Goal: Transaction & Acquisition: Book appointment/travel/reservation

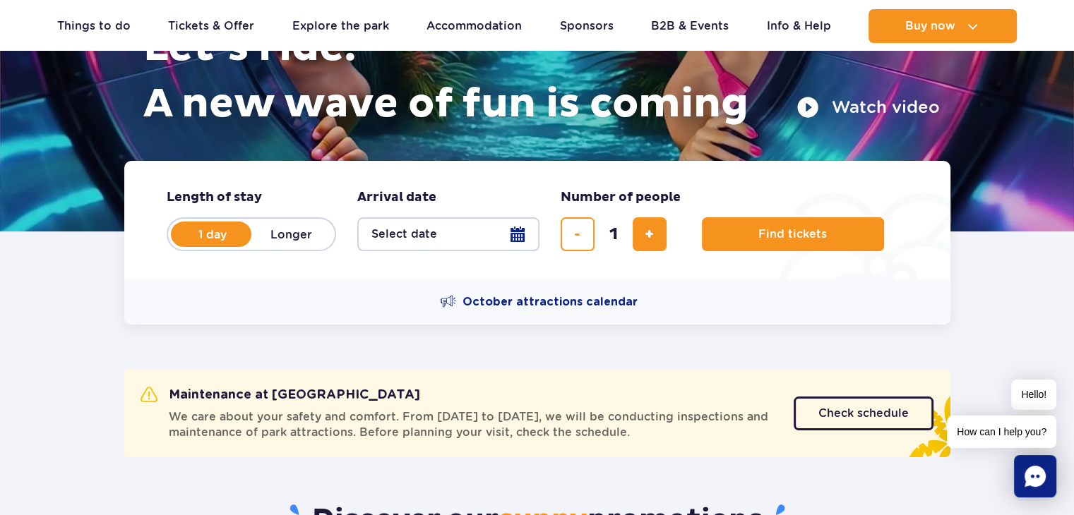
click at [446, 249] on button "Select date" at bounding box center [448, 234] width 182 height 34
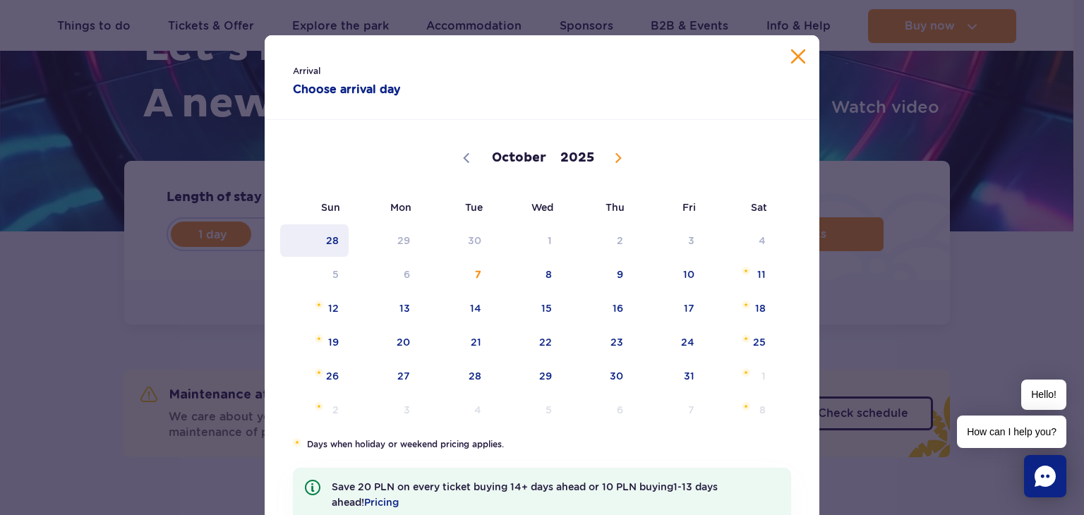
click at [300, 232] on span "28" at bounding box center [314, 240] width 71 height 32
click at [784, 55] on div "Arrival Choose arrival day" at bounding box center [542, 77] width 555 height 85
click at [797, 60] on button "Close calendar" at bounding box center [798, 56] width 14 height 14
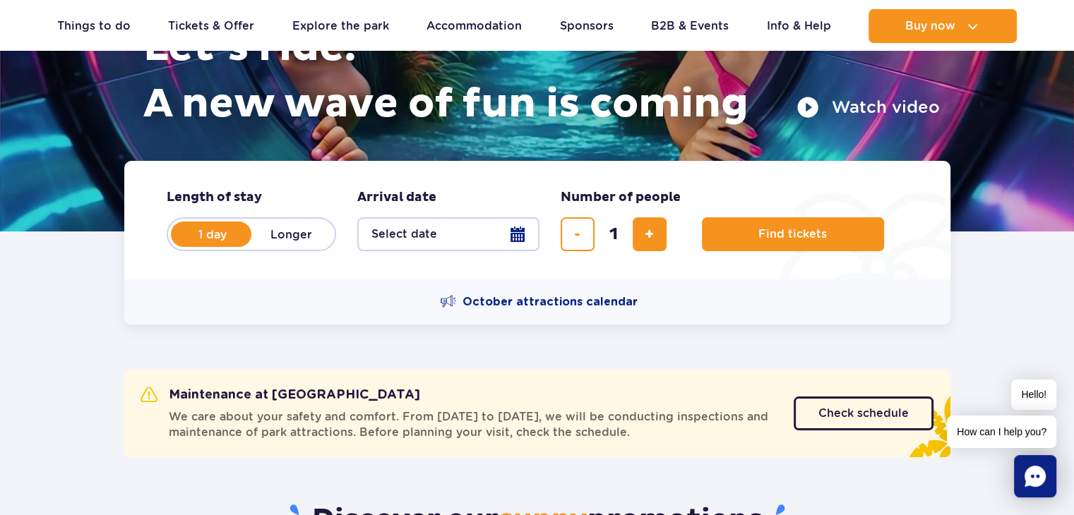
click at [289, 242] on label "Longer" at bounding box center [291, 235] width 80 height 30
click at [267, 246] on input "Longer" at bounding box center [259, 247] width 16 height 3
radio input "false"
radio input "true"
click at [461, 235] on button "Select date" at bounding box center [448, 234] width 182 height 34
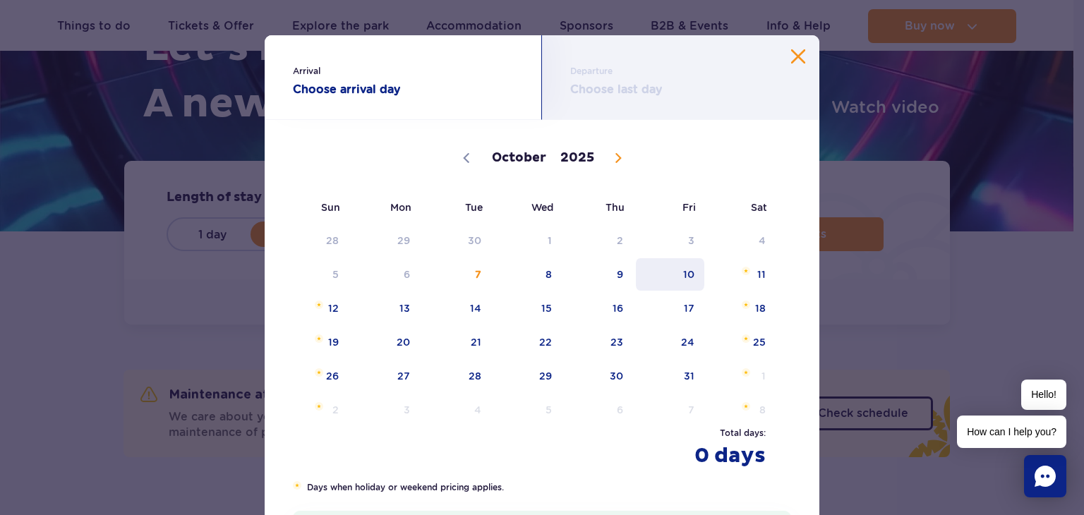
click at [687, 272] on span "10" at bounding box center [670, 274] width 71 height 32
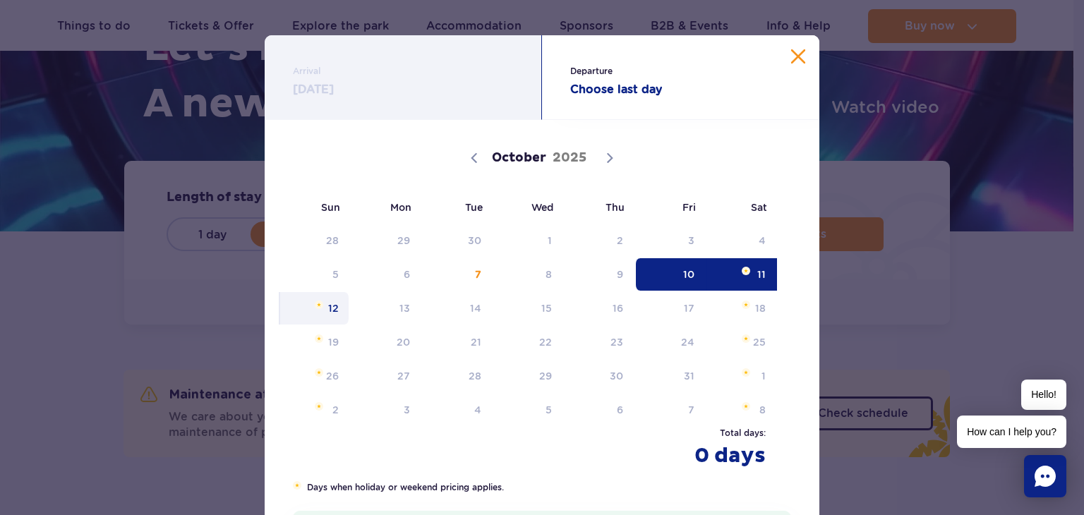
click at [331, 313] on span "12" at bounding box center [314, 308] width 71 height 32
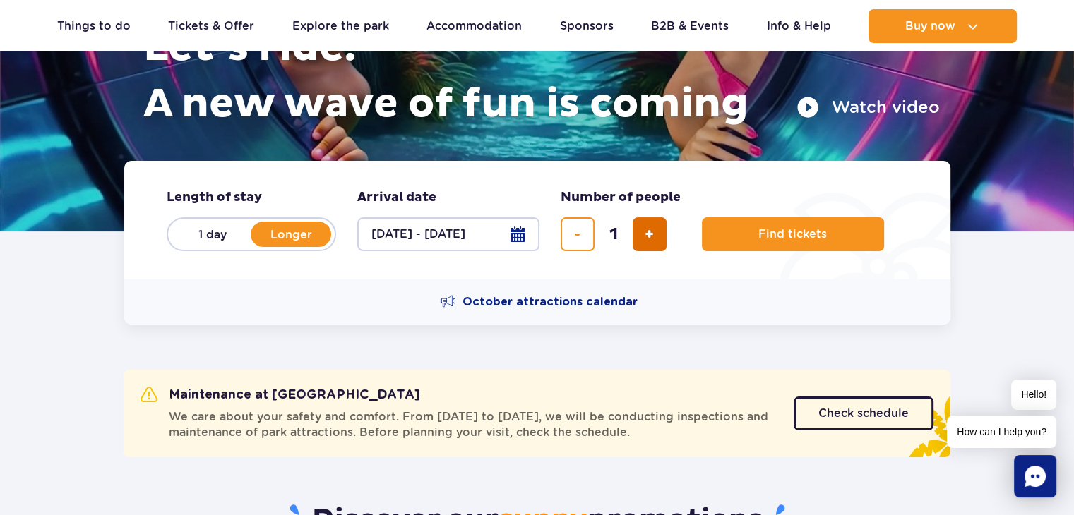
click at [644, 234] on span "add ticket" at bounding box center [648, 234] width 9 height 0
type input "2"
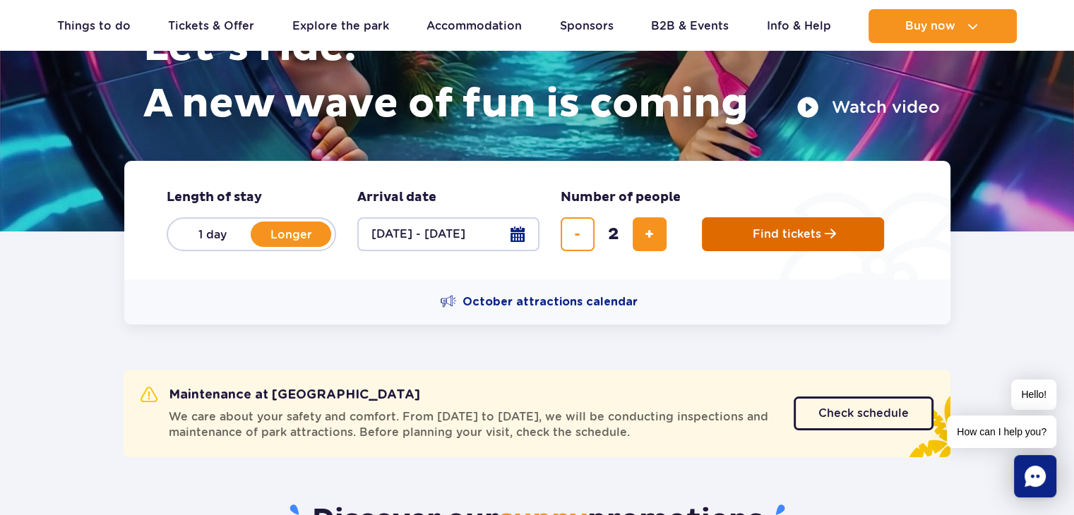
click at [812, 236] on span "Find tickets" at bounding box center [786, 234] width 68 height 13
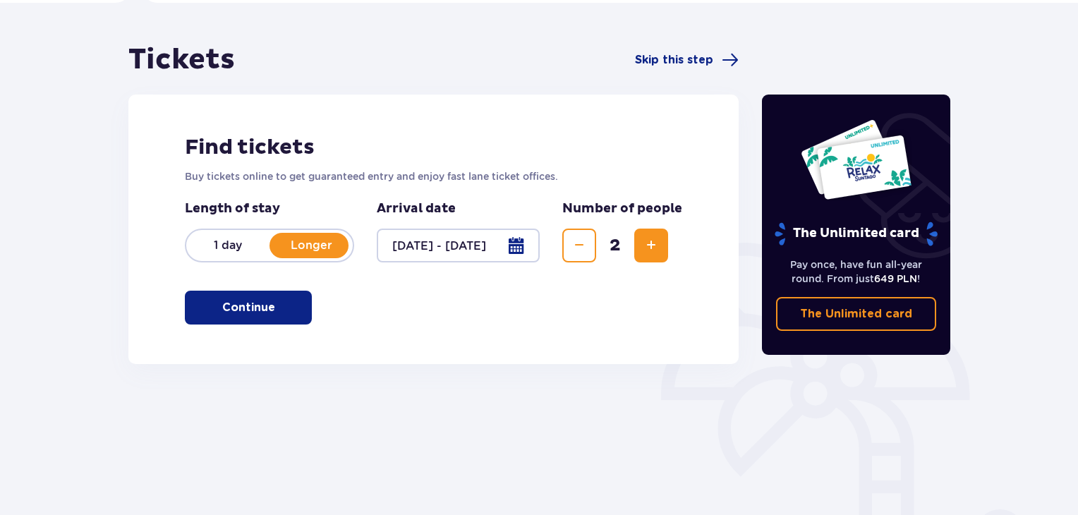
scroll to position [141, 0]
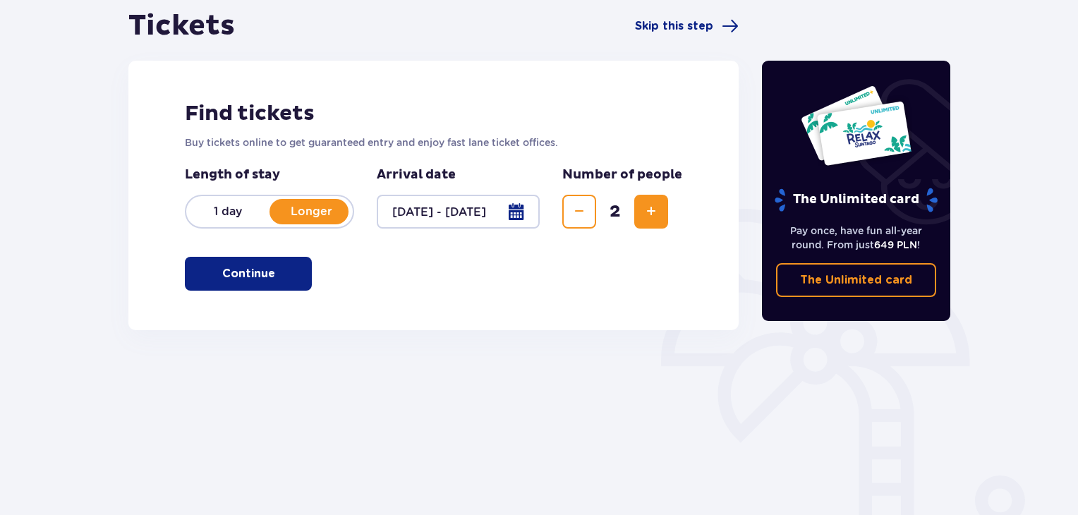
click at [282, 280] on span "button" at bounding box center [278, 273] width 17 height 17
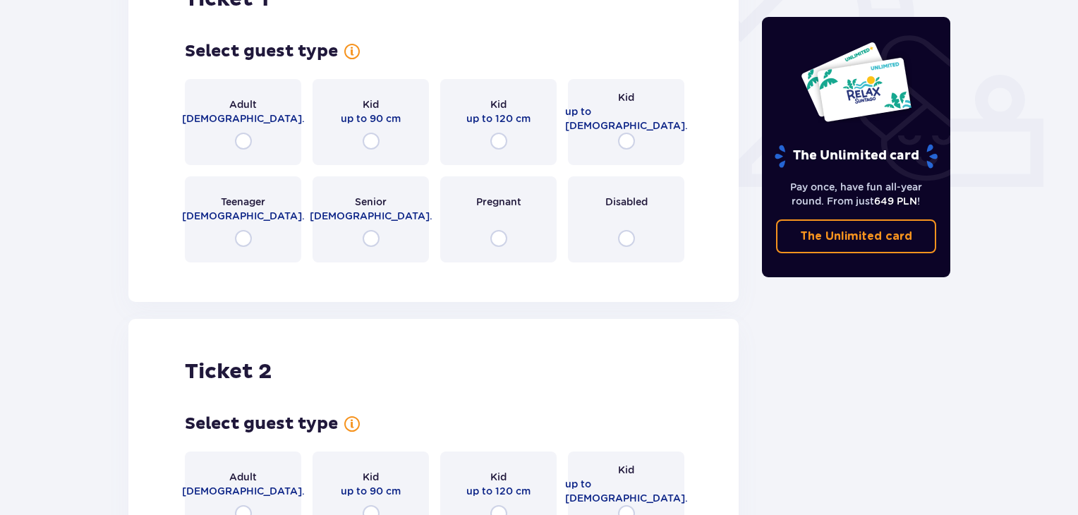
click at [264, 119] on span "18 - 65 y.o." at bounding box center [243, 119] width 123 height 14
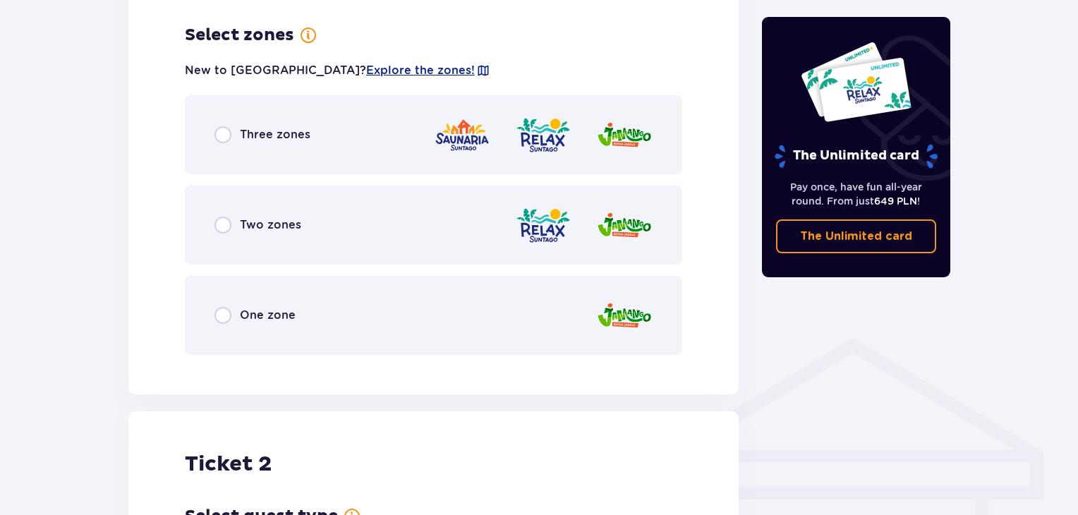
scroll to position [816, 0]
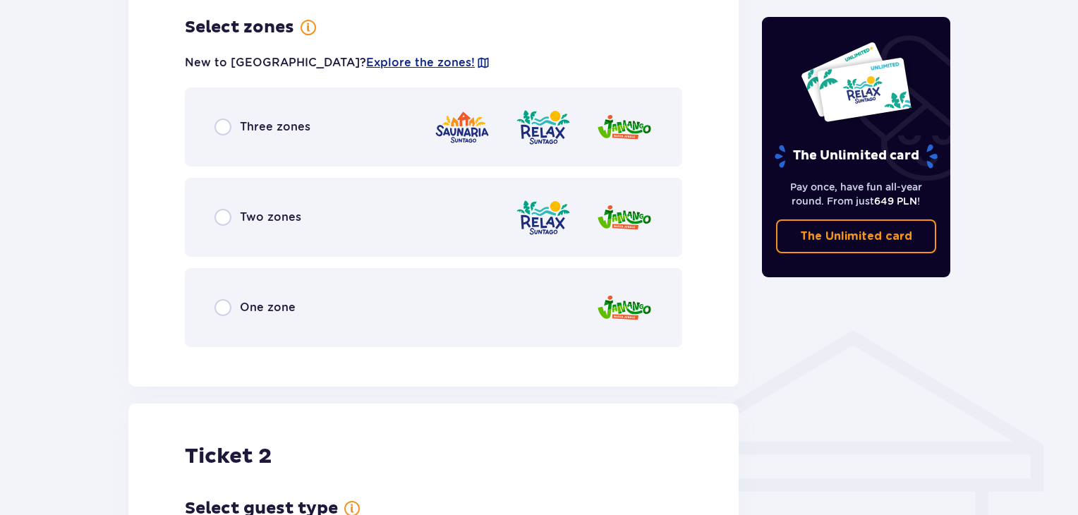
click at [311, 126] on div "Three zones" at bounding box center [434, 127] width 498 height 79
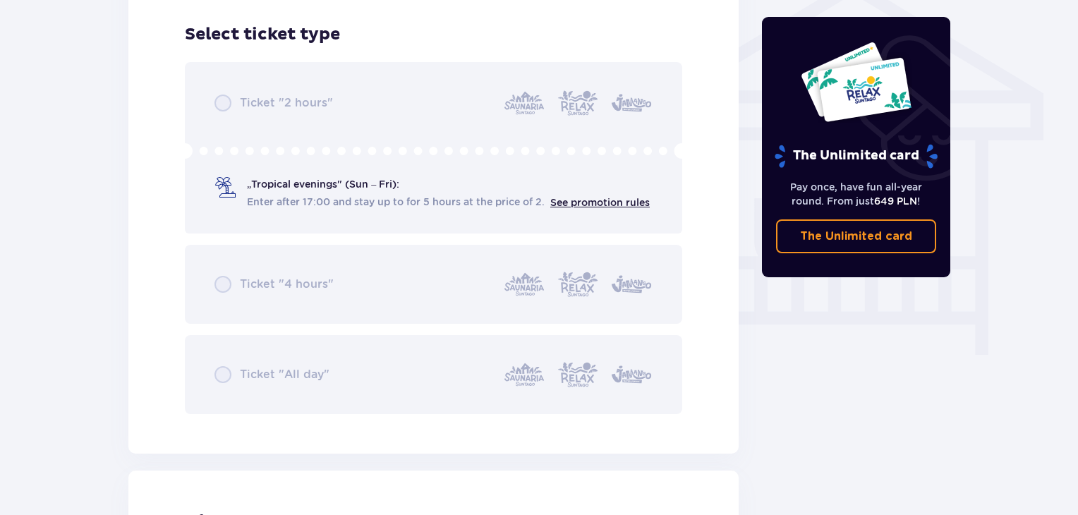
scroll to position [1174, 0]
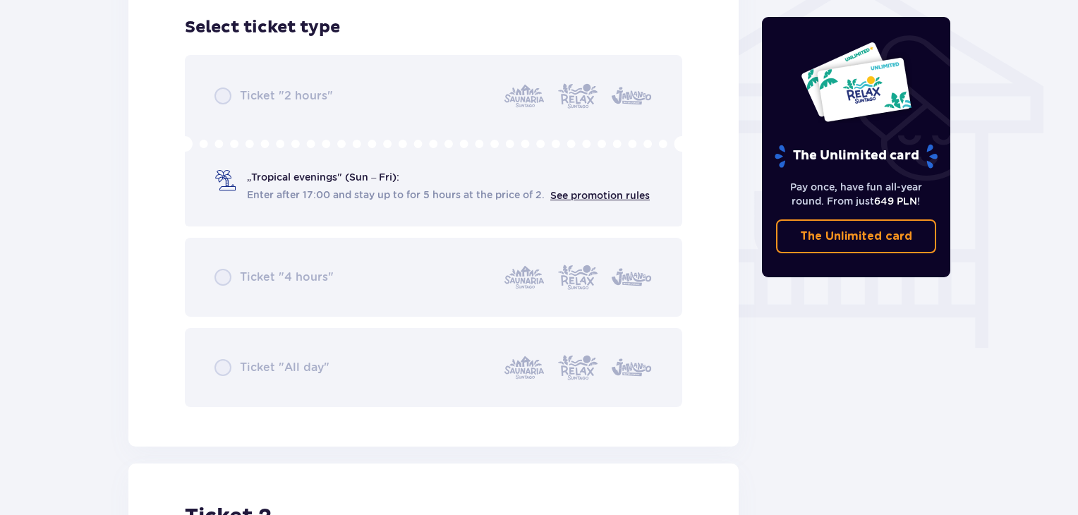
click at [364, 196] on div "Ticket "2 hours" „Tropical evenings" (Sun – Fri): Enter after 17:00 and stay up…" at bounding box center [434, 231] width 498 height 352
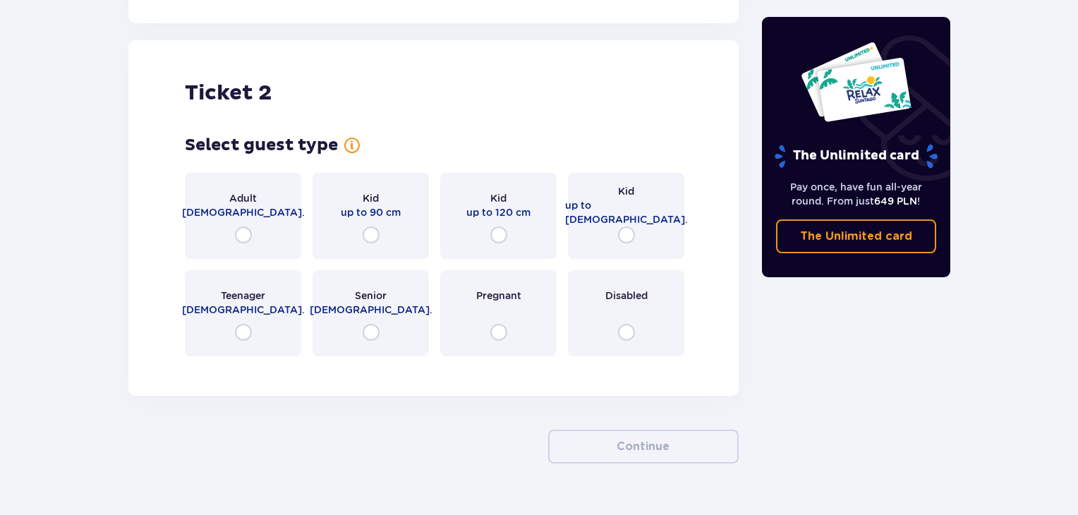
click at [275, 222] on div "Adult 18 - 65 y.o." at bounding box center [243, 216] width 116 height 86
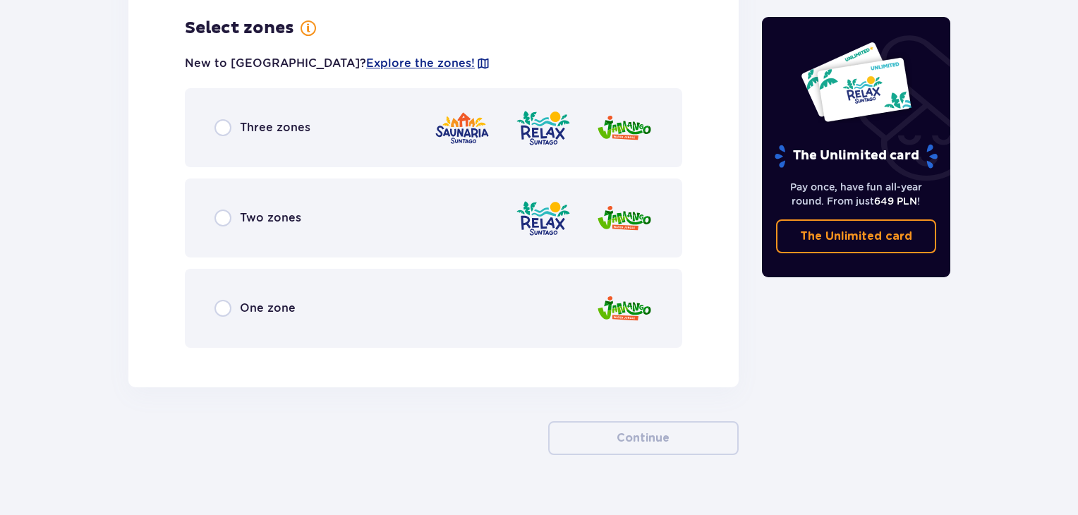
click at [332, 114] on div "Three zones" at bounding box center [434, 127] width 498 height 79
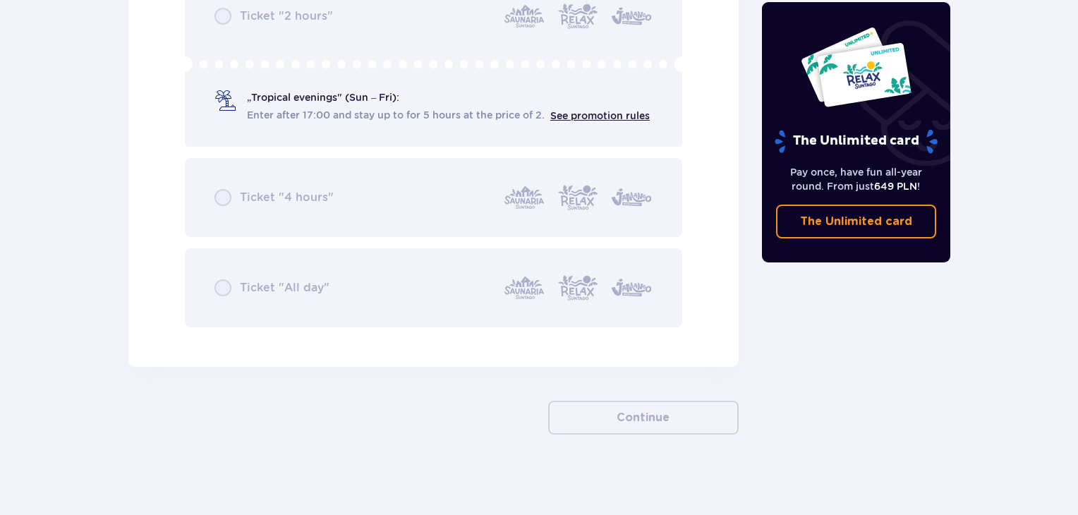
scroll to position [2408, 0]
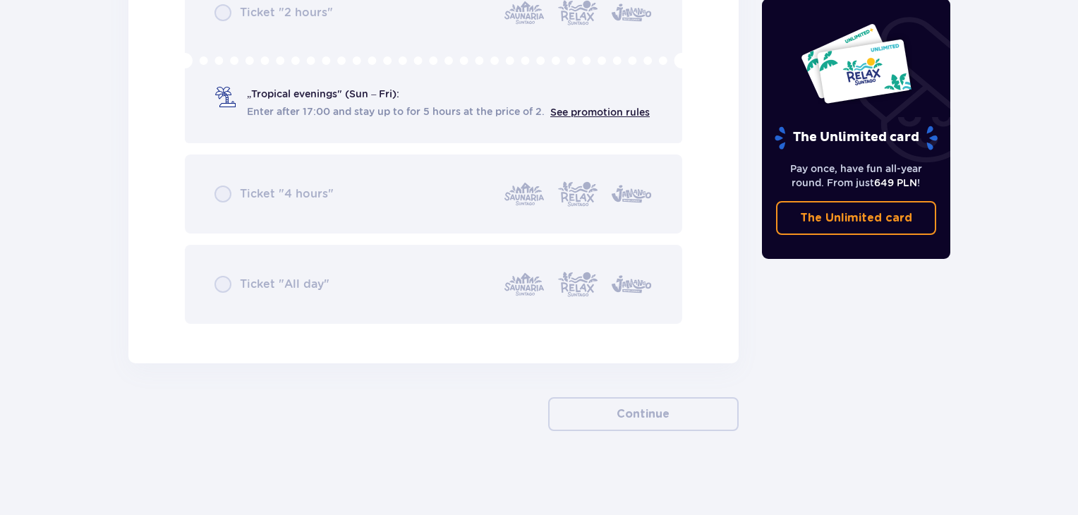
click at [335, 112] on div "Ticket "2 hours" „Tropical evenings" (Sun – Fri): Enter after 17:00 and stay up…" at bounding box center [434, 148] width 498 height 352
click at [591, 111] on div "Ticket "2 hours" „Tropical evenings" (Sun – Fri): Enter after 17:00 and stay up…" at bounding box center [434, 148] width 498 height 352
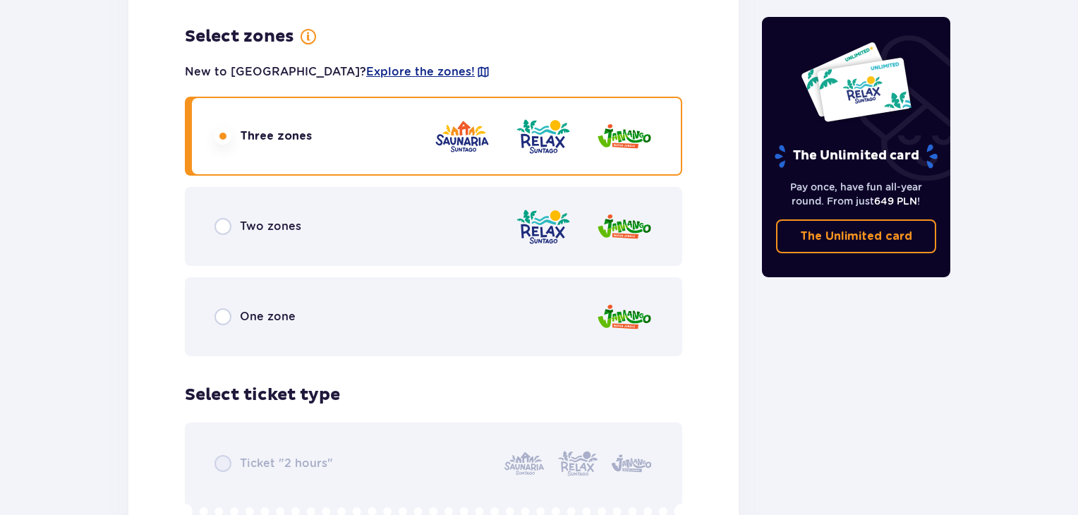
drag, startPoint x: 1078, startPoint y: 390, endPoint x: 1079, endPoint y: 326, distance: 64.2
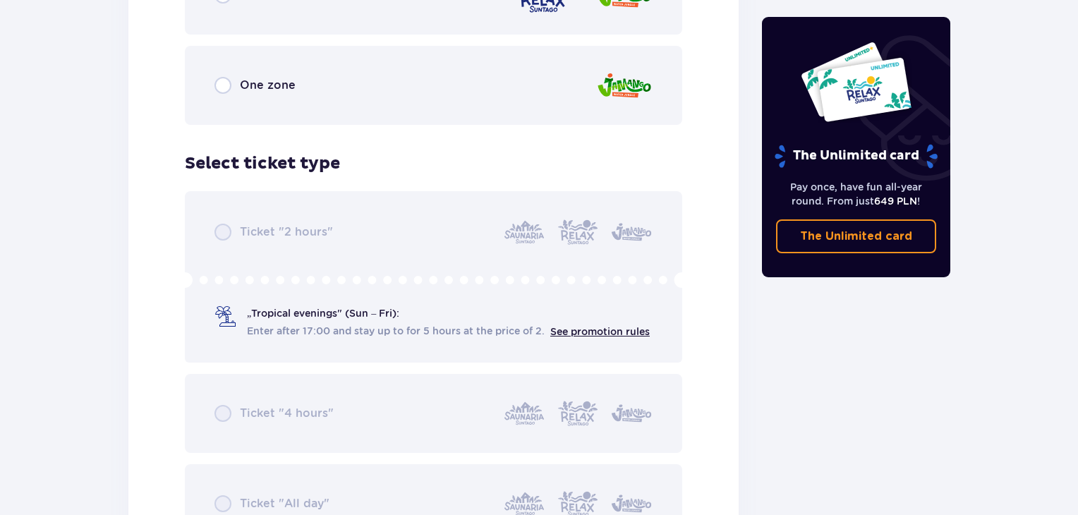
scroll to position [2239, 0]
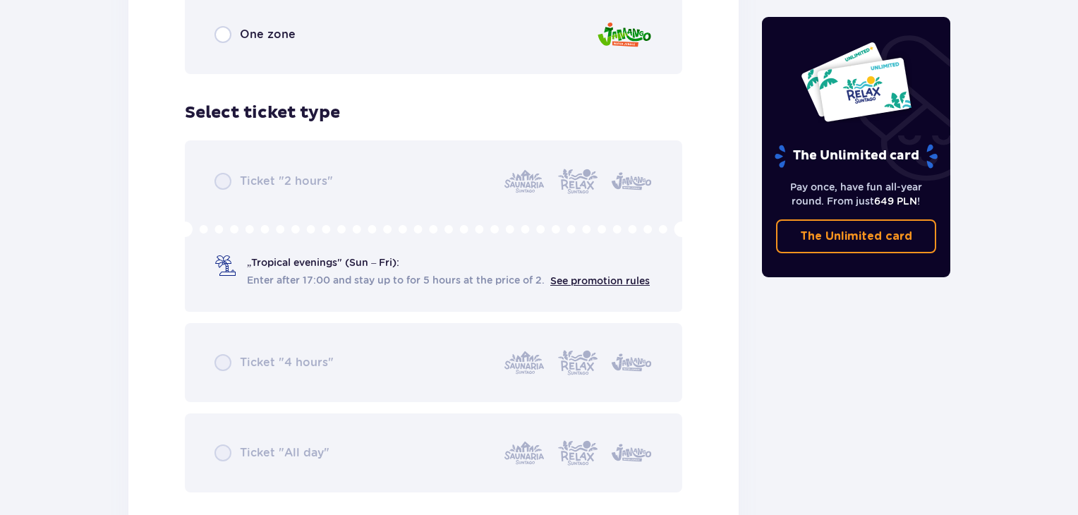
click at [635, 279] on div "Ticket "2 hours" „Tropical evenings" (Sun – Fri): Enter after 17:00 and stay up…" at bounding box center [434, 316] width 498 height 352
click at [464, 263] on div "Ticket "2 hours" „Tropical evenings" (Sun – Fri): Enter after 17:00 and stay up…" at bounding box center [434, 316] width 498 height 352
click at [323, 258] on div "Ticket "2 hours" „Tropical evenings" (Sun – Fri): Enter after 17:00 and stay up…" at bounding box center [434, 316] width 498 height 352
click at [327, 290] on div "Ticket "2 hours" „Tropical evenings" (Sun – Fri): Enter after 17:00 and stay up…" at bounding box center [434, 316] width 498 height 352
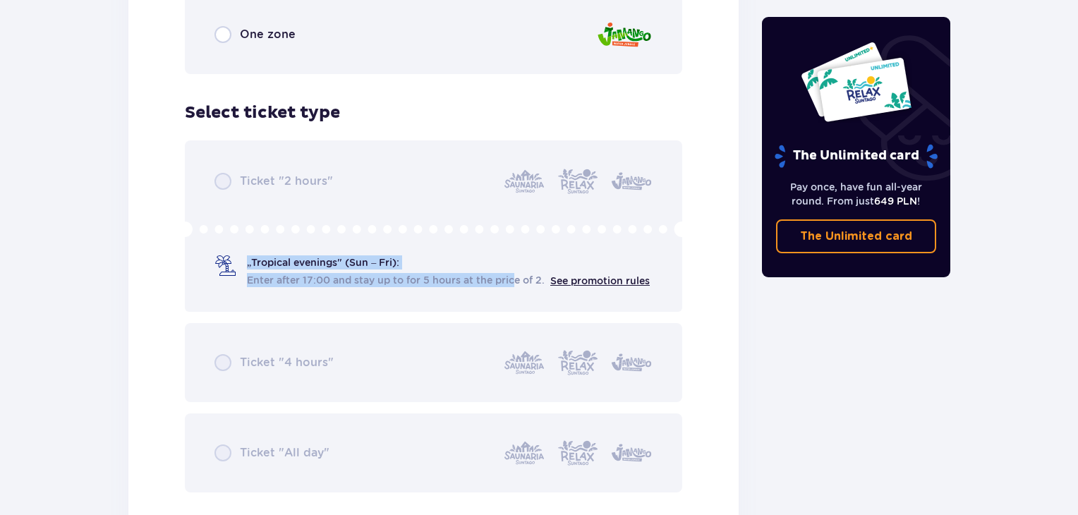
drag, startPoint x: 243, startPoint y: 256, endPoint x: 515, endPoint y: 291, distance: 274.7
click at [515, 289] on div "Ticket "2 hours" „Tropical evenings" (Sun – Fri): Enter after 17:00 and stay up…" at bounding box center [434, 316] width 498 height 352
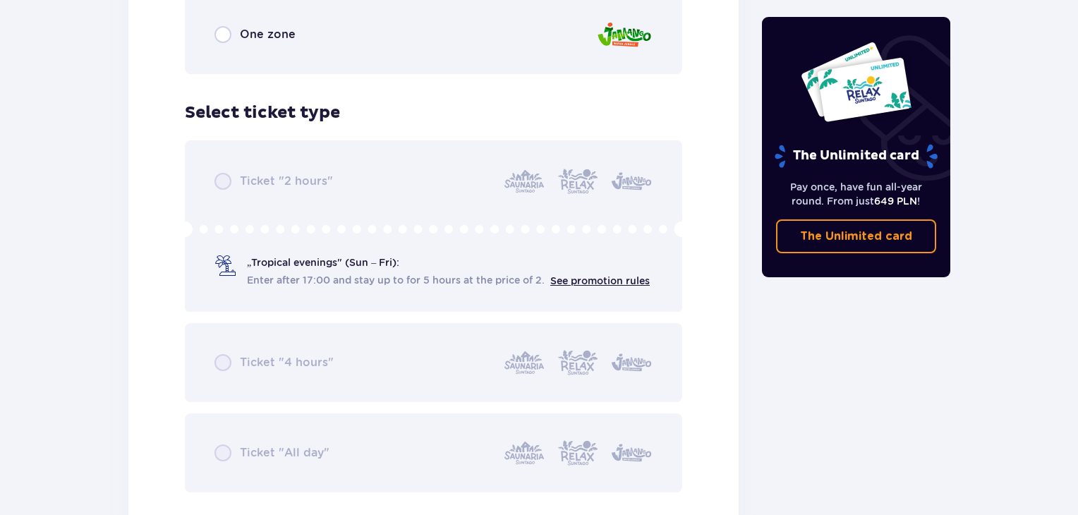
click at [495, 304] on div "Ticket "2 hours" „Tropical evenings" (Sun – Fri): Enter after 17:00 and stay up…" at bounding box center [434, 316] width 498 height 352
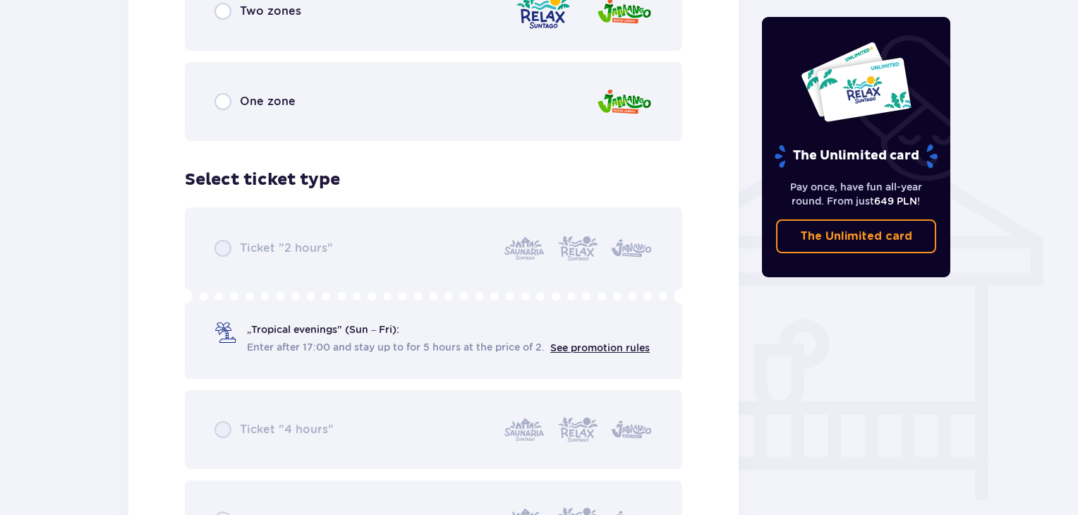
scroll to position [0, 0]
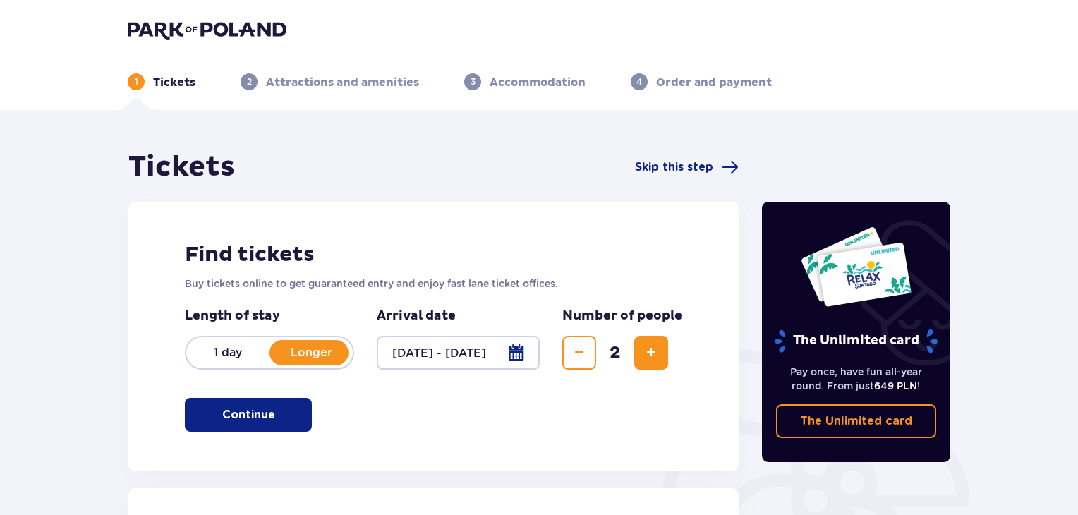
click at [223, 402] on button "Continue" at bounding box center [248, 415] width 127 height 34
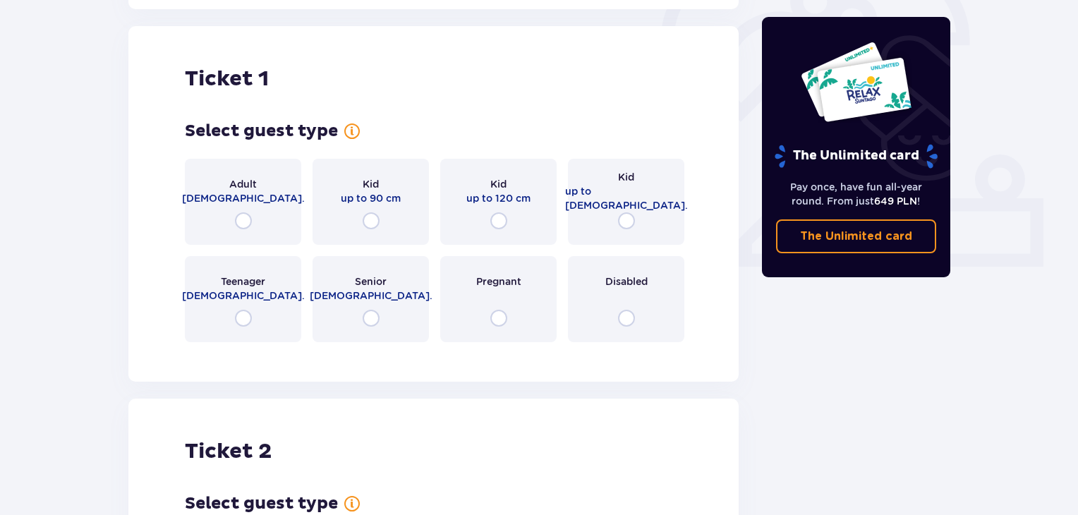
scroll to position [471, 0]
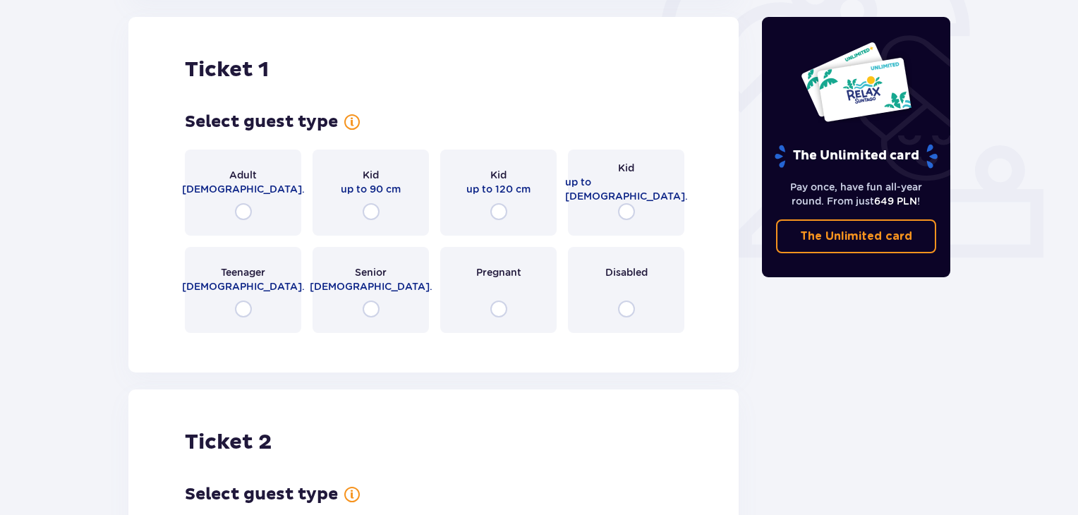
click at [256, 210] on div "Adult 18 - 65 y.o." at bounding box center [243, 193] width 116 height 86
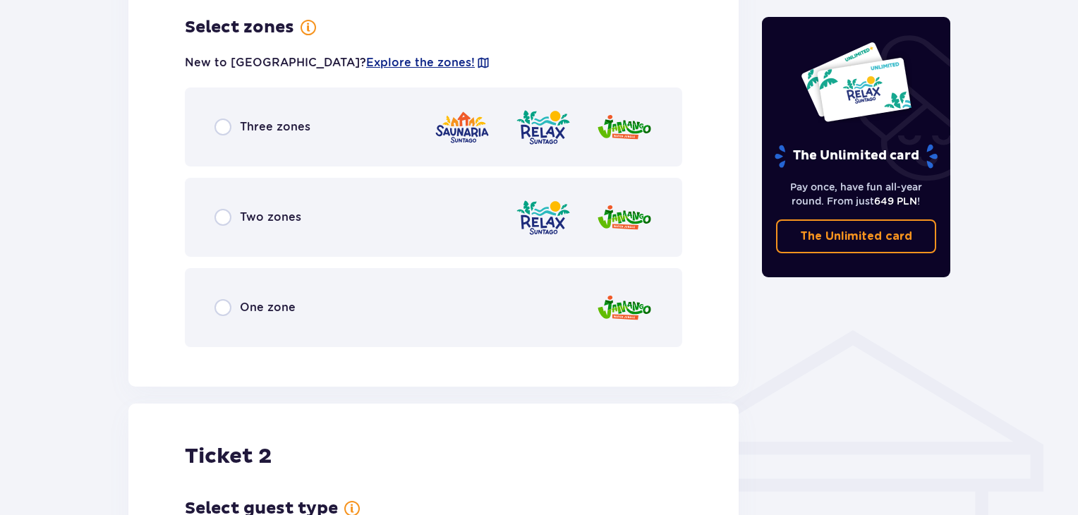
click at [285, 123] on span "Three zones" at bounding box center [275, 127] width 71 height 16
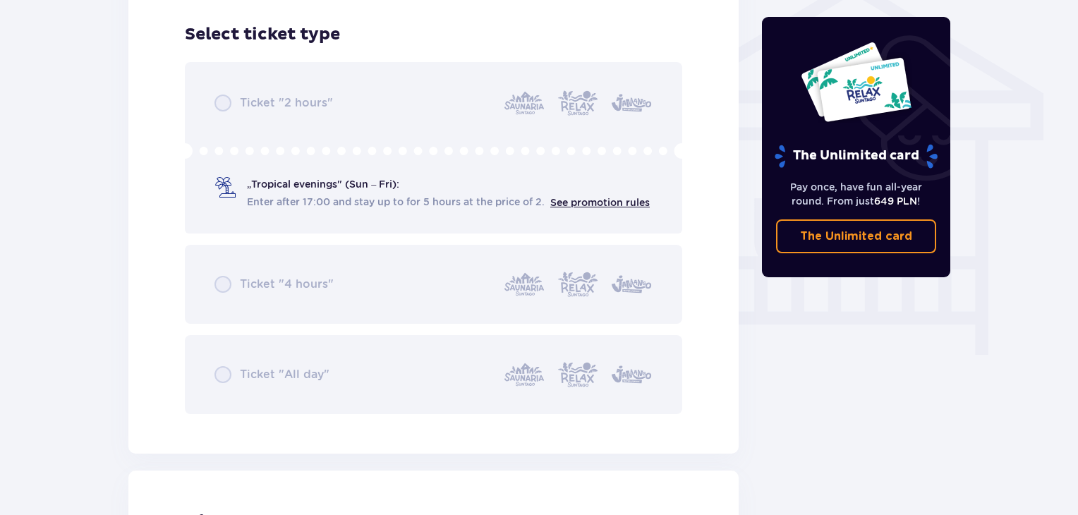
scroll to position [1174, 0]
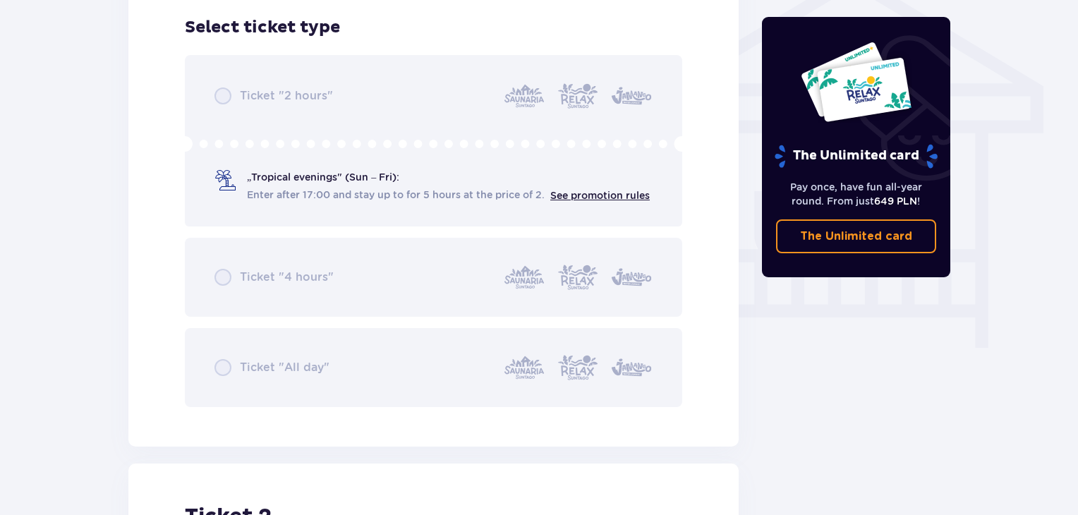
click at [418, 205] on div "Ticket "2 hours" „Tropical evenings" (Sun – Fri): Enter after 17:00 and stay up…" at bounding box center [434, 231] width 498 height 352
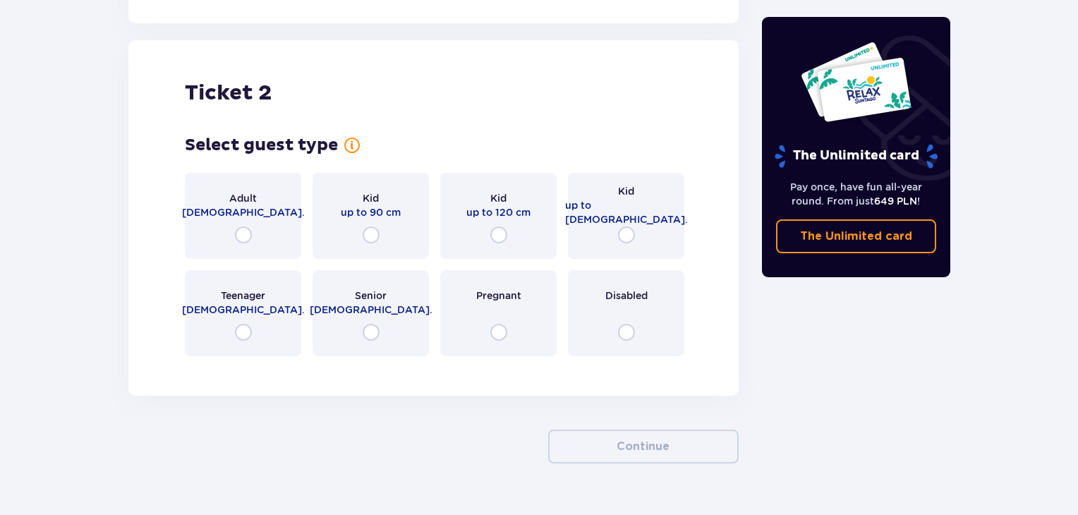
click at [299, 263] on div "Adult 18 - 65 y.o. Kid up to 90 cm Kid up to 120 cm Kid up to 16 y.o. Teenager …" at bounding box center [434, 265] width 498 height 184
click at [284, 235] on div "Adult 18 - 65 y.o." at bounding box center [243, 216] width 116 height 86
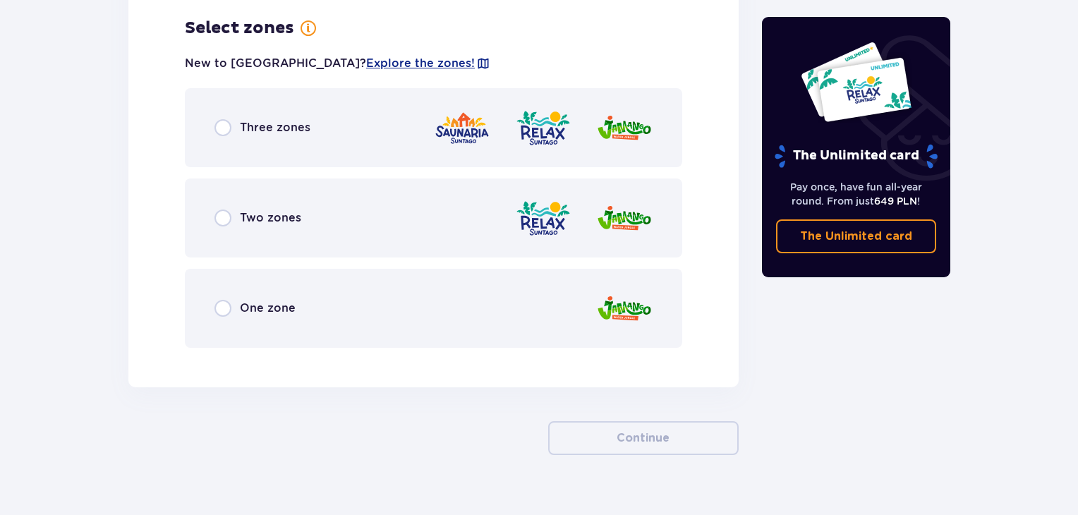
click at [330, 139] on div "Three zones" at bounding box center [434, 127] width 498 height 79
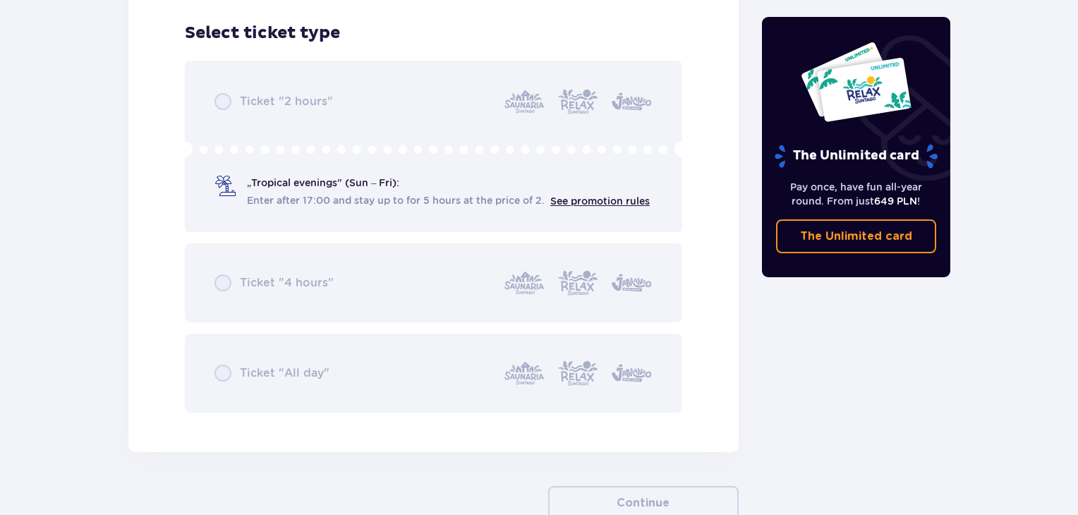
scroll to position [2324, 0]
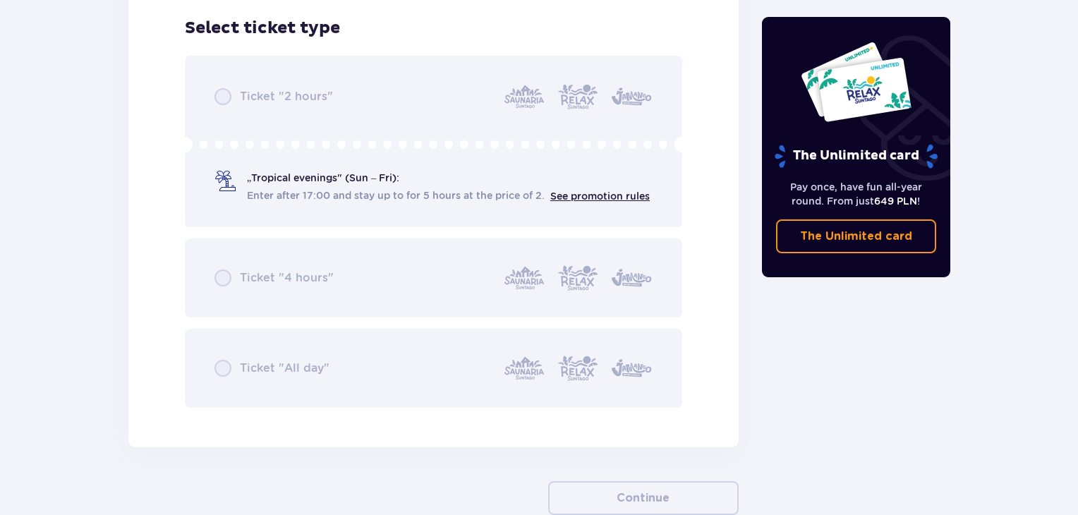
click at [341, 97] on div "Ticket "2 hours" „Tropical evenings" (Sun – Fri): Enter after 17:00 and stay up…" at bounding box center [434, 232] width 498 height 352
click at [364, 196] on div "Ticket "2 hours" „Tropical evenings" (Sun – Fri): Enter after 17:00 and stay up…" at bounding box center [434, 232] width 498 height 352
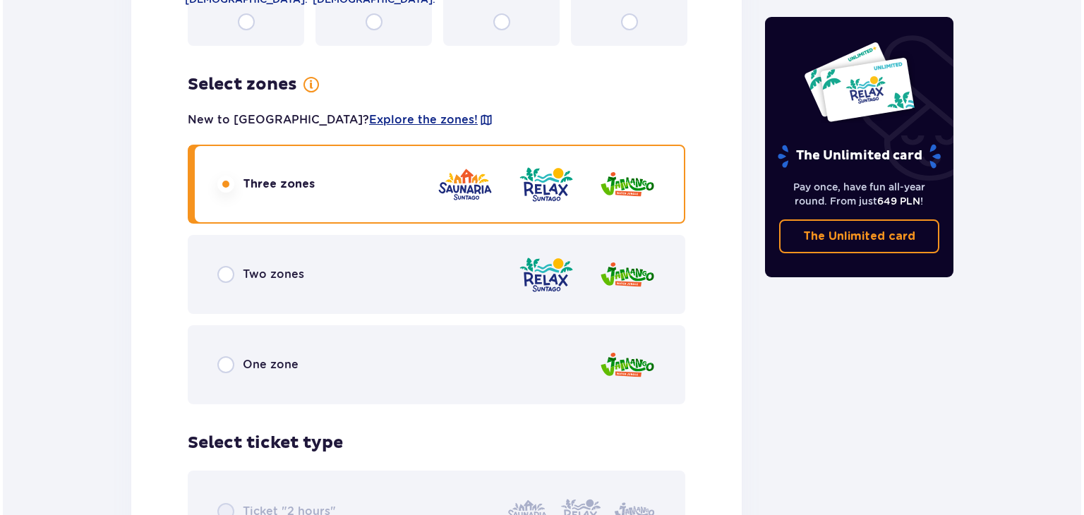
scroll to position [1702, 0]
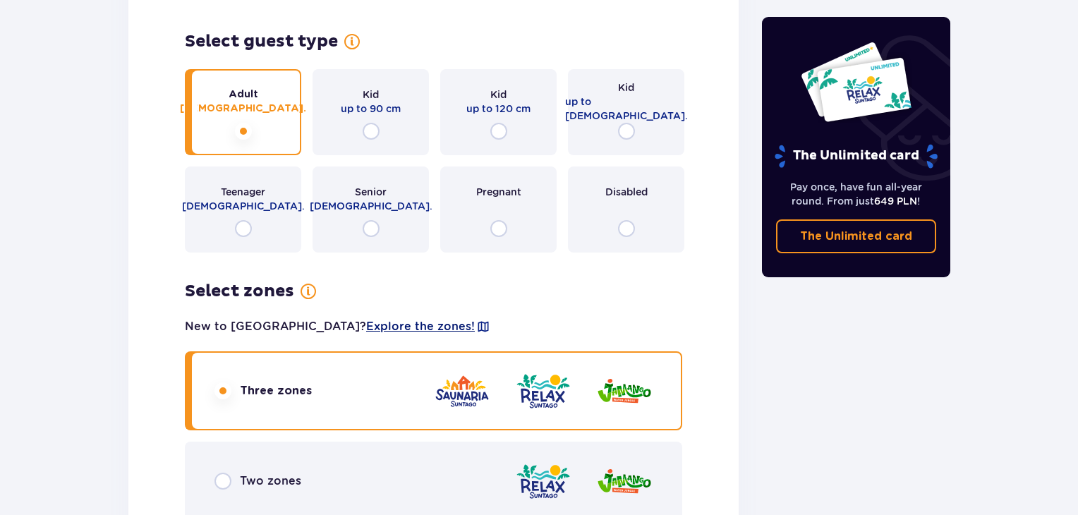
click at [366, 325] on span "Explore the zones!" at bounding box center [420, 327] width 109 height 16
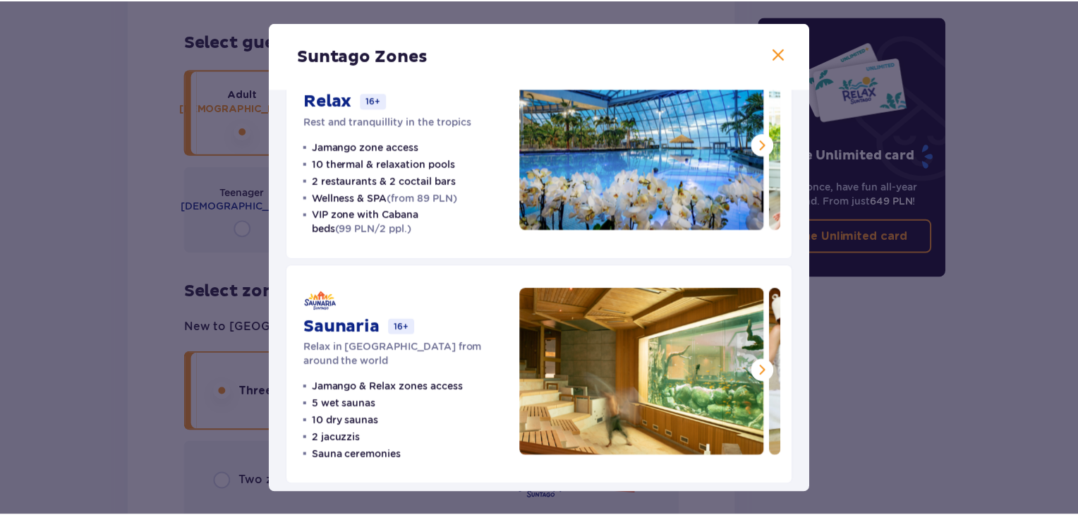
scroll to position [295, 0]
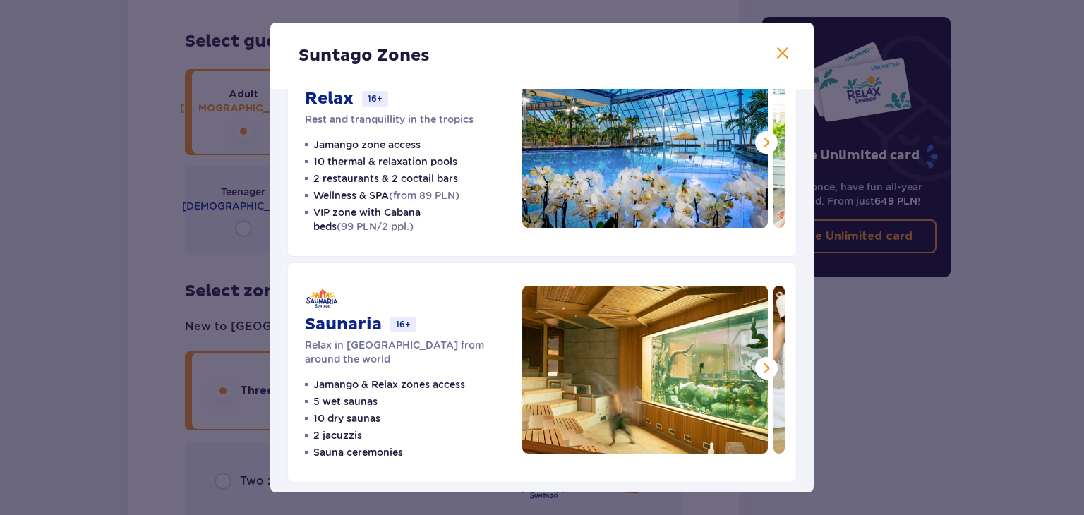
click at [758, 365] on span at bounding box center [766, 368] width 17 height 17
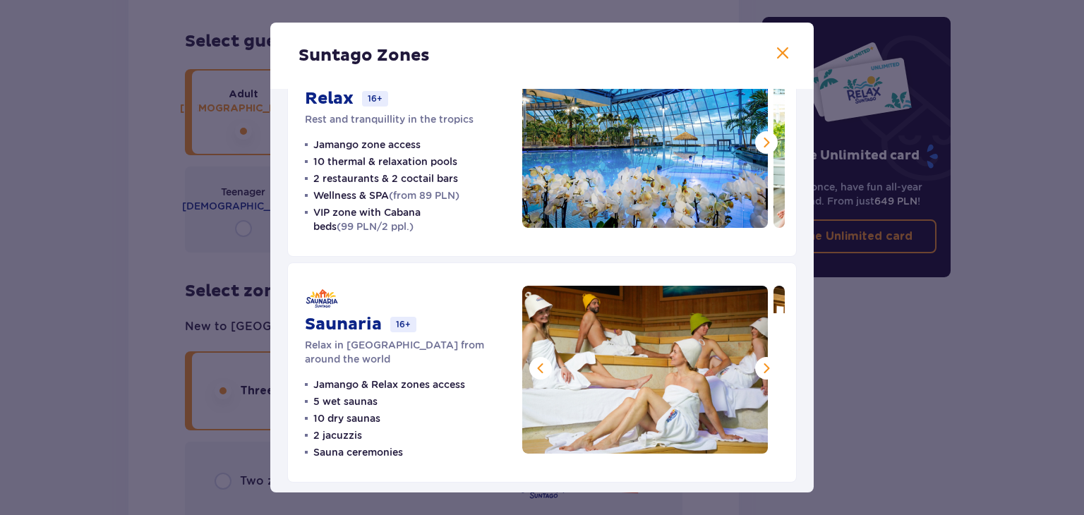
click at [759, 365] on span at bounding box center [766, 368] width 17 height 17
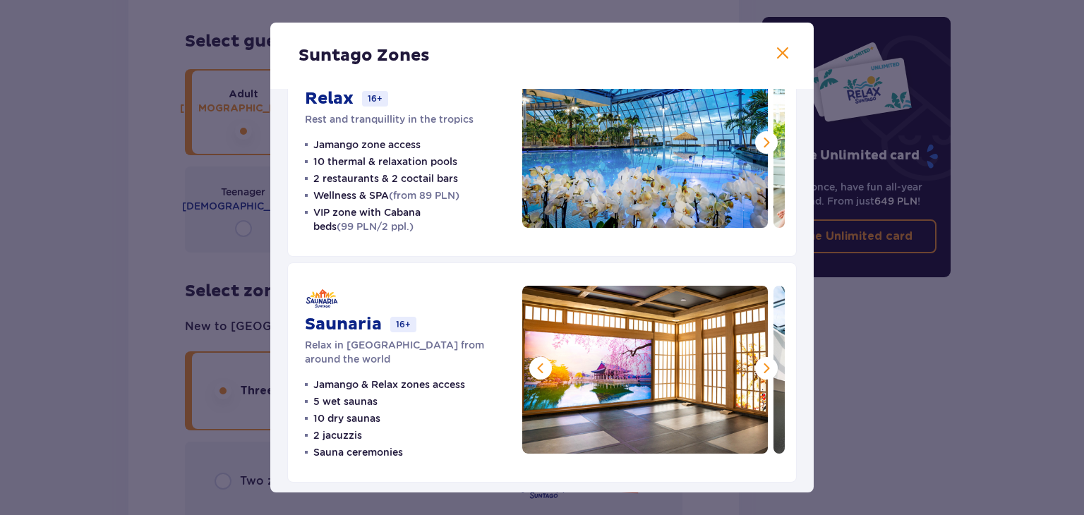
click at [759, 365] on span at bounding box center [766, 368] width 17 height 17
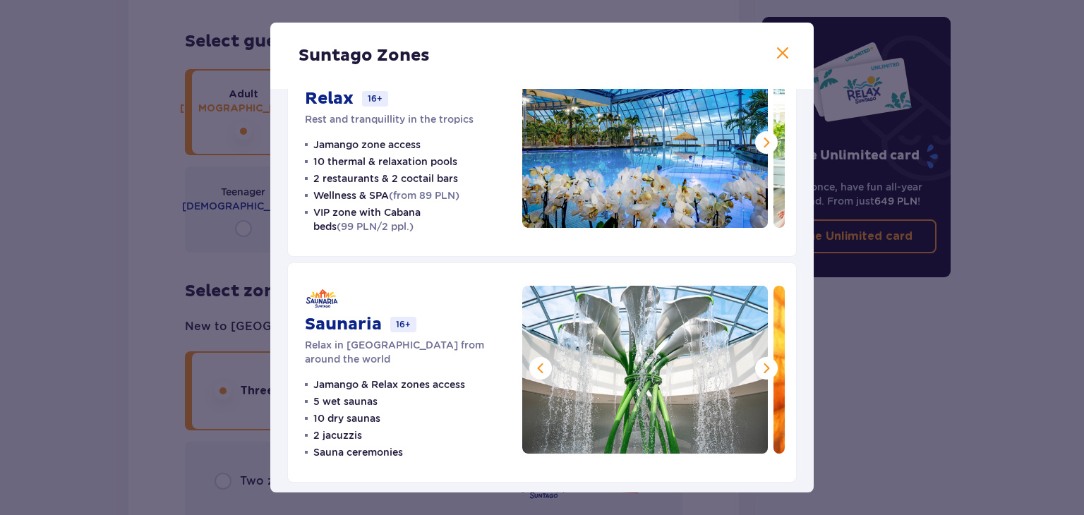
click at [759, 365] on span at bounding box center [766, 368] width 17 height 17
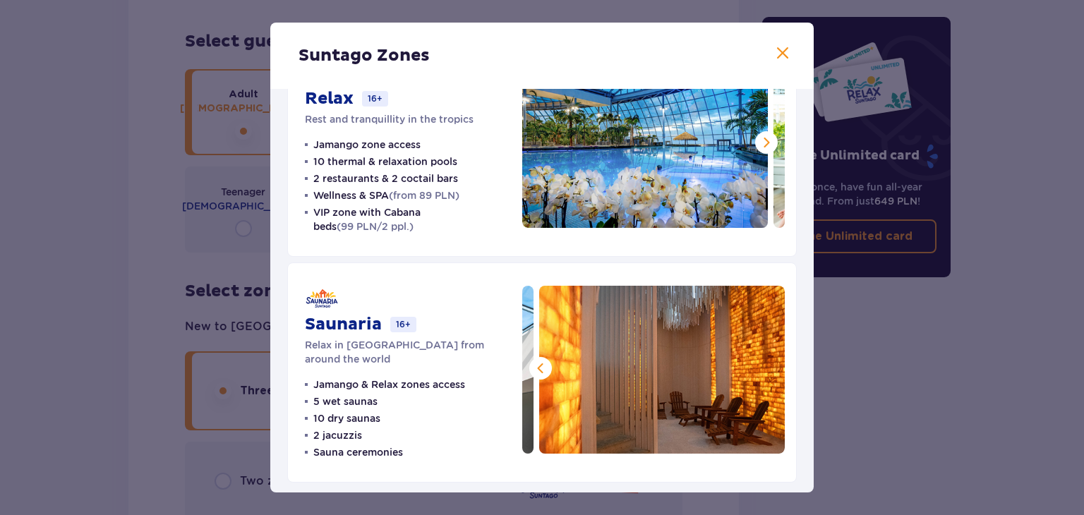
click at [759, 365] on img at bounding box center [662, 370] width 246 height 168
click at [778, 49] on span at bounding box center [782, 53] width 17 height 17
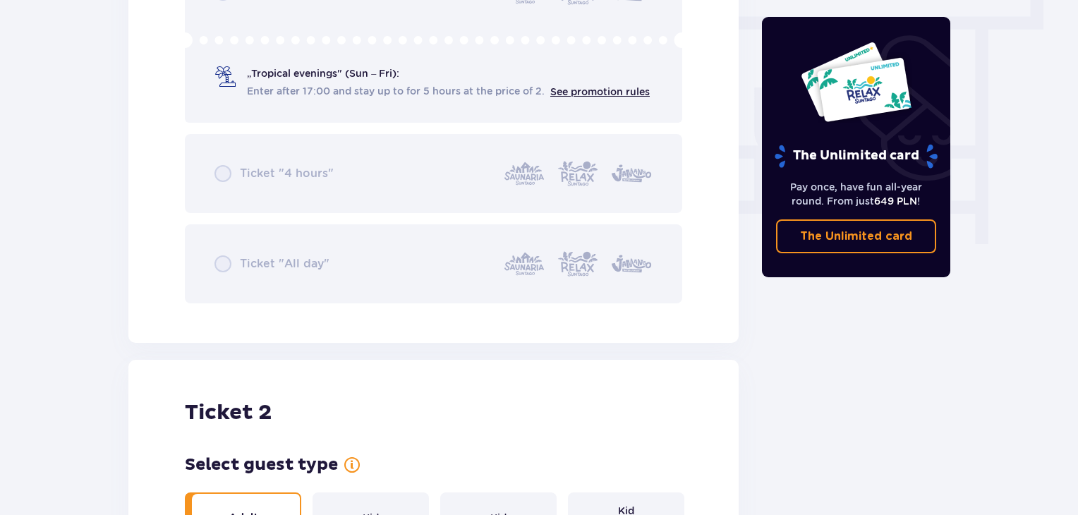
drag, startPoint x: 973, startPoint y: 335, endPoint x: 984, endPoint y: 329, distance: 12.6
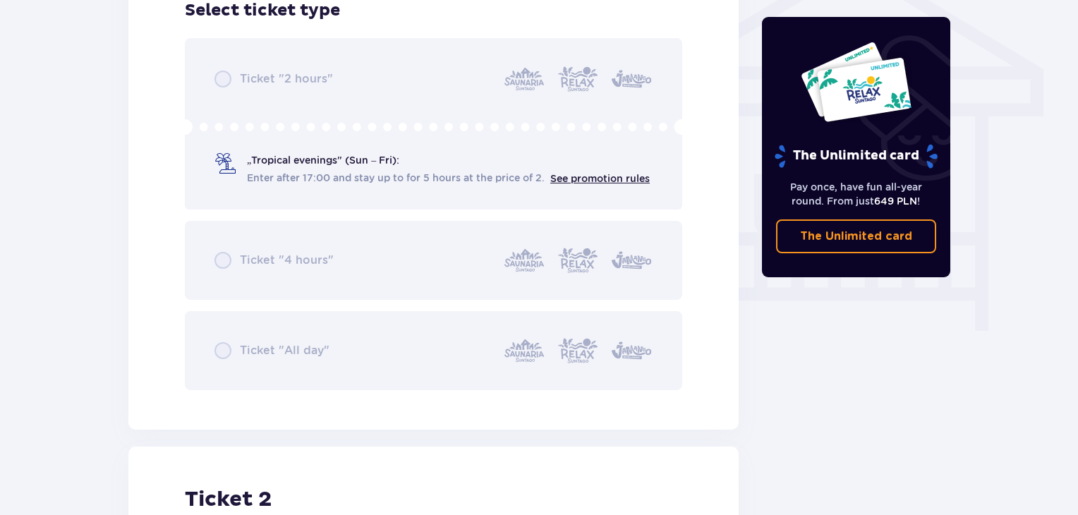
click at [992, 313] on div "Tickets Skip this step Find tickets Buy tickets online to get guaranteed entry …" at bounding box center [539, 325] width 1078 height 2813
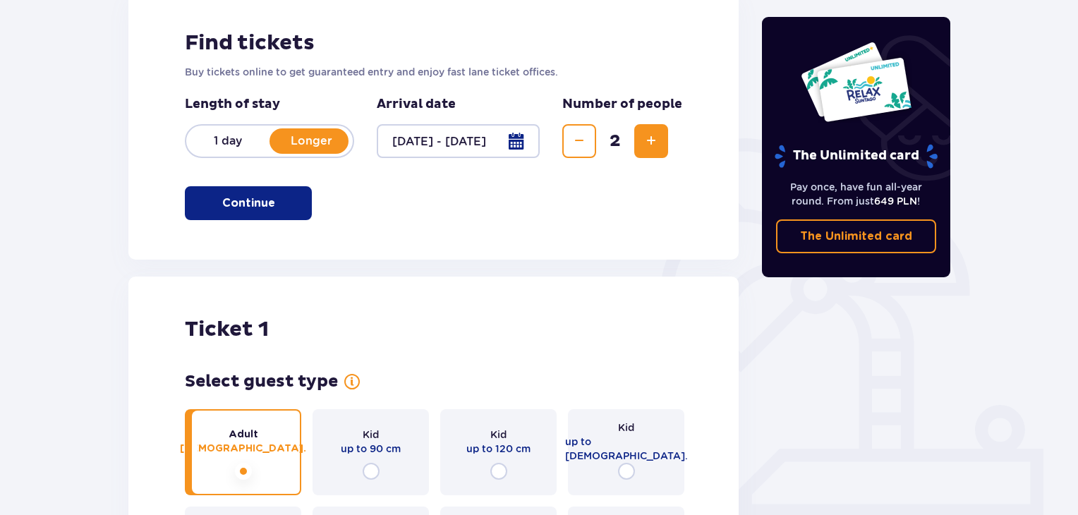
click at [258, 201] on p "Continue" at bounding box center [248, 204] width 53 height 16
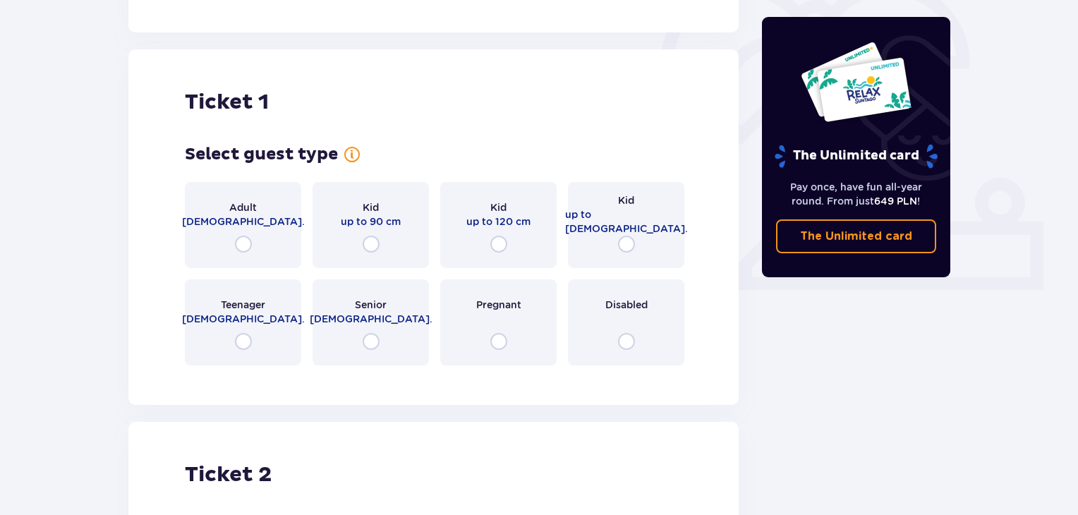
scroll to position [471, 0]
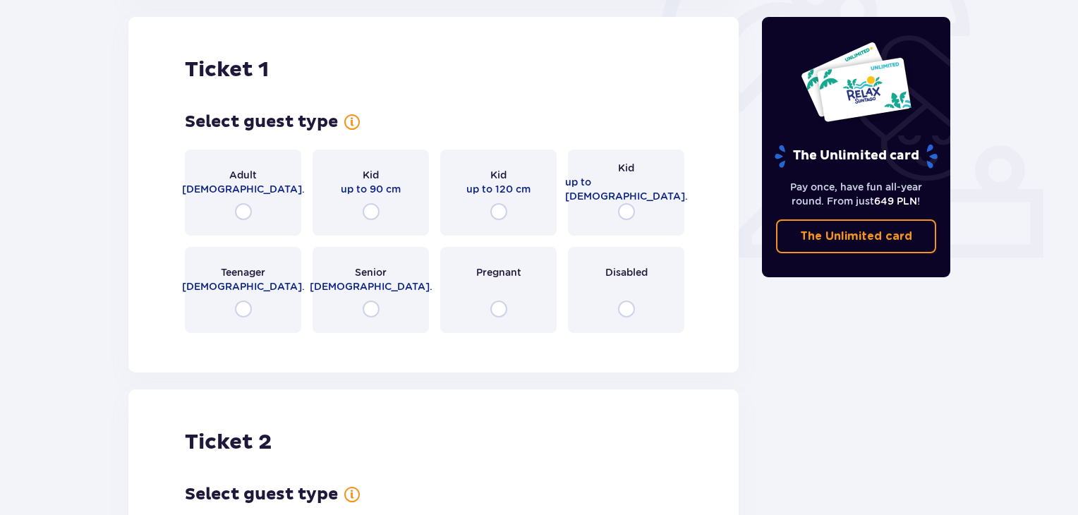
click at [349, 122] on span at bounding box center [352, 122] width 17 height 17
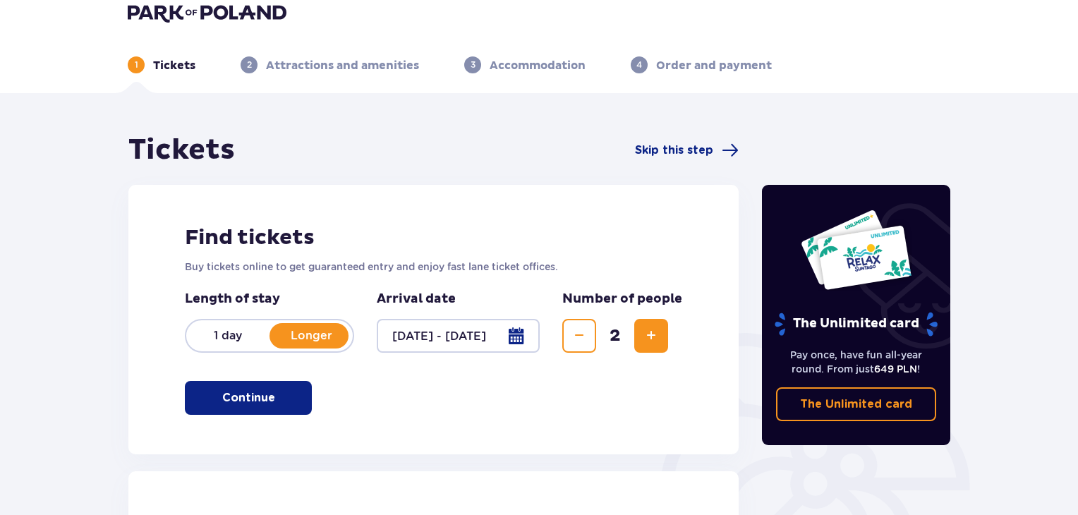
scroll to position [0, 0]
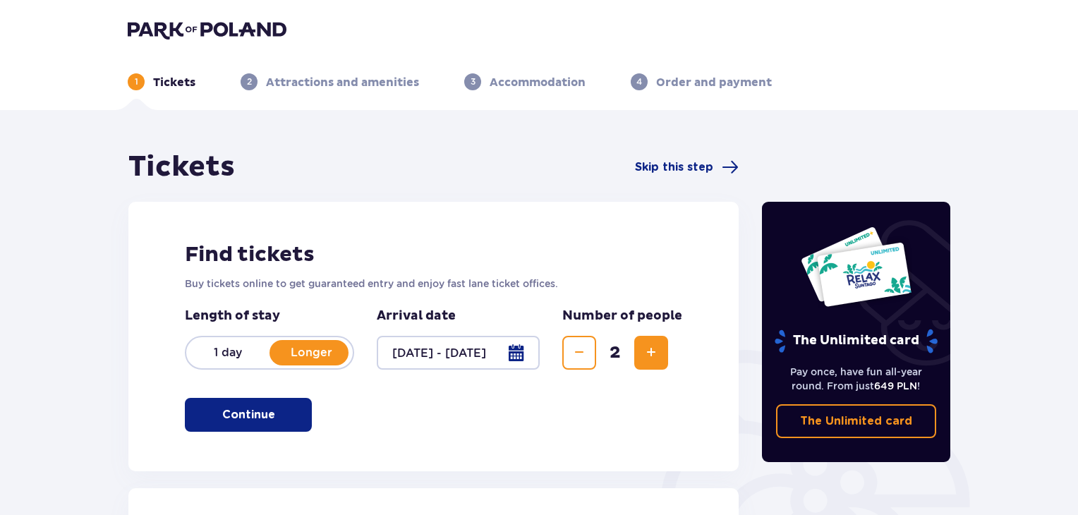
click at [498, 59] on div "1 Tickets 2 Attractions and amenities 3 Accommodation 4 Order and payment" at bounding box center [539, 65] width 846 height 51
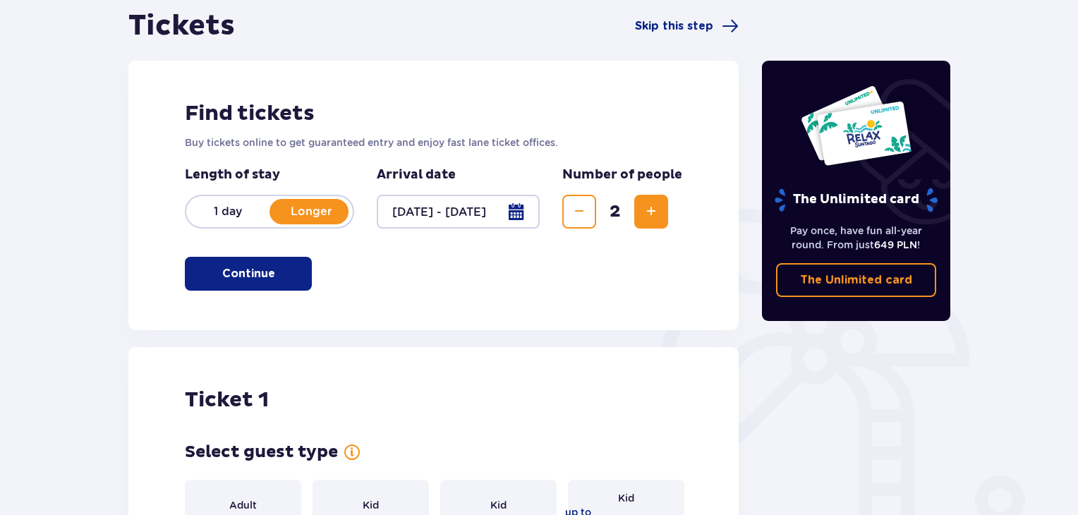
click at [260, 282] on button "Continue" at bounding box center [248, 274] width 127 height 34
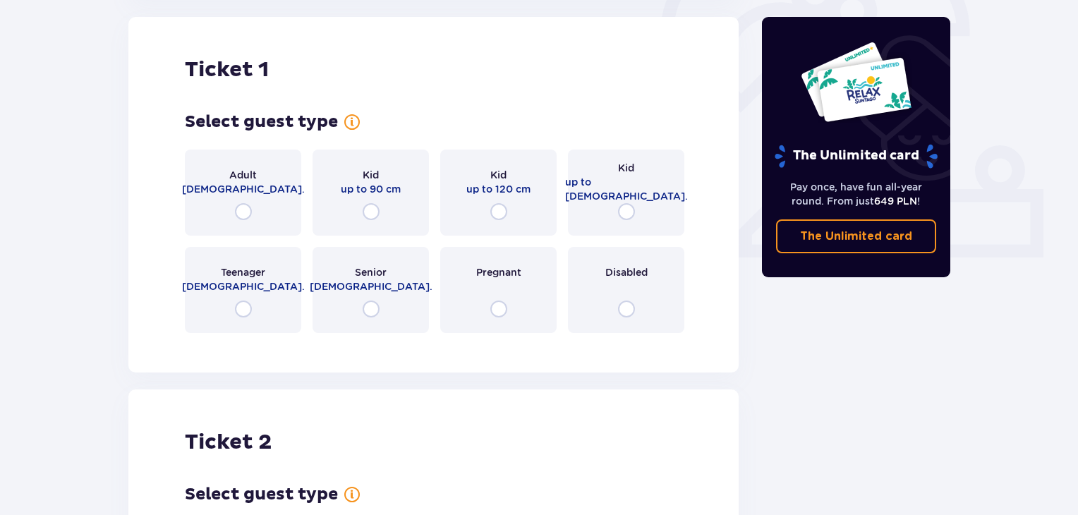
click at [240, 176] on span "Adult" at bounding box center [243, 175] width 28 height 14
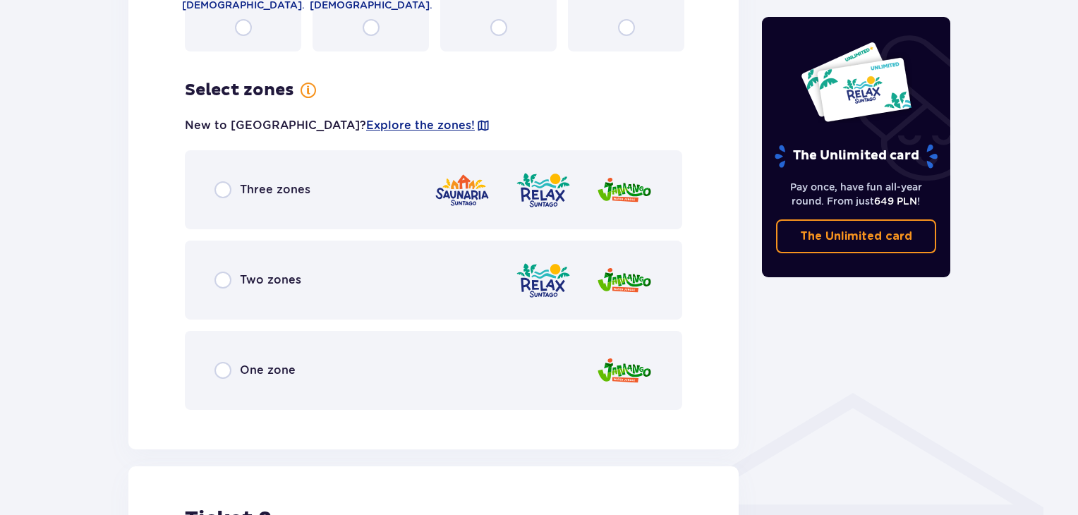
scroll to position [816, 0]
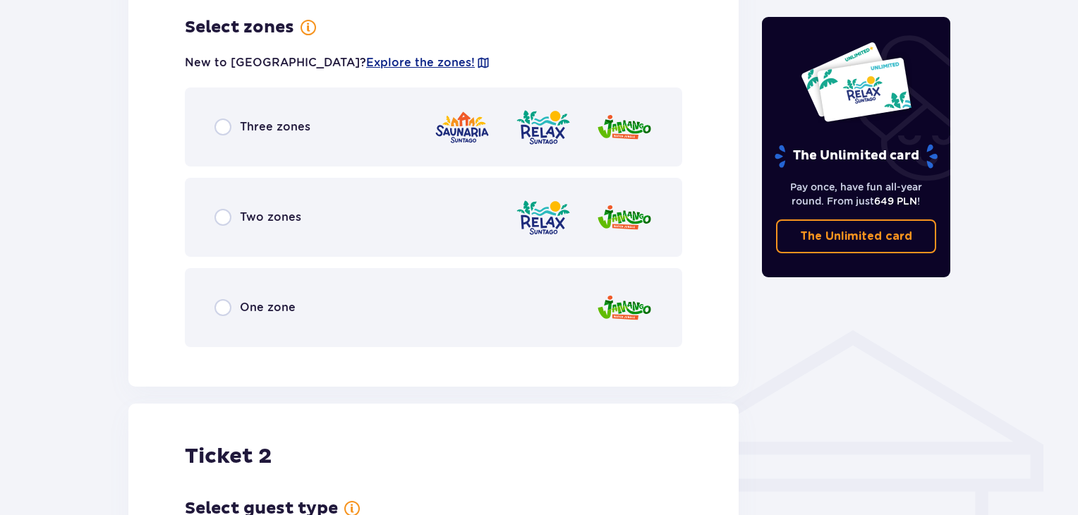
click at [255, 136] on div "Three zones" at bounding box center [434, 127] width 498 height 79
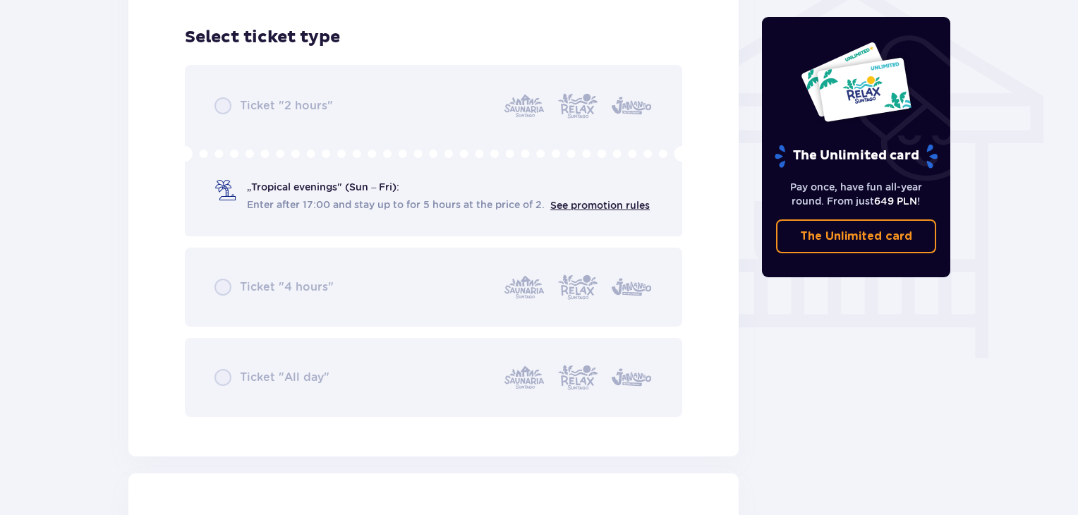
scroll to position [1174, 0]
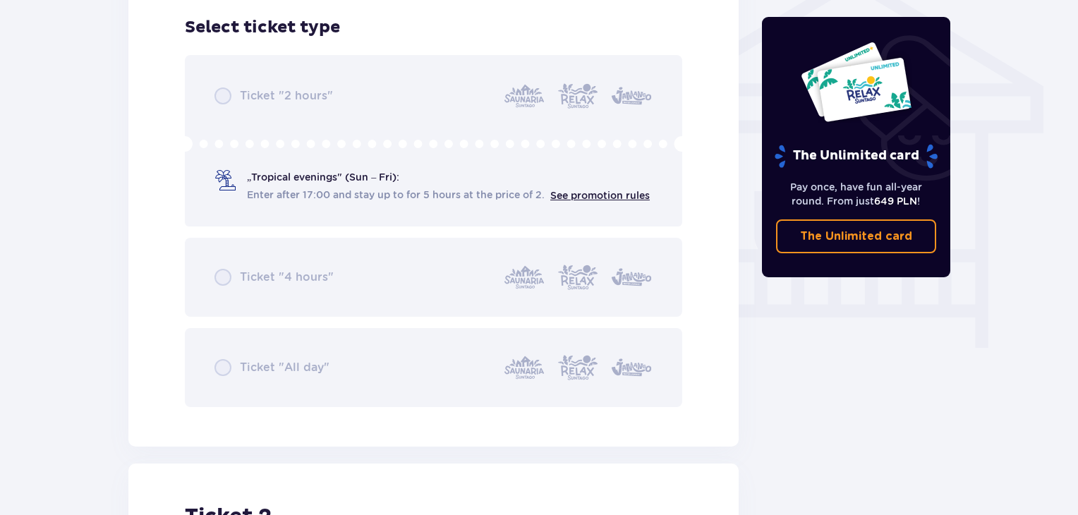
click at [590, 196] on div "Ticket "2 hours" „Tropical evenings" (Sun – Fri): Enter after 17:00 and stay up…" at bounding box center [434, 231] width 498 height 352
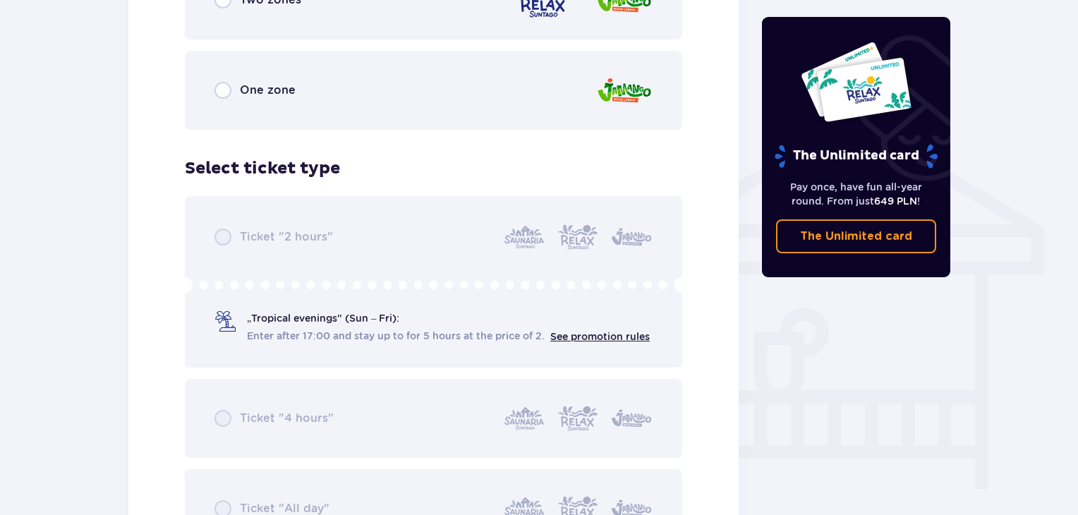
scroll to position [892, 0]
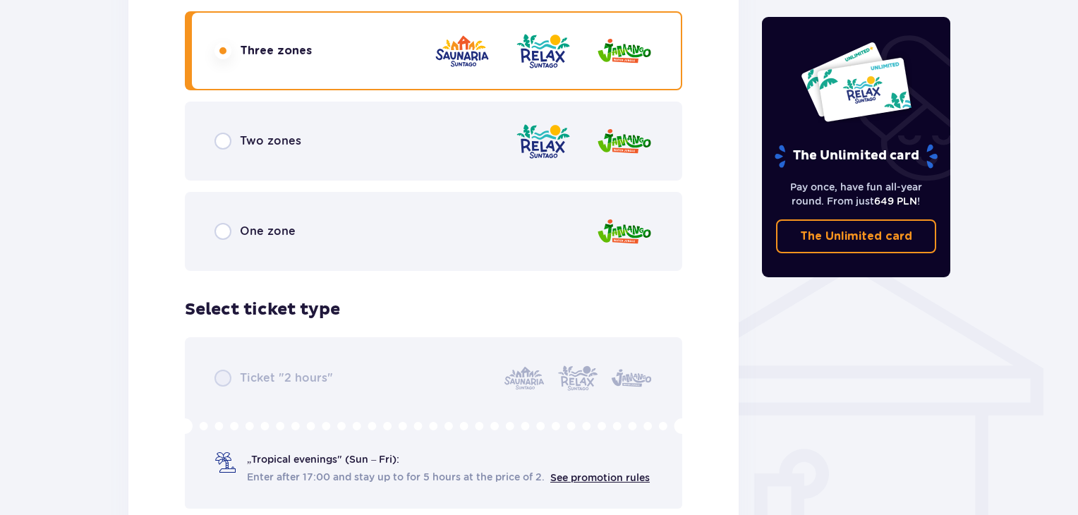
click at [344, 147] on div "Two zones" at bounding box center [434, 141] width 498 height 79
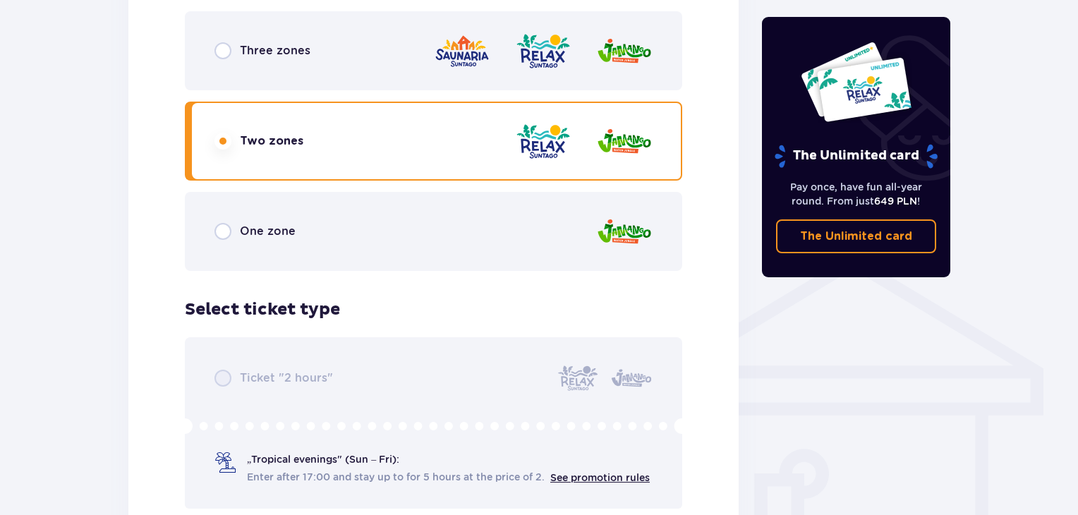
click at [381, 43] on div "Three zones" at bounding box center [434, 50] width 498 height 79
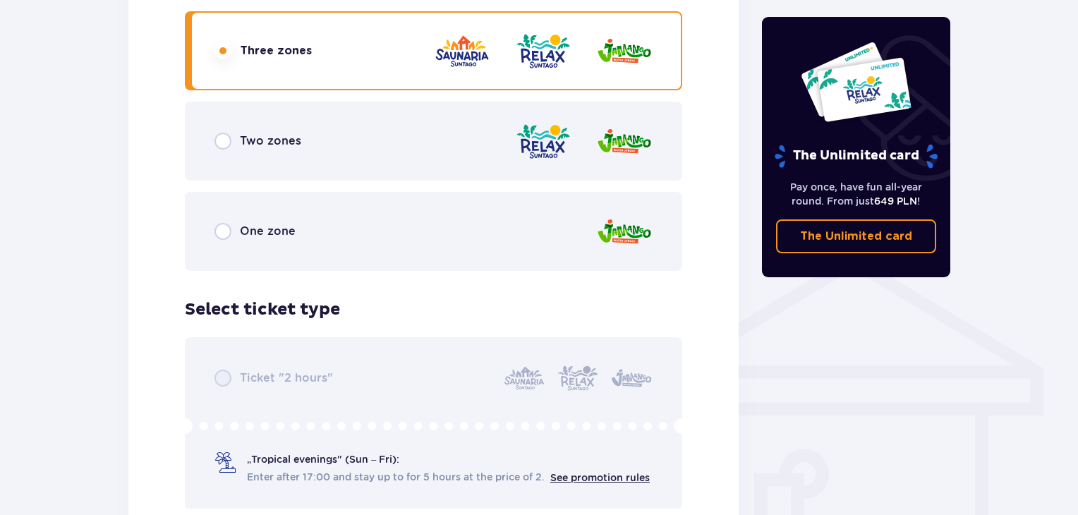
scroll to position [963, 0]
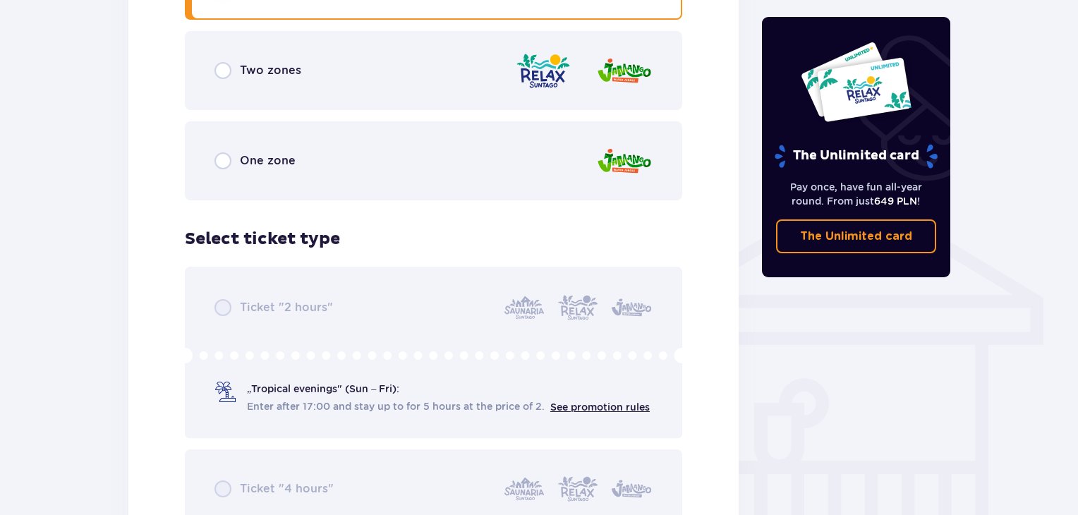
click at [327, 289] on div "Ticket "2 hours" „Tropical evenings" (Sun – Fri): Enter after 17:00 and stay up…" at bounding box center [434, 443] width 498 height 352
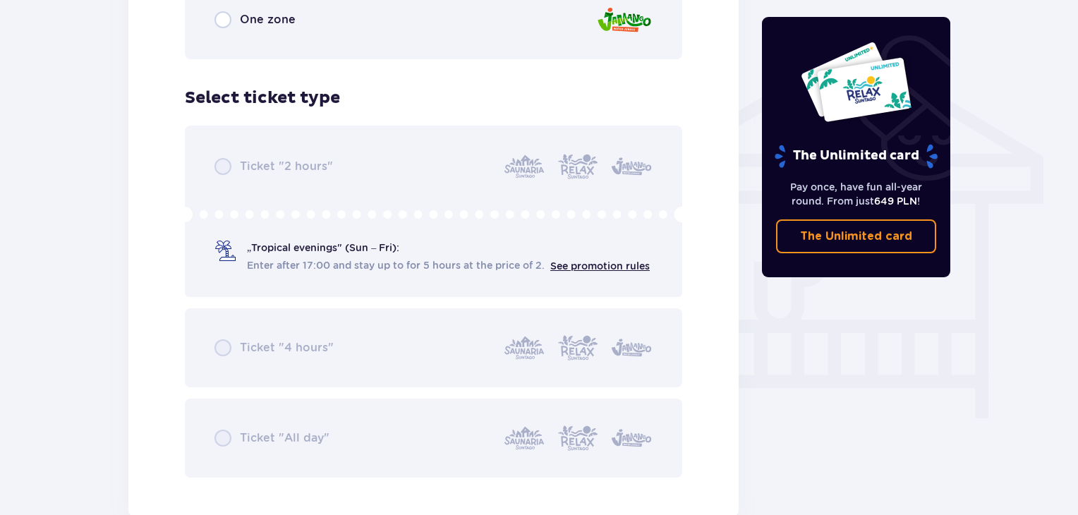
click at [268, 157] on div "Ticket "2 hours" „Tropical evenings" (Sun – Fri): Enter after 17:00 and stay up…" at bounding box center [434, 302] width 498 height 352
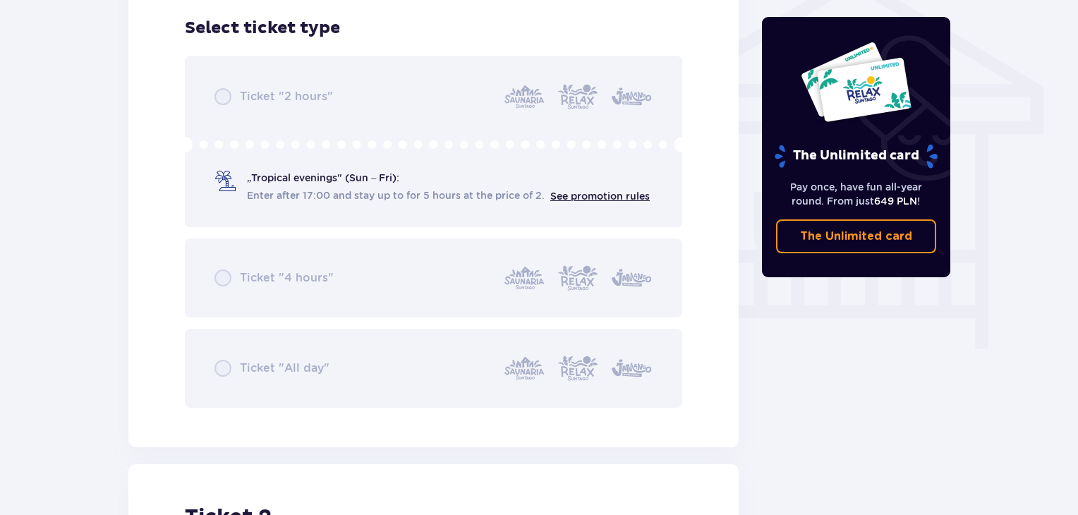
scroll to position [1174, 0]
drag, startPoint x: 283, startPoint y: 282, endPoint x: 285, endPoint y: 260, distance: 22.7
click at [284, 282] on div "Ticket "2 hours" „Tropical evenings" (Sun – Fri): Enter after 17:00 and stay up…" at bounding box center [434, 231] width 498 height 352
click at [289, 188] on div "Ticket "2 hours" „Tropical evenings" (Sun – Fri): Enter after 17:00 and stay up…" at bounding box center [434, 231] width 498 height 352
drag, startPoint x: 245, startPoint y: 181, endPoint x: 252, endPoint y: 181, distance: 7.1
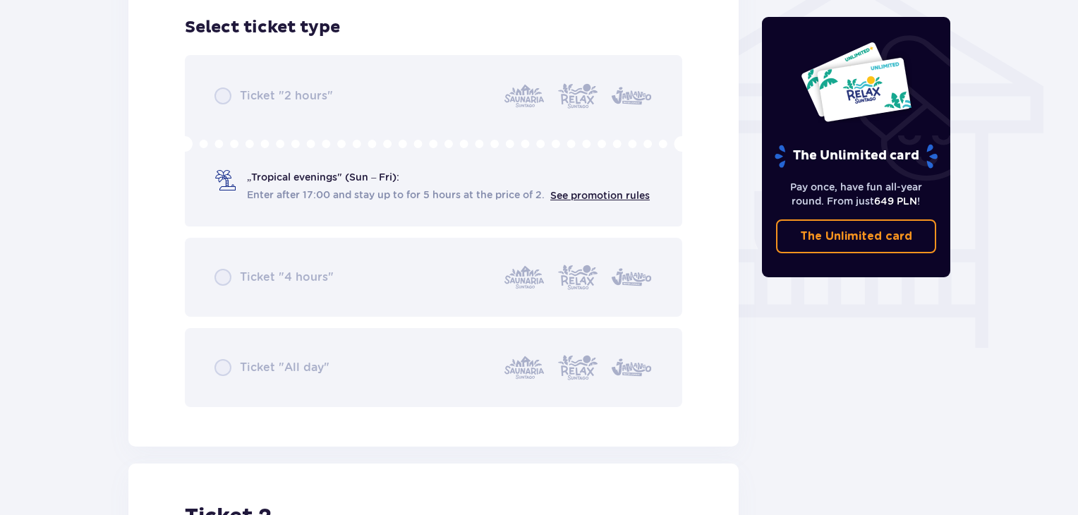
click at [251, 181] on div "Ticket "2 hours" „Tropical evenings" (Sun – Fri): Enter after 17:00 and stay up…" at bounding box center [434, 231] width 498 height 352
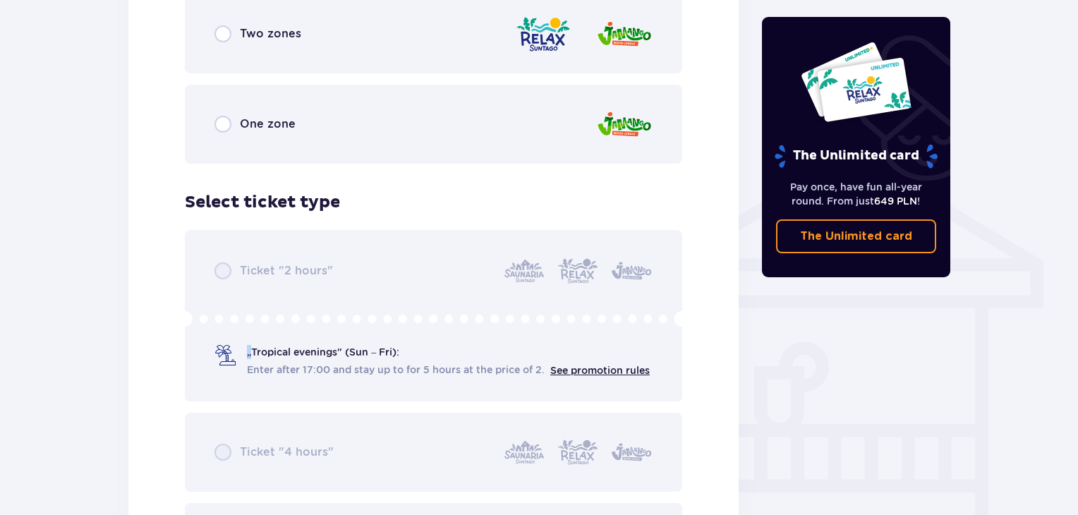
scroll to position [963, 0]
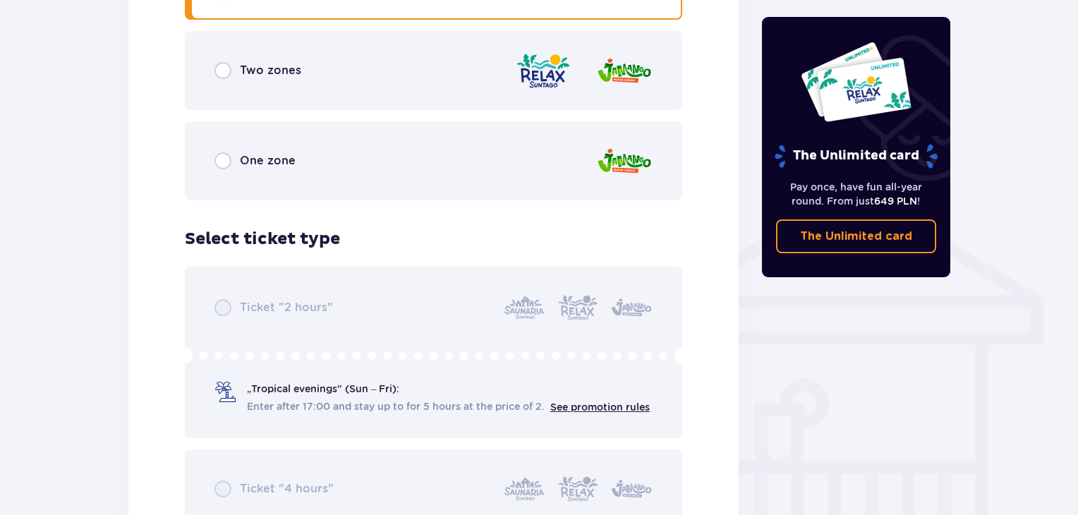
click at [617, 406] on div "Ticket "2 hours" „Tropical evenings" (Sun – Fri): Enter after 17:00 and stay up…" at bounding box center [434, 443] width 498 height 352
click at [617, 405] on div "Ticket "2 hours" „Tropical evenings" (Sun – Fri): Enter after 17:00 and stay up…" at bounding box center [434, 443] width 498 height 352
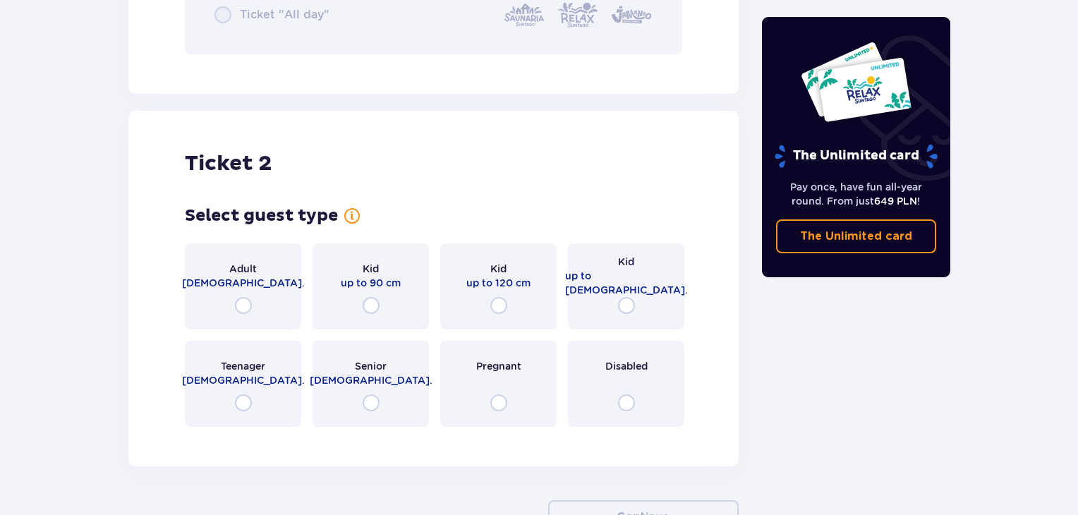
click at [248, 290] on div "Adult 18 - 65 y.o." at bounding box center [243, 287] width 116 height 86
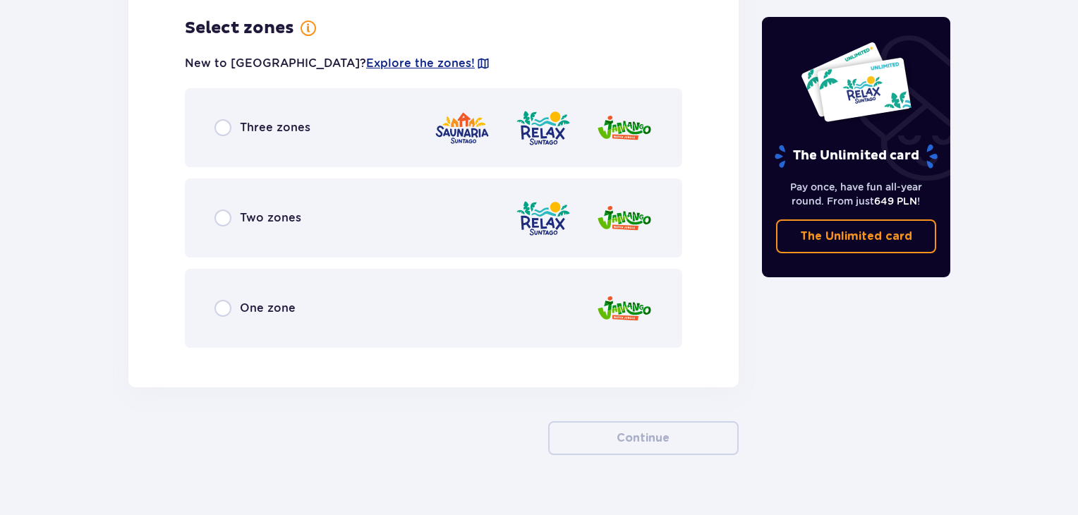
click at [327, 119] on div "Three zones" at bounding box center [434, 127] width 498 height 79
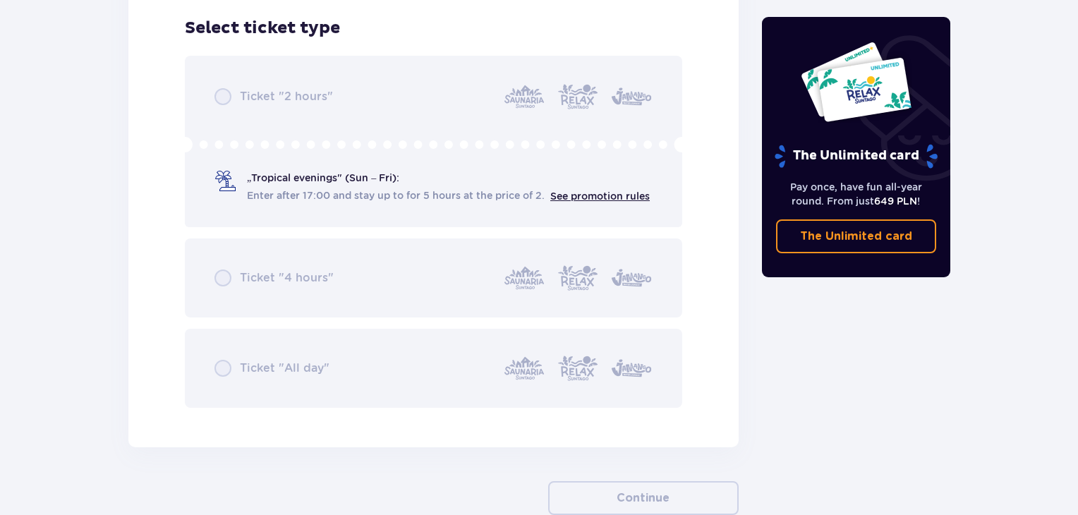
click at [351, 195] on div "Ticket "2 hours" „Tropical evenings" (Sun – Fri): Enter after 17:00 and stay up…" at bounding box center [434, 232] width 498 height 352
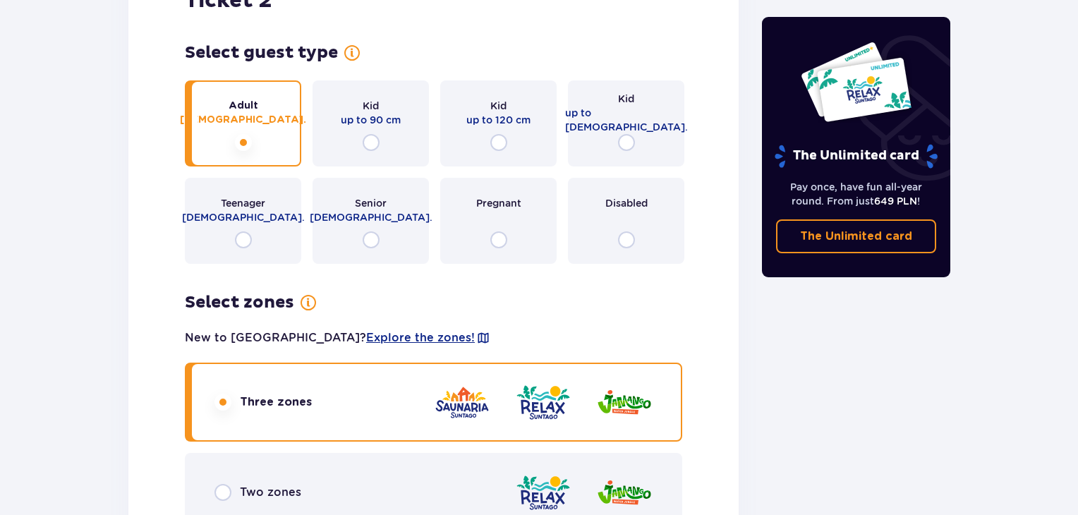
scroll to position [1688, 0]
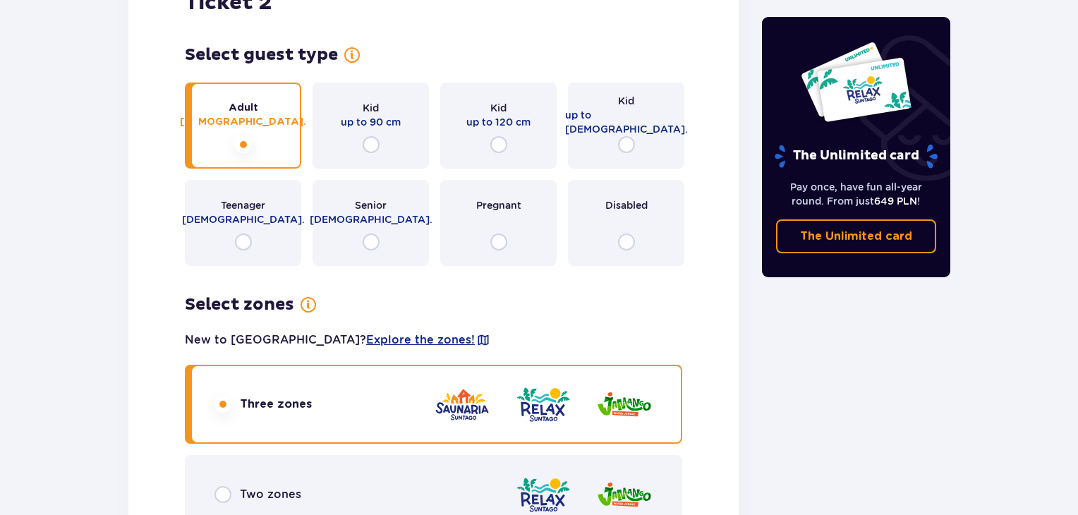
click at [462, 406] on img at bounding box center [462, 405] width 56 height 40
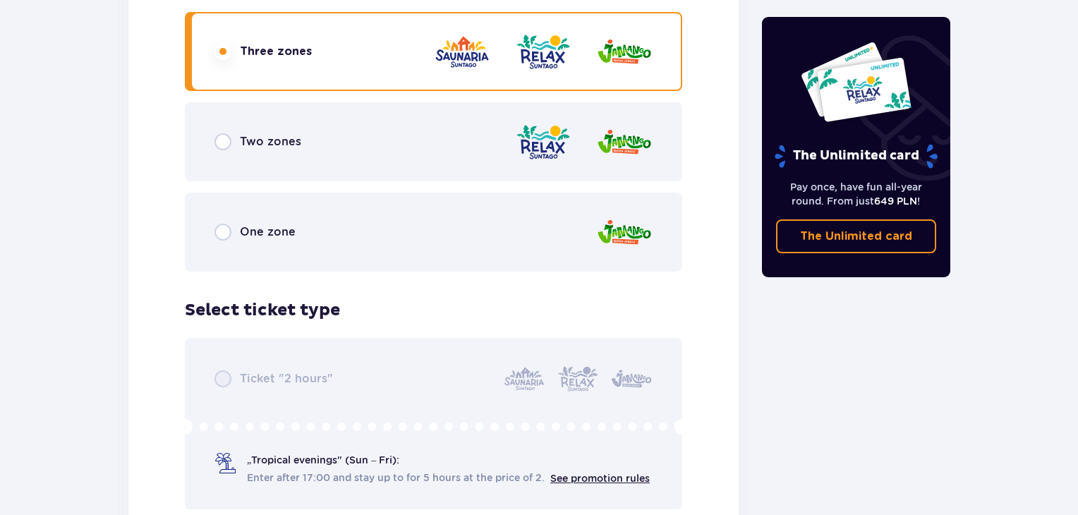
click at [443, 303] on div "Select ticket type for ticket number 2 Ticket "2 hours" „Tropical evenings" (Su…" at bounding box center [434, 495] width 498 height 390
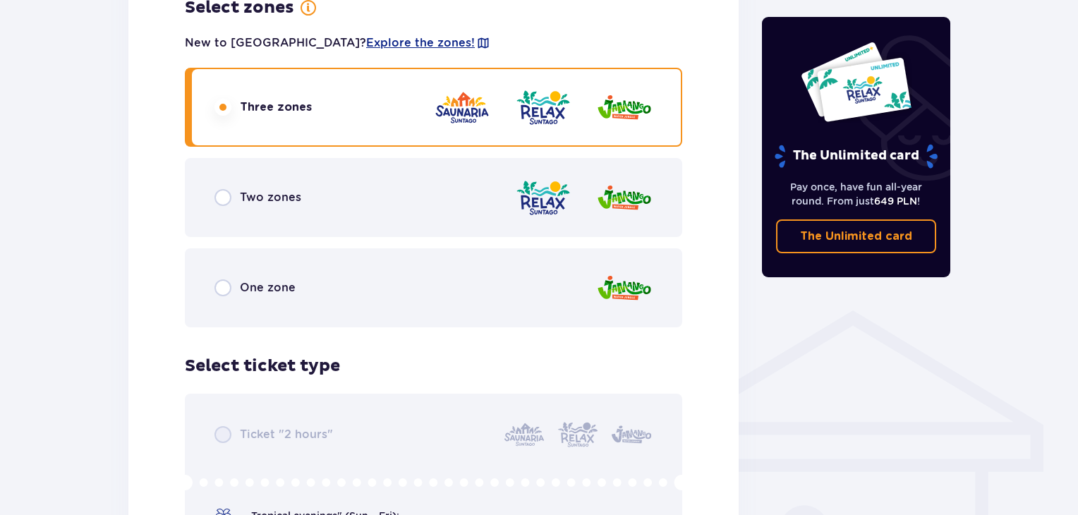
scroll to position [624, 0]
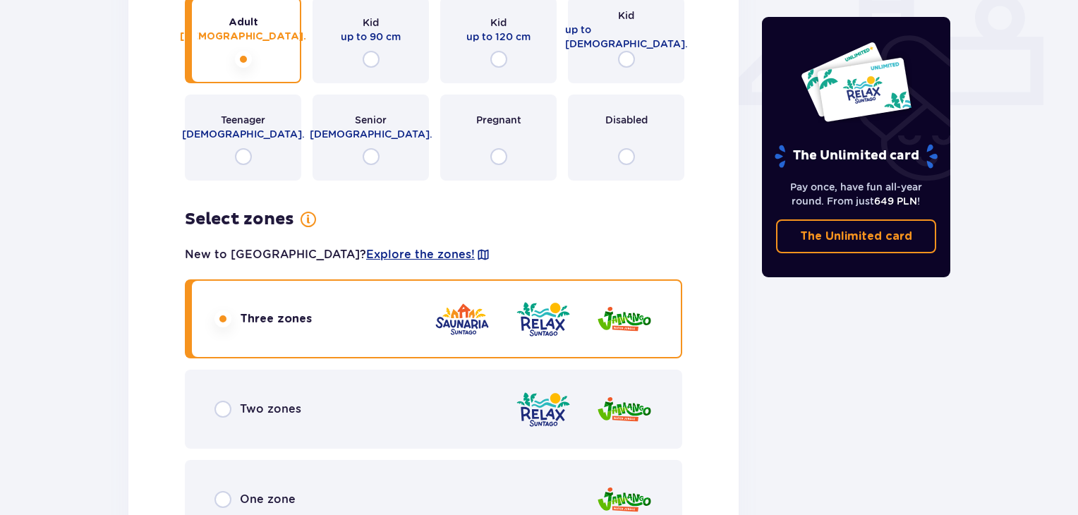
click at [305, 316] on span "Three zones" at bounding box center [276, 319] width 72 height 16
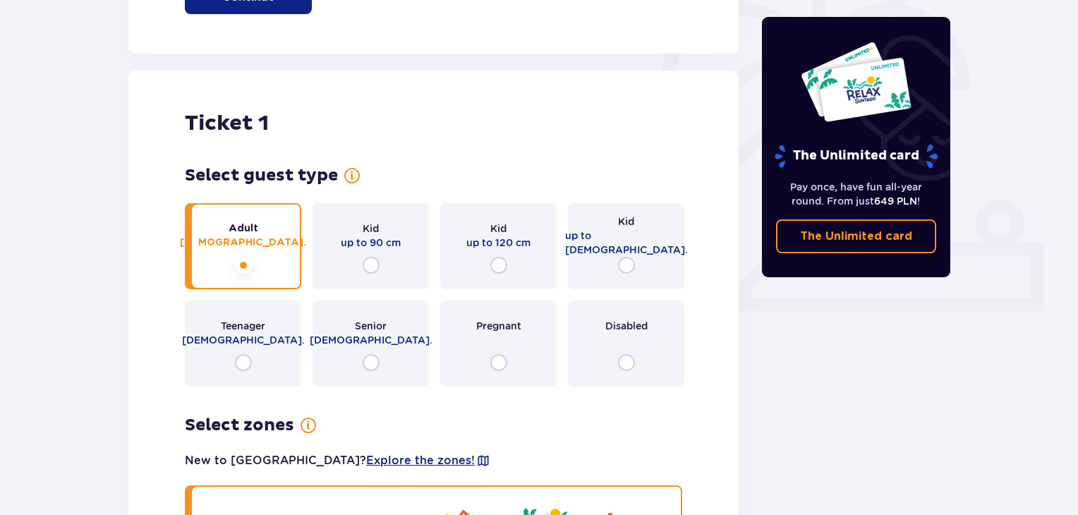
scroll to position [342, 0]
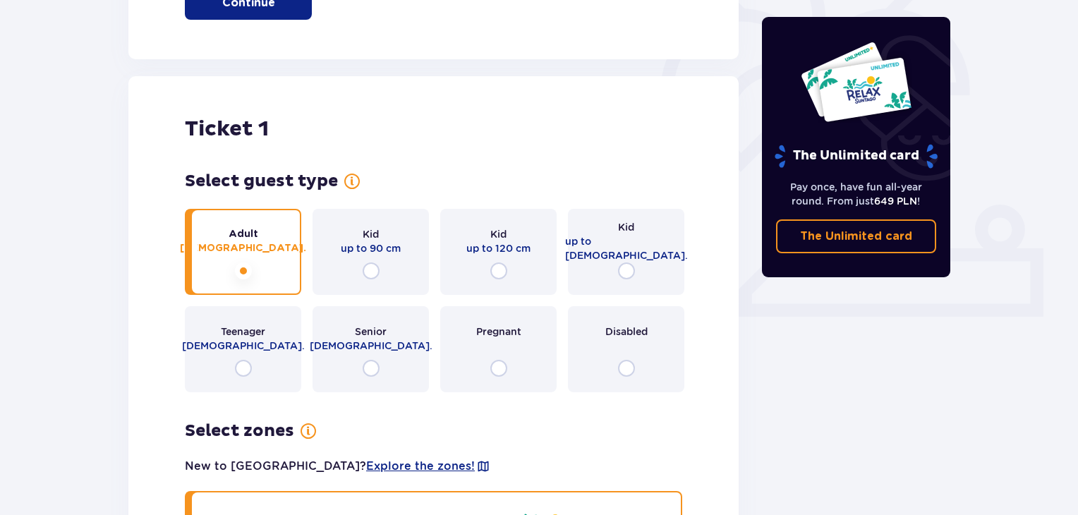
click at [242, 269] on input "radio" at bounding box center [243, 271] width 17 height 17
radio input "true"
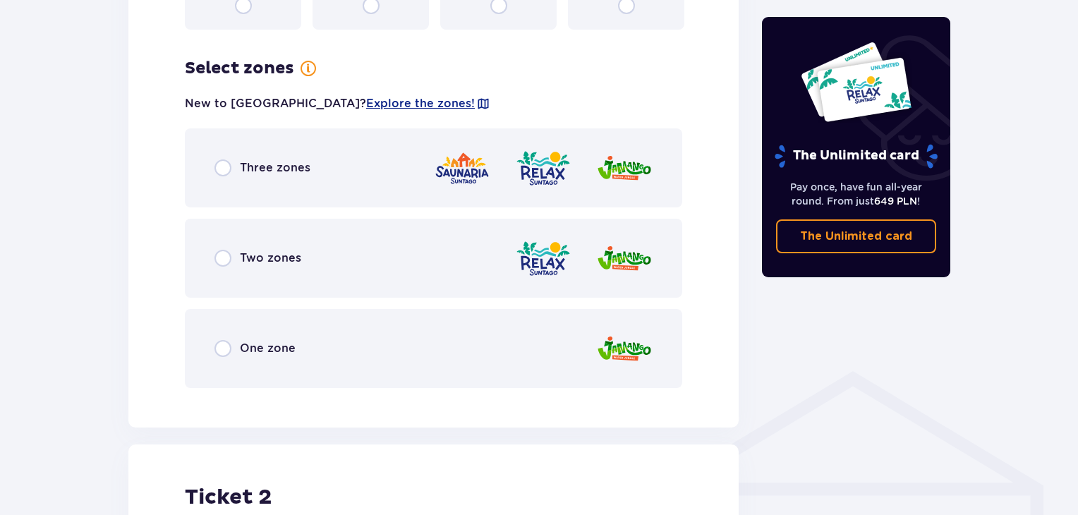
scroll to position [816, 0]
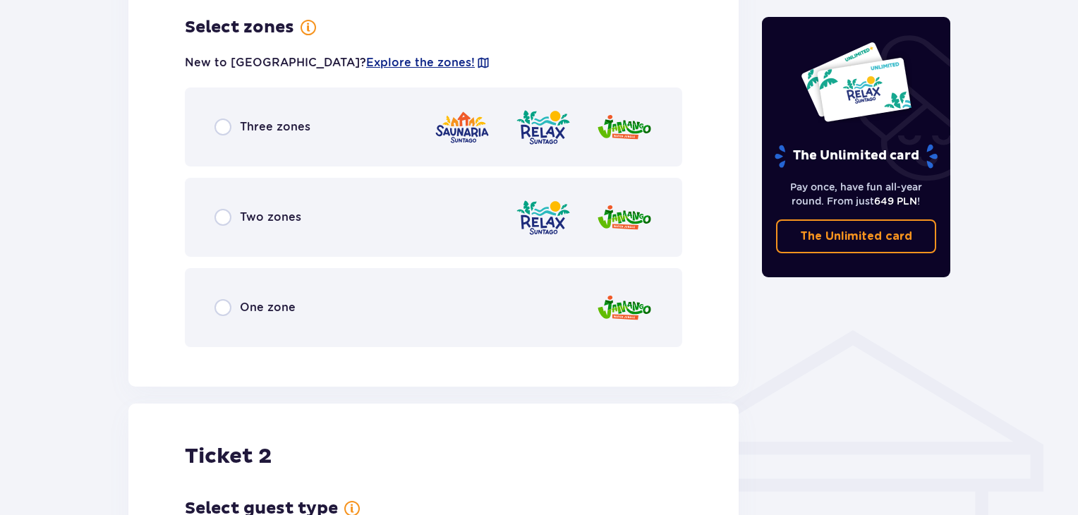
click at [323, 124] on div "Three zones" at bounding box center [434, 127] width 498 height 79
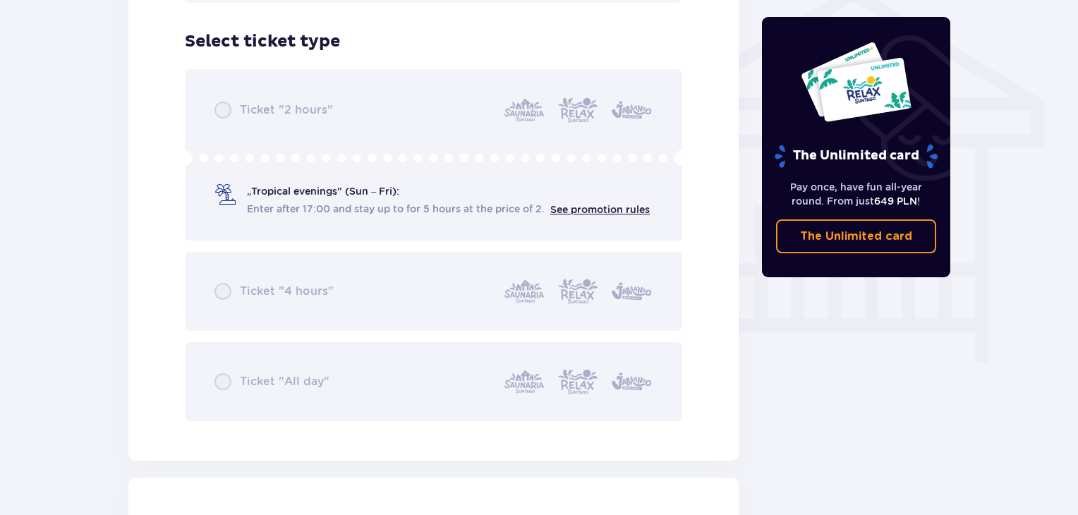
scroll to position [1174, 0]
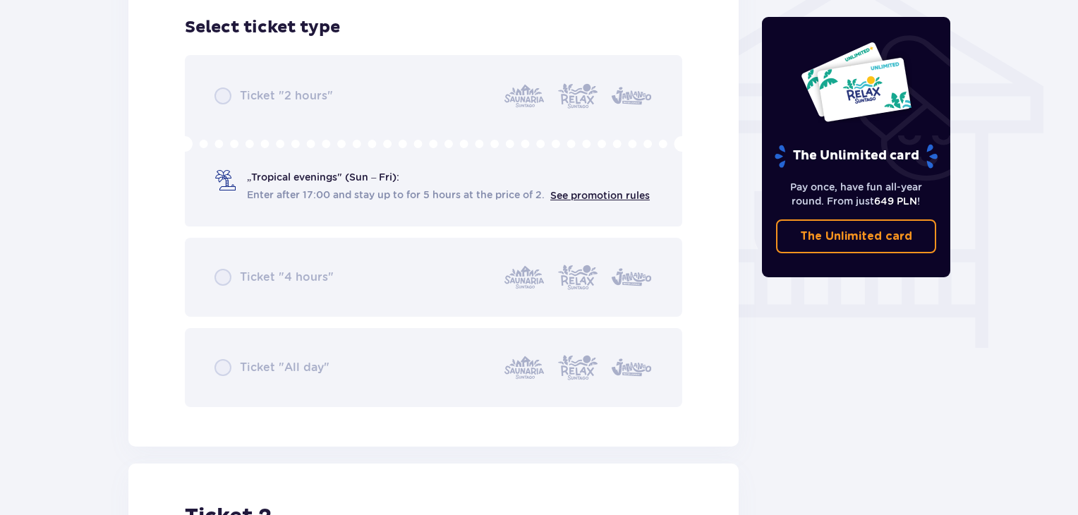
click at [329, 187] on div "Ticket "2 hours" „Tropical evenings" (Sun – Fri): Enter after 17:00 and stay up…" at bounding box center [434, 231] width 498 height 352
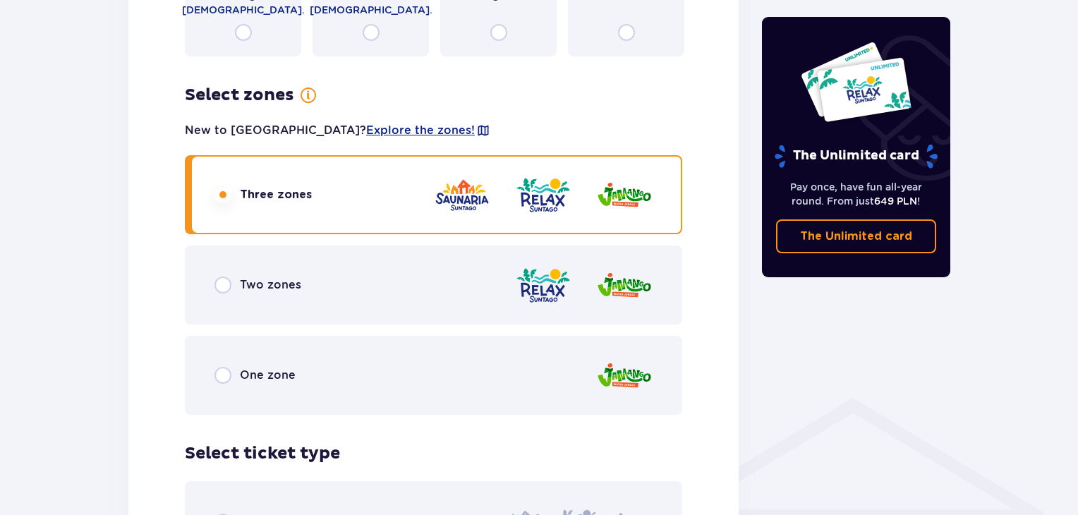
scroll to position [751, 0]
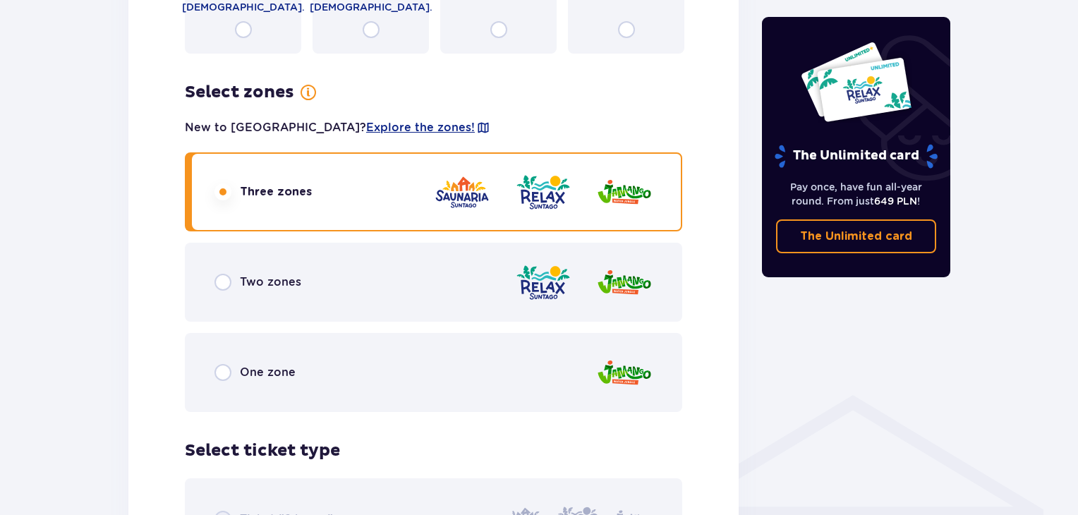
click at [319, 263] on div "Two zones" at bounding box center [434, 282] width 498 height 79
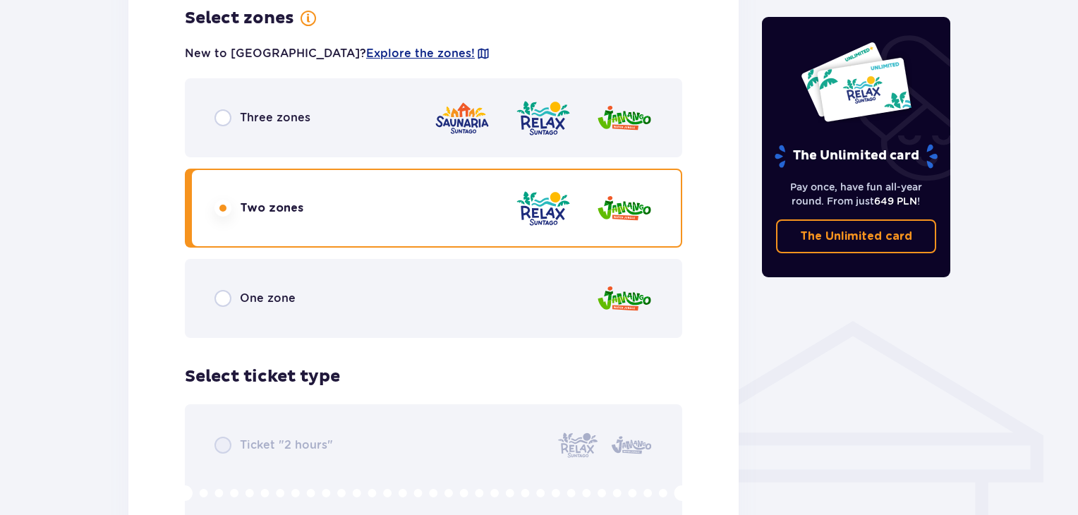
scroll to position [963, 0]
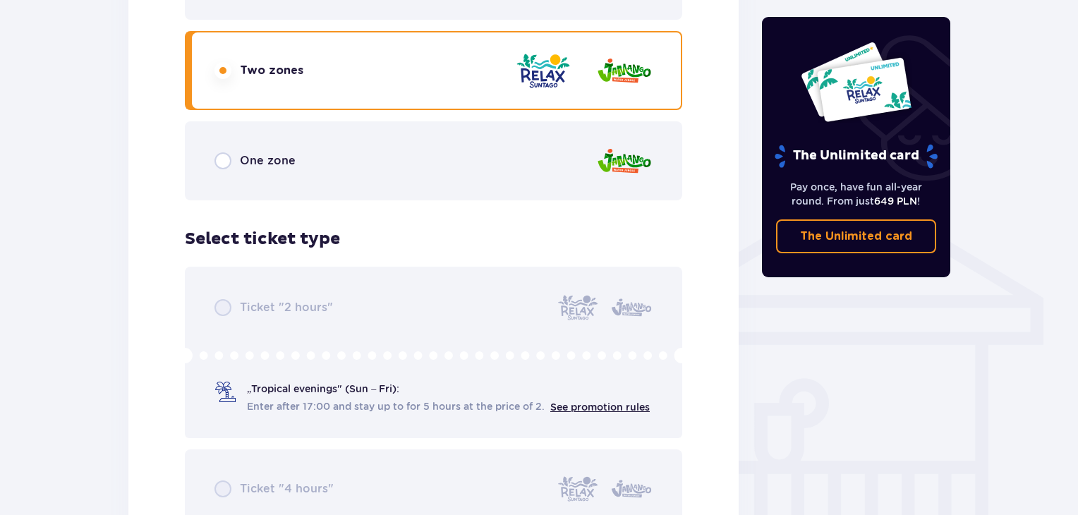
click at [350, 159] on div "One zone" at bounding box center [434, 160] width 498 height 79
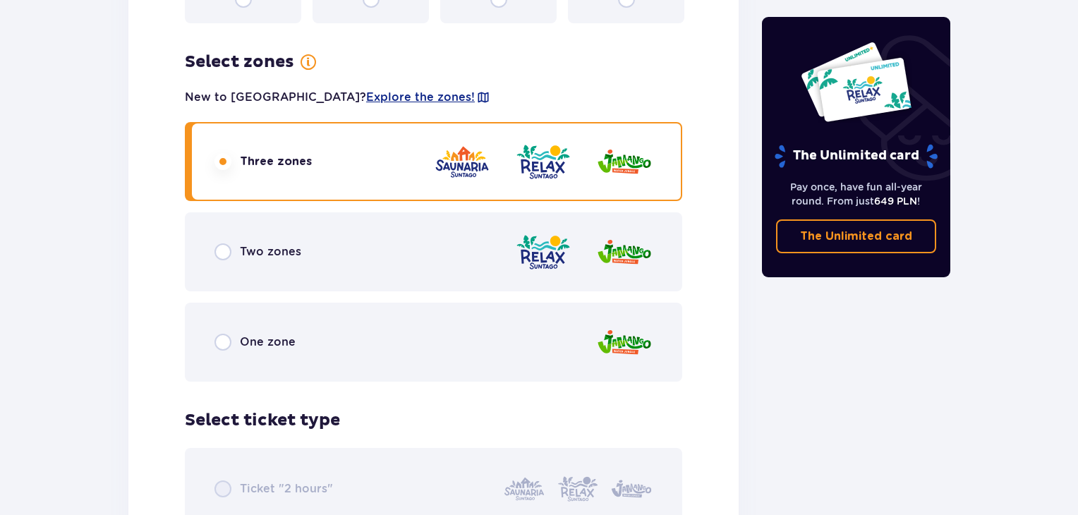
scroll to position [2021, 0]
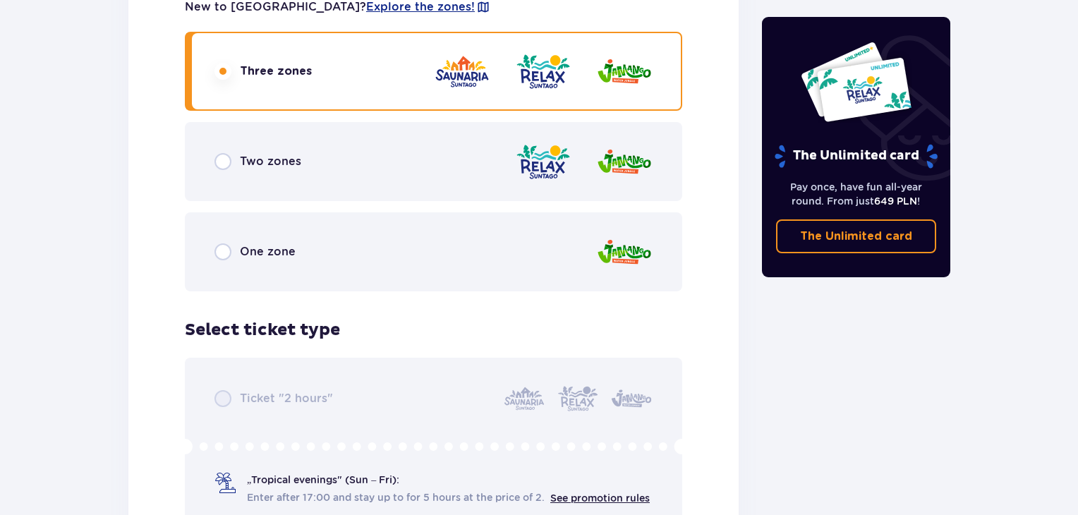
click at [357, 234] on div "One zone" at bounding box center [434, 251] width 498 height 79
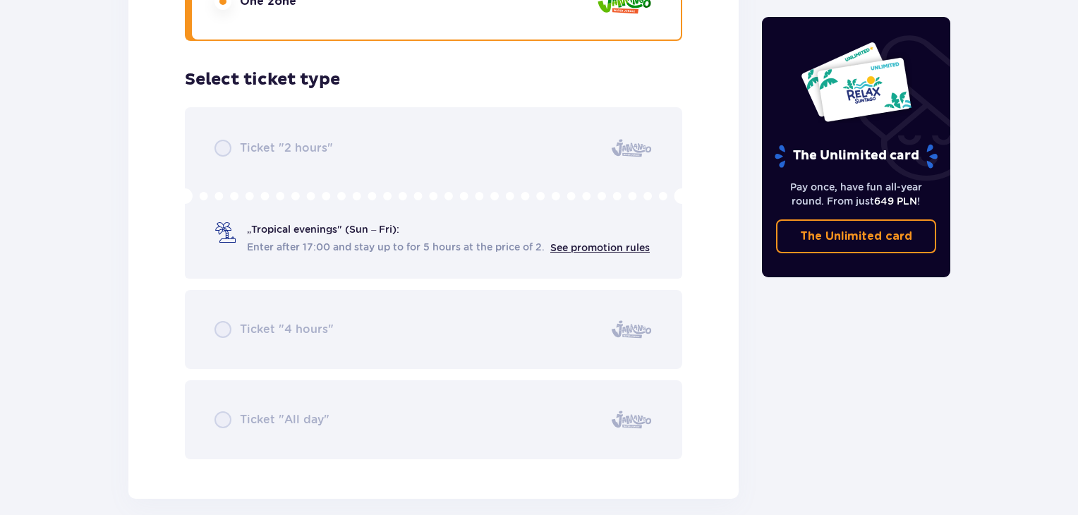
scroll to position [2270, 0]
click at [406, 239] on div "Ticket "2 hours" „Tropical evenings" (Sun – Fri): Enter after 17:00 and stay up…" at bounding box center [434, 285] width 498 height 352
click at [610, 247] on div "Ticket "2 hours" „Tropical evenings" (Sun – Fri): Enter after 17:00 and stay up…" at bounding box center [434, 285] width 498 height 352
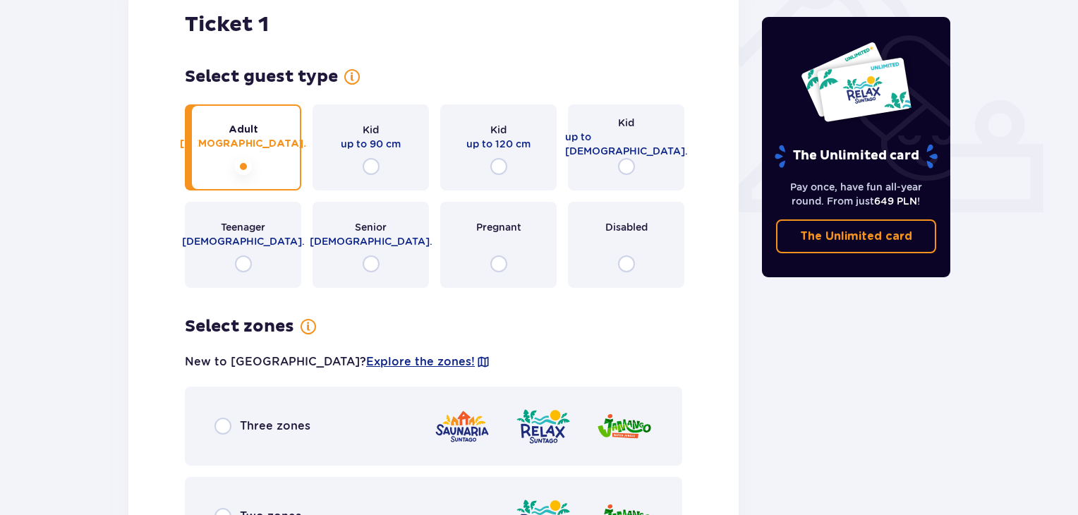
scroll to position [305, 0]
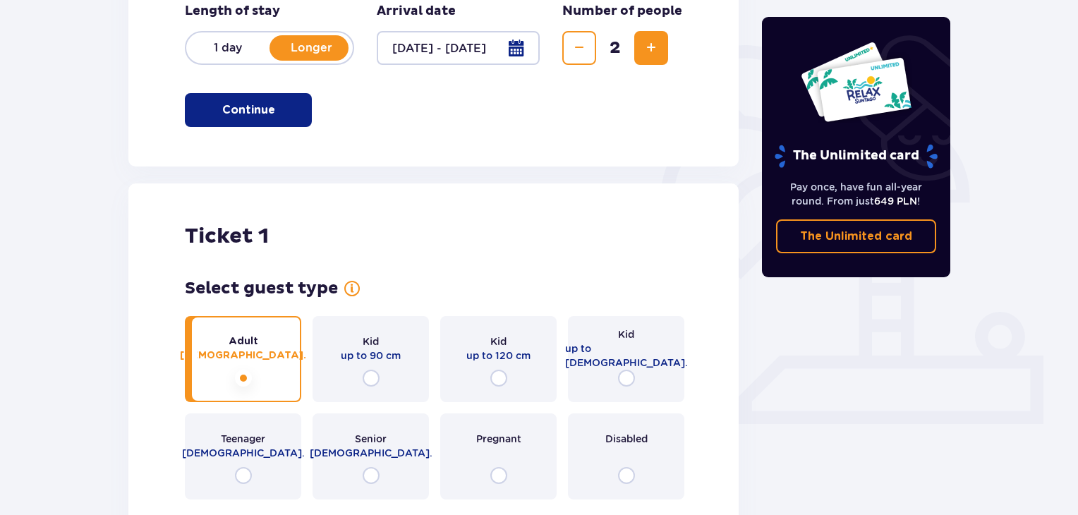
click at [300, 103] on button "Continue" at bounding box center [248, 110] width 127 height 34
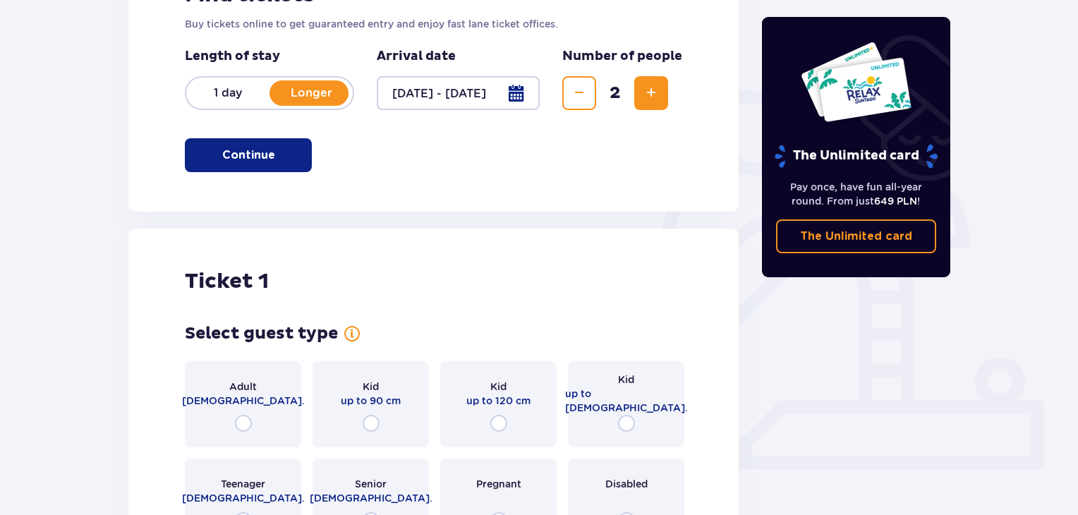
click at [251, 148] on p "Continue" at bounding box center [248, 156] width 53 height 16
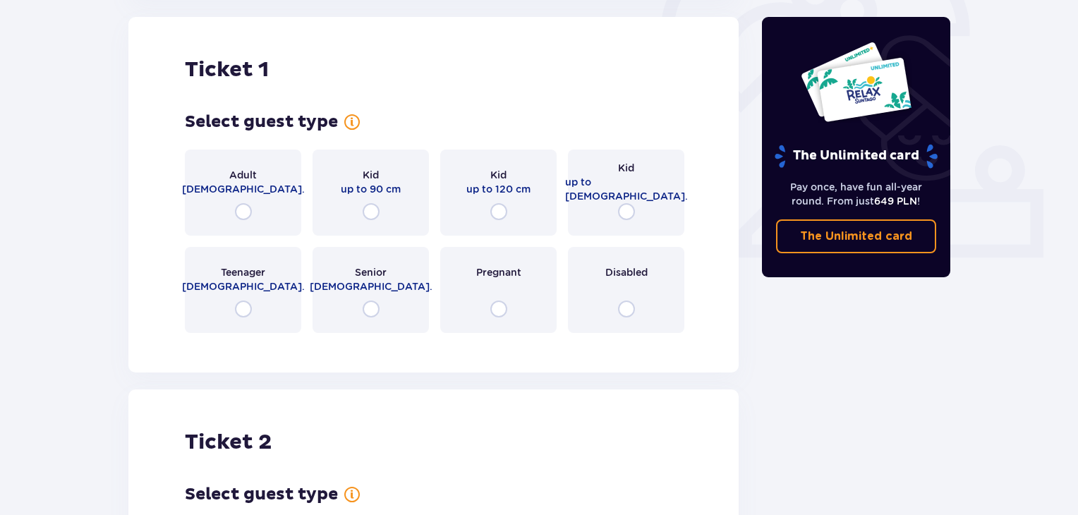
click at [256, 174] on span "Adult" at bounding box center [243, 175] width 28 height 14
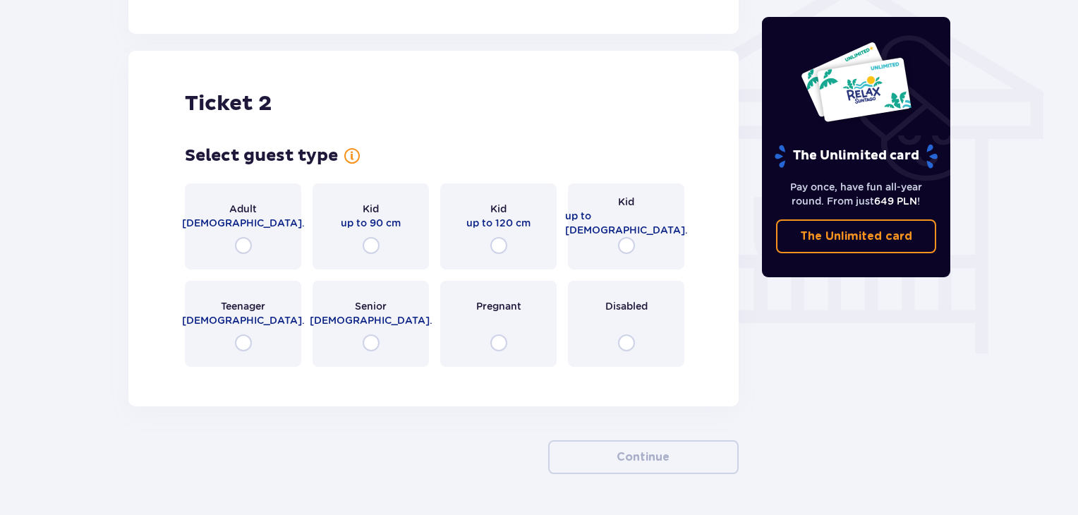
click at [244, 196] on div "Adult 18 - 65 y.o." at bounding box center [243, 227] width 116 height 86
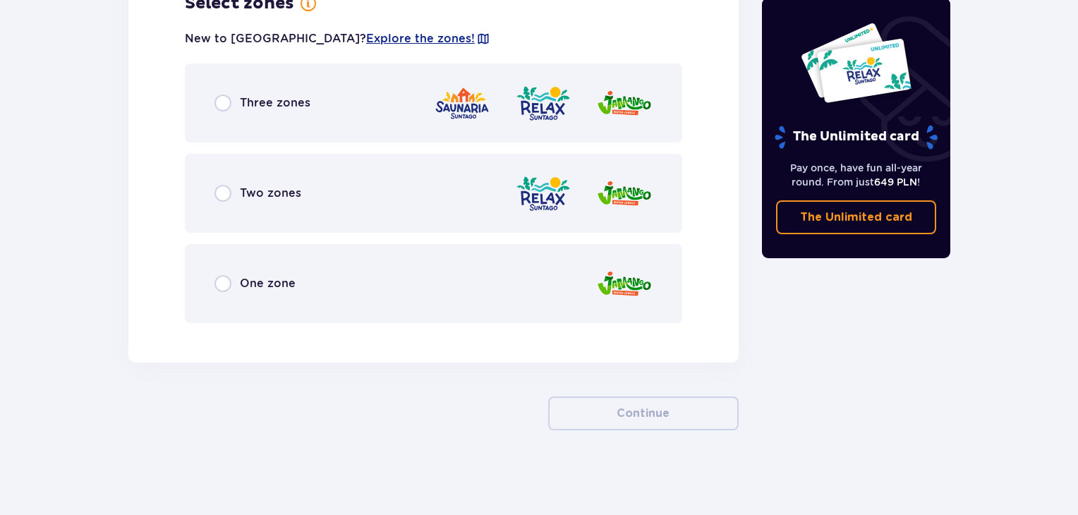
click at [284, 102] on span "Three zones" at bounding box center [275, 103] width 71 height 16
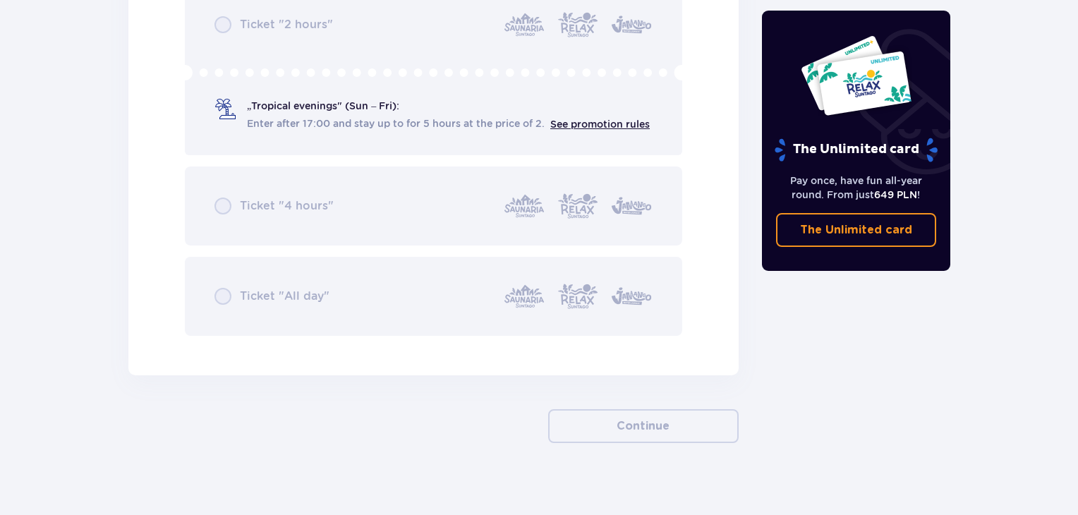
scroll to position [1989, 0]
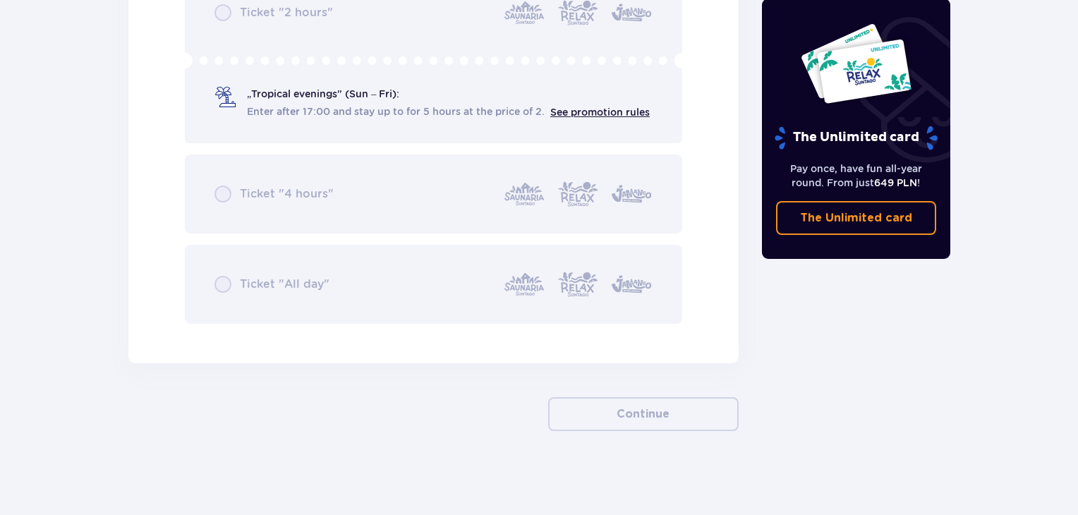
click at [270, 128] on div "Ticket "2 hours" „Tropical evenings" (Sun – Fri): Enter after 17:00 and stay up…" at bounding box center [434, 148] width 498 height 352
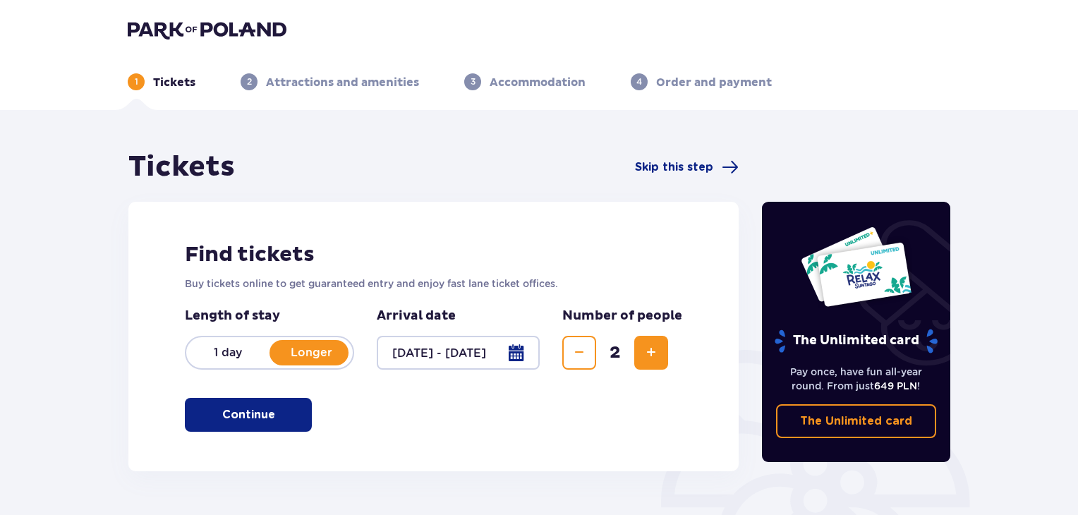
click at [567, 66] on div "1 Tickets 2 Attractions and amenities 3 Accommodation 4 Order and payment" at bounding box center [539, 65] width 846 height 51
click at [237, 28] on img at bounding box center [207, 30] width 159 height 20
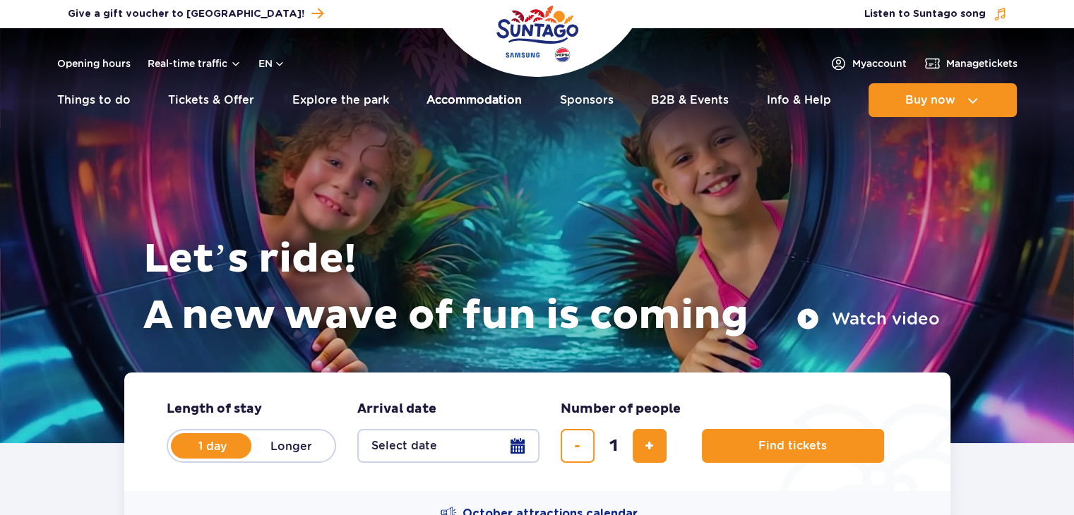
click at [510, 94] on link "Accommodation" at bounding box center [473, 100] width 95 height 34
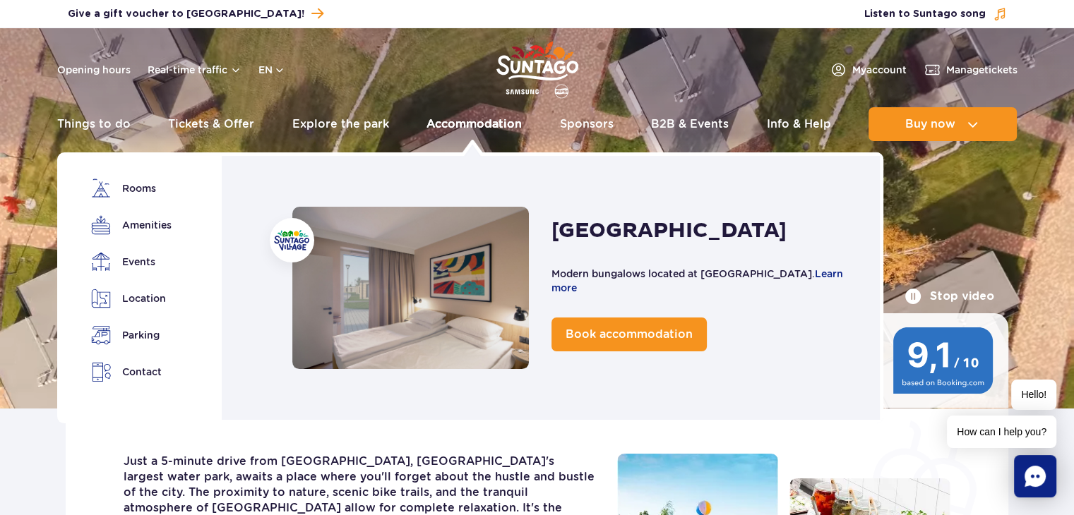
click at [476, 124] on link "Accommodation" at bounding box center [473, 124] width 95 height 34
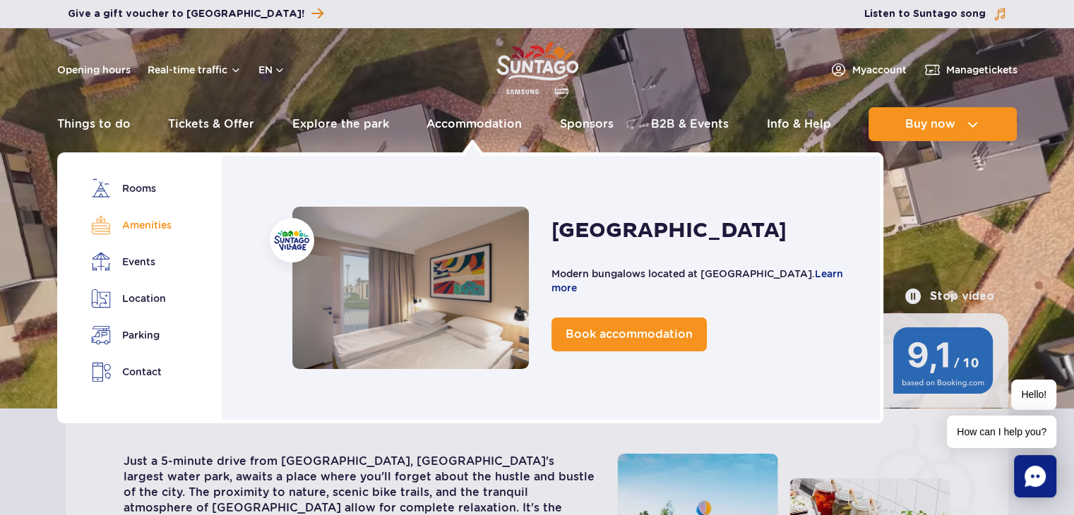
click at [145, 227] on link "Amenities" at bounding box center [130, 225] width 79 height 20
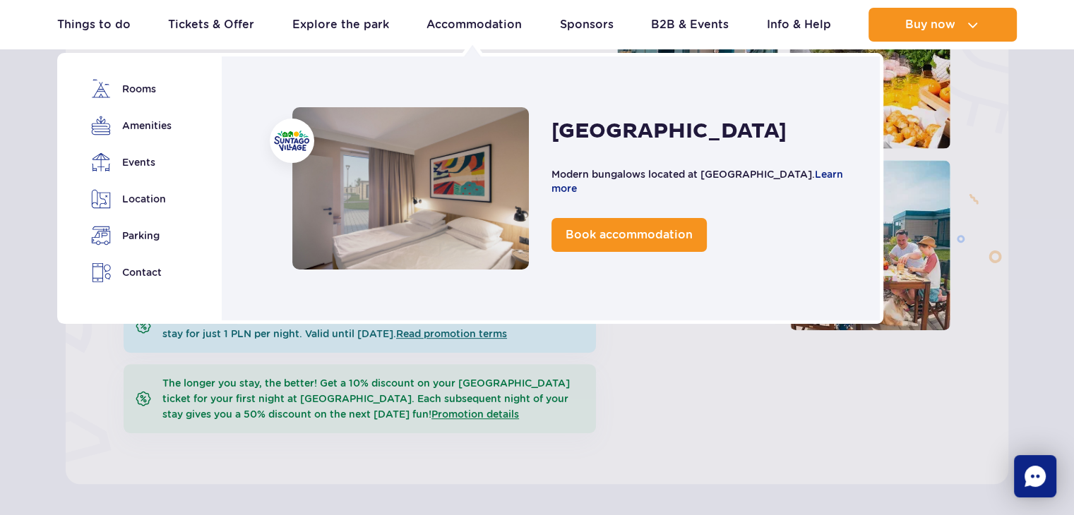
scroll to position [500, 0]
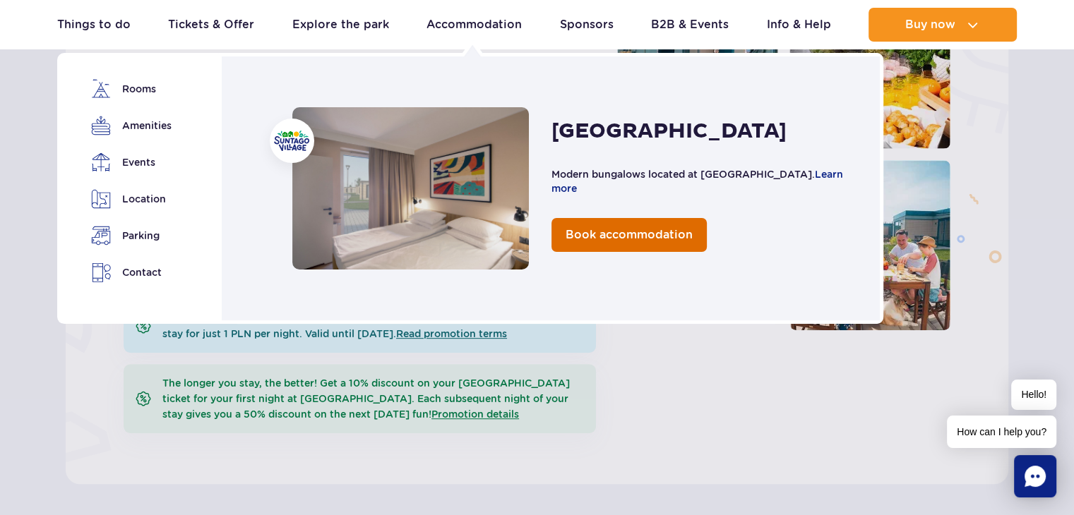
click at [625, 229] on span "Book accommodation" at bounding box center [628, 234] width 127 height 13
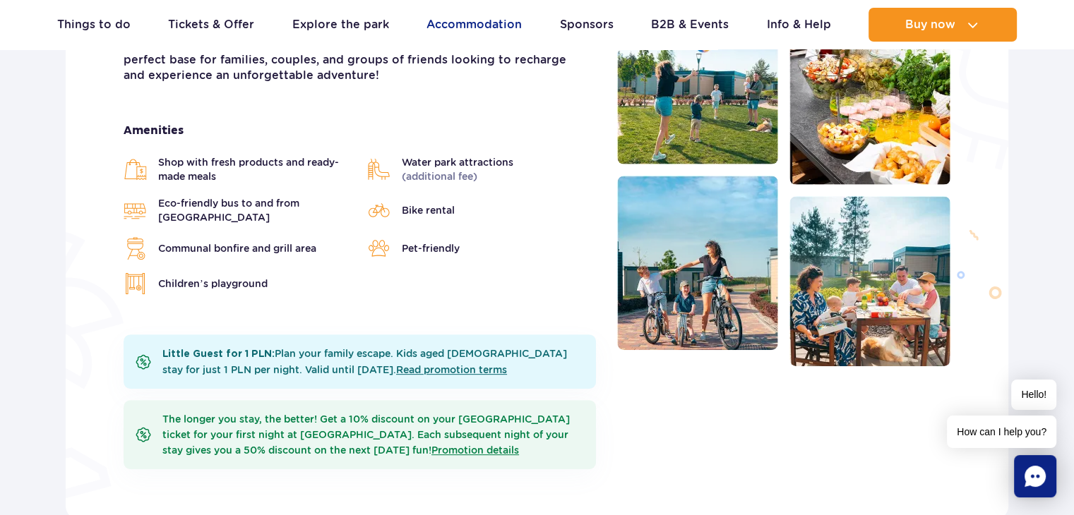
scroll to position [429, 0]
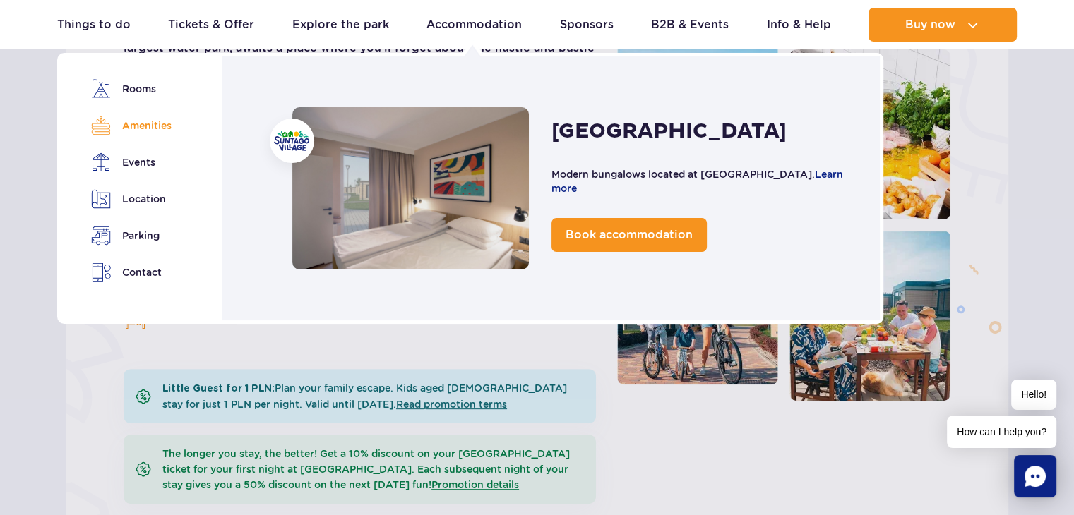
click at [158, 128] on link "Amenities" at bounding box center [130, 126] width 79 height 20
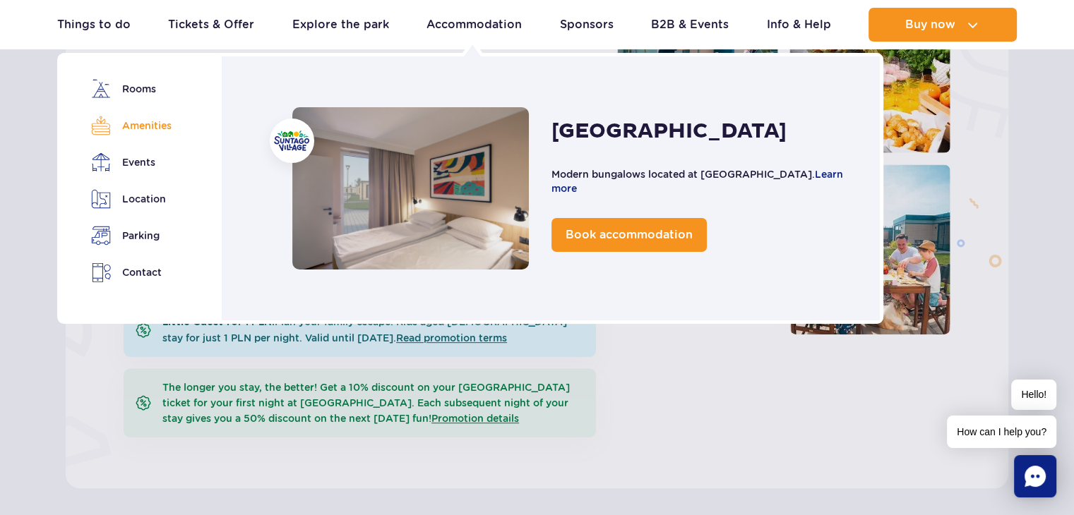
scroll to position [500, 0]
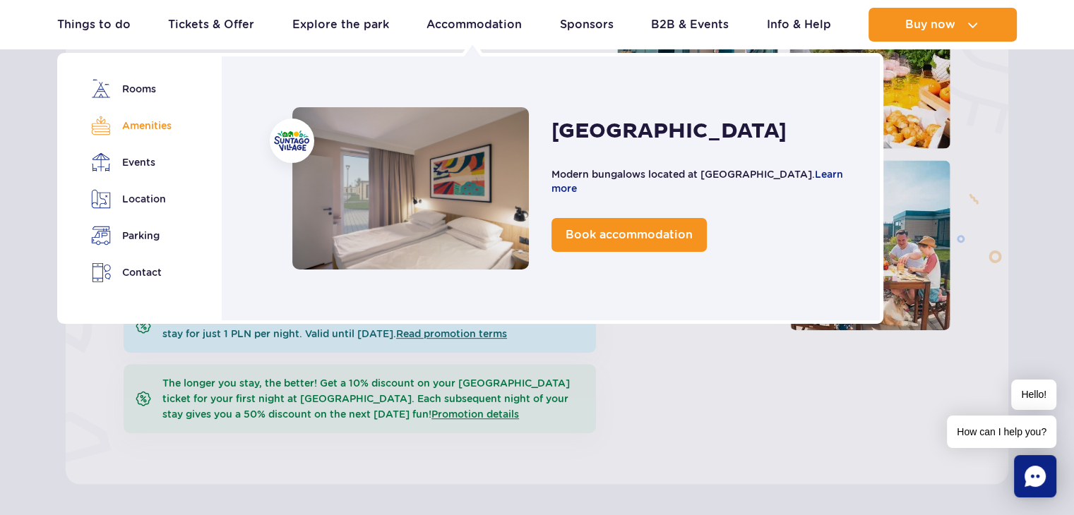
click at [157, 122] on link "Amenities" at bounding box center [130, 126] width 79 height 20
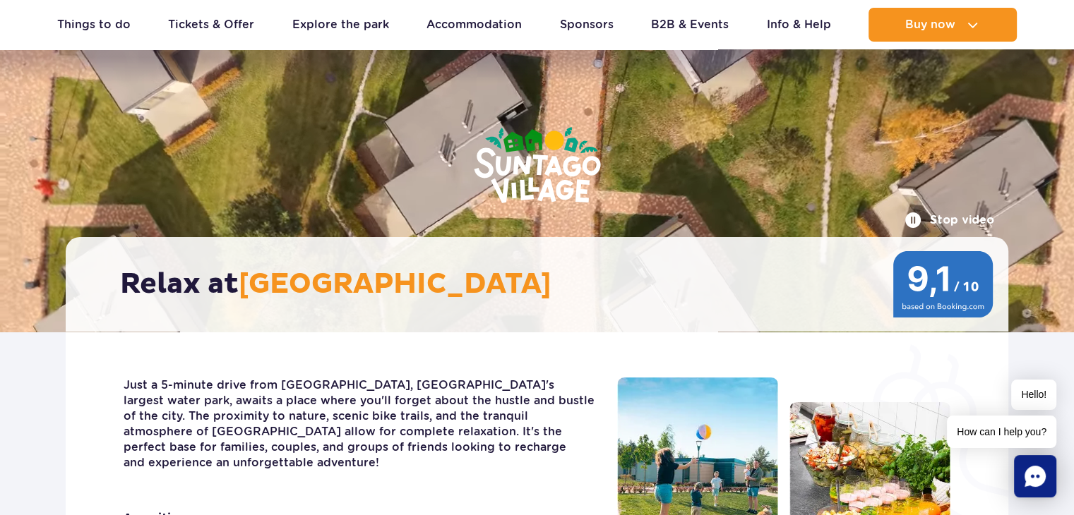
scroll to position [0, 0]
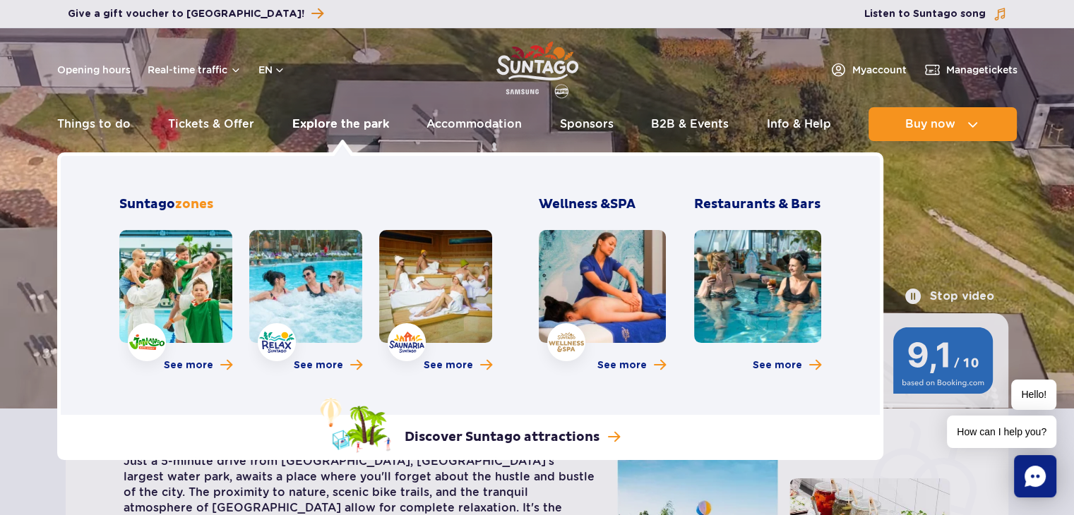
click at [363, 119] on link "Explore the park" at bounding box center [340, 124] width 97 height 34
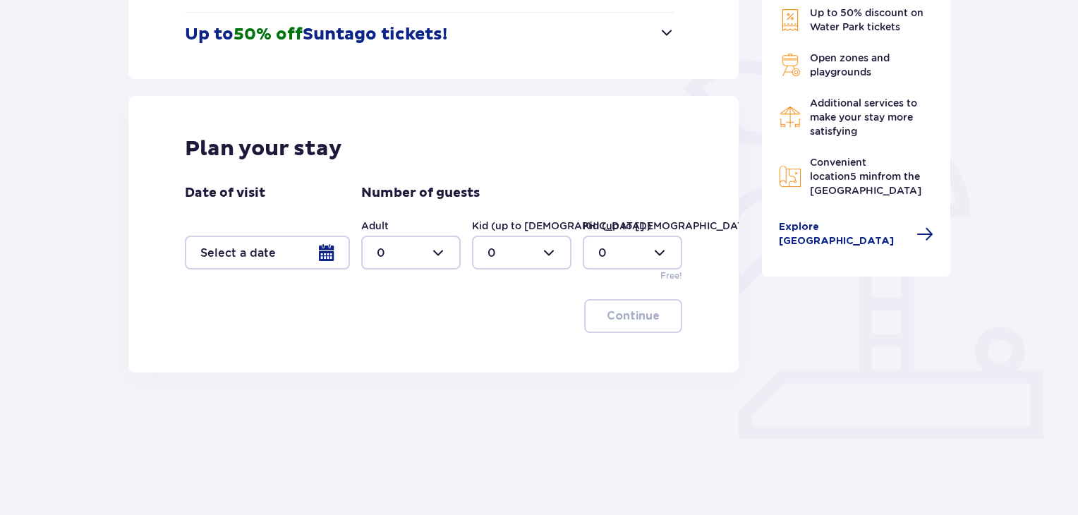
scroll to position [297, 0]
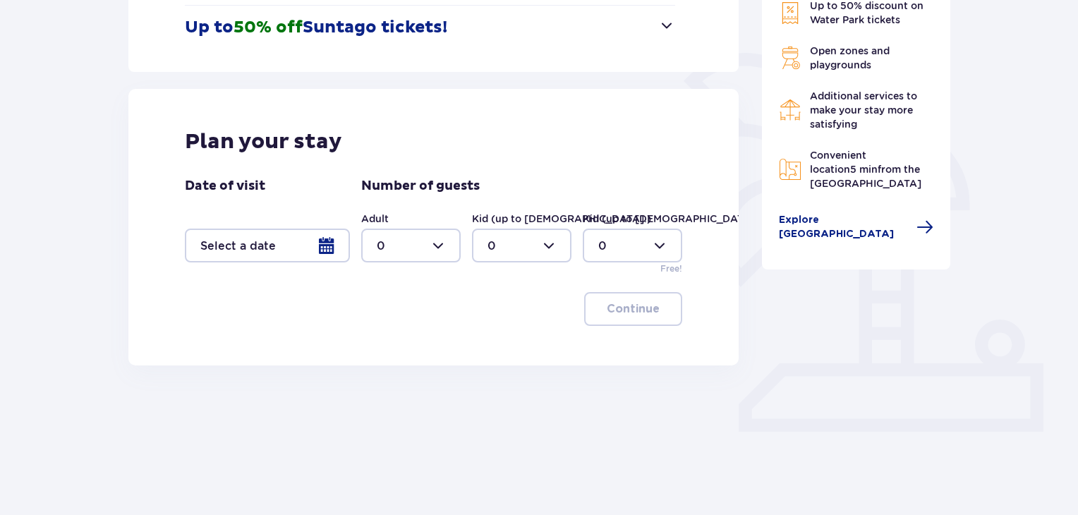
click at [280, 241] on div at bounding box center [267, 246] width 165 height 34
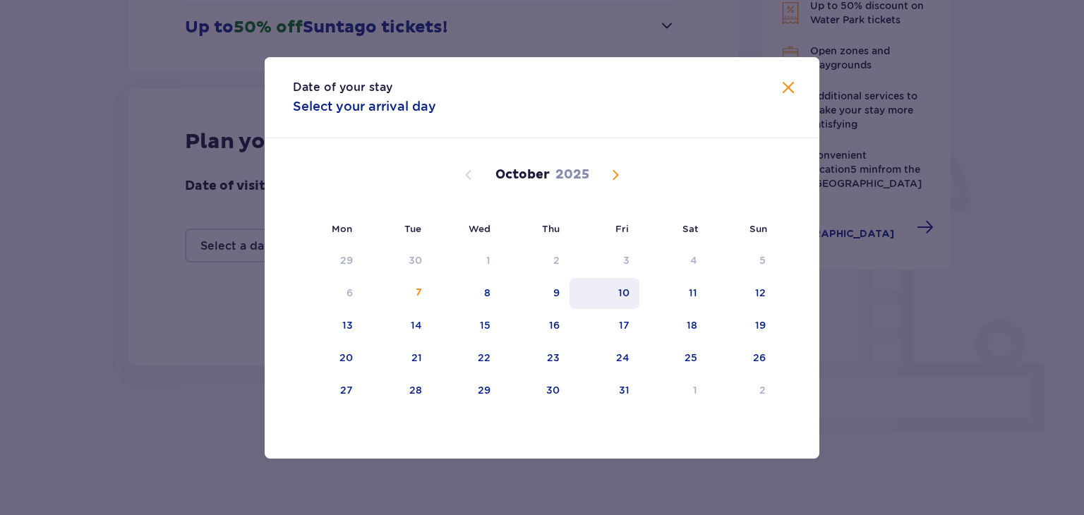
click at [638, 289] on div "10" at bounding box center [605, 293] width 70 height 31
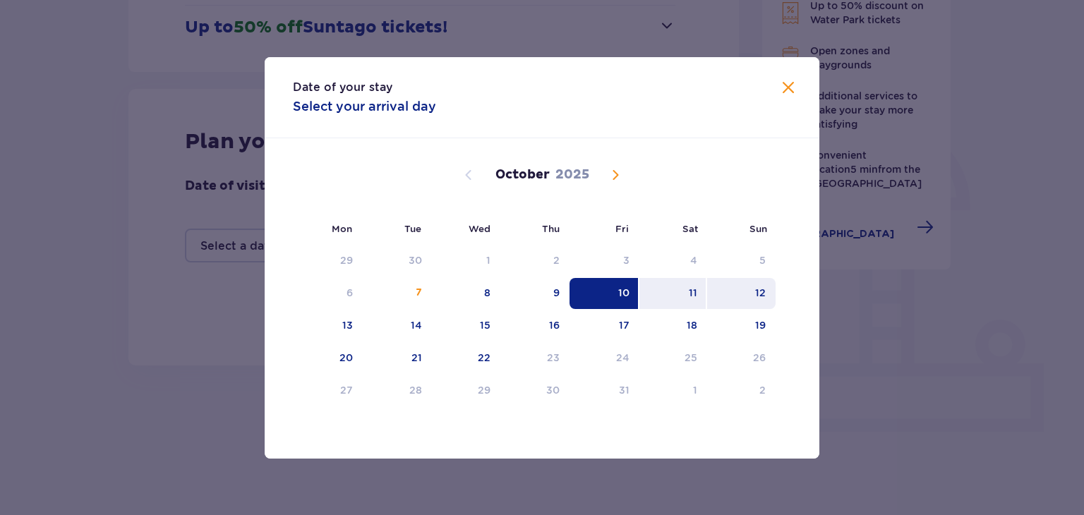
click at [743, 294] on div "12" at bounding box center [741, 293] width 68 height 31
type input "10.10.25 - 12.10.25"
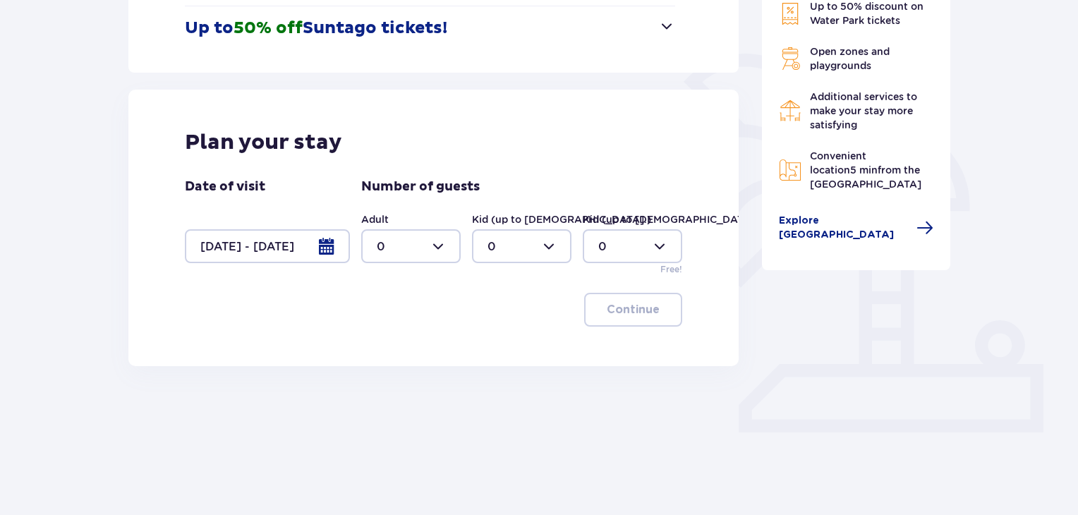
scroll to position [297, 0]
click at [415, 257] on div at bounding box center [411, 246] width 100 height 34
click at [407, 340] on div "2" at bounding box center [411, 348] width 68 height 16
type input "2"
click at [640, 323] on button "Continue" at bounding box center [633, 309] width 98 height 34
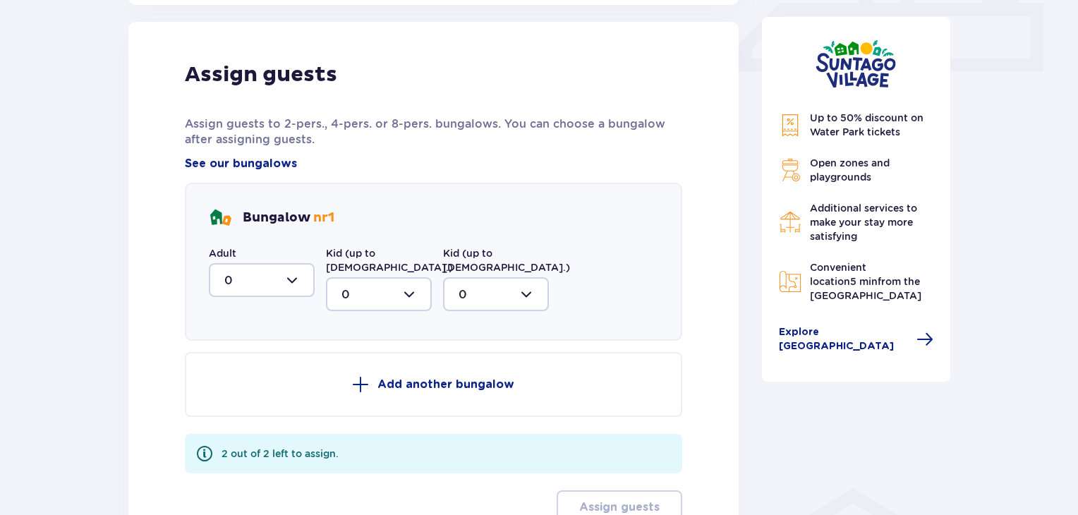
scroll to position [662, 0]
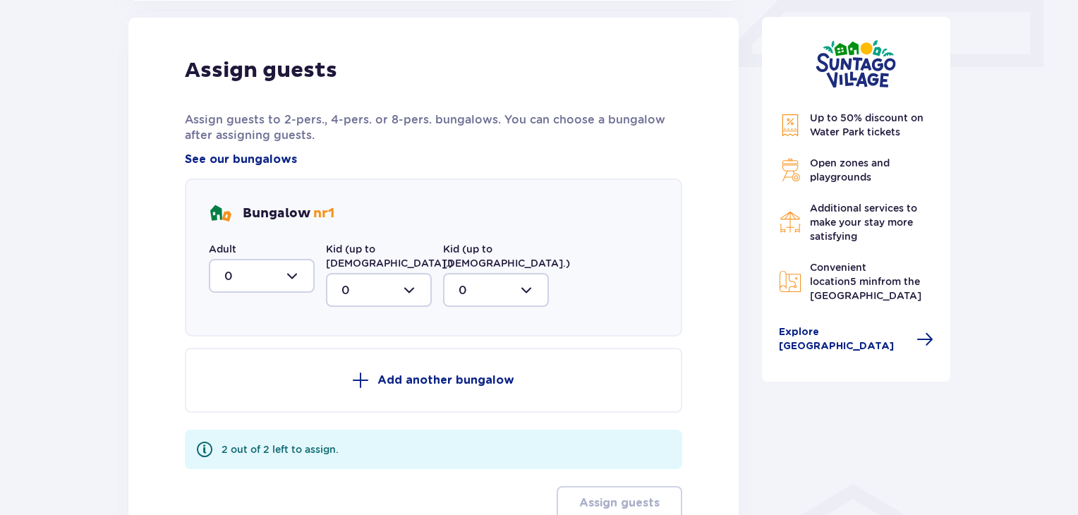
click at [265, 281] on div at bounding box center [262, 276] width 106 height 34
click at [256, 376] on div "2" at bounding box center [261, 379] width 75 height 16
type input "2"
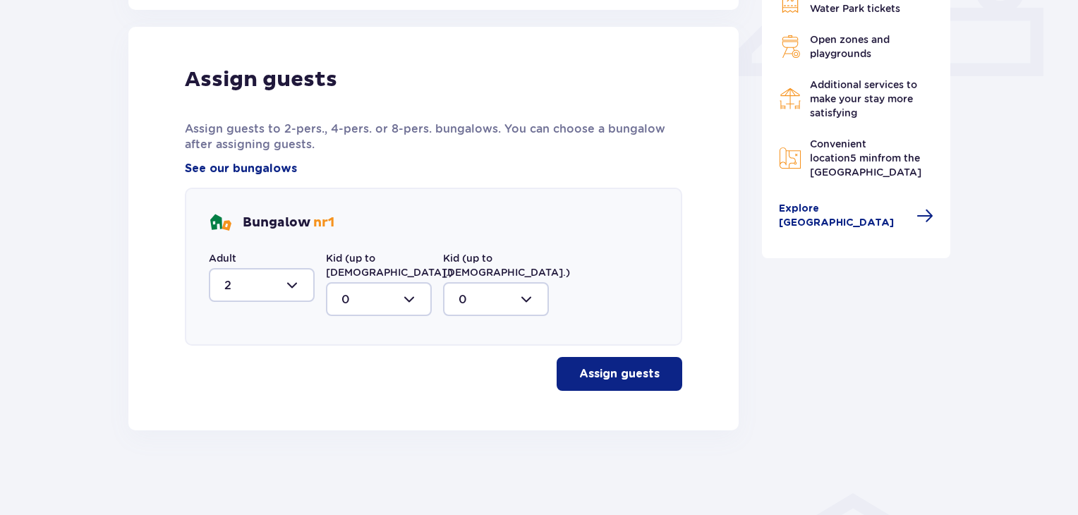
scroll to position [638, 0]
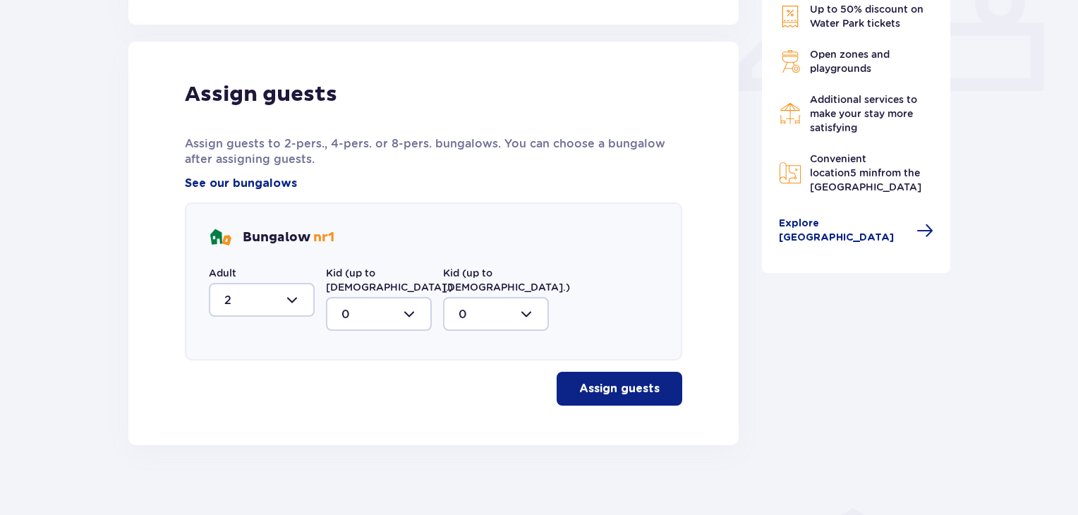
click at [615, 381] on p "Assign guests" at bounding box center [619, 389] width 80 height 16
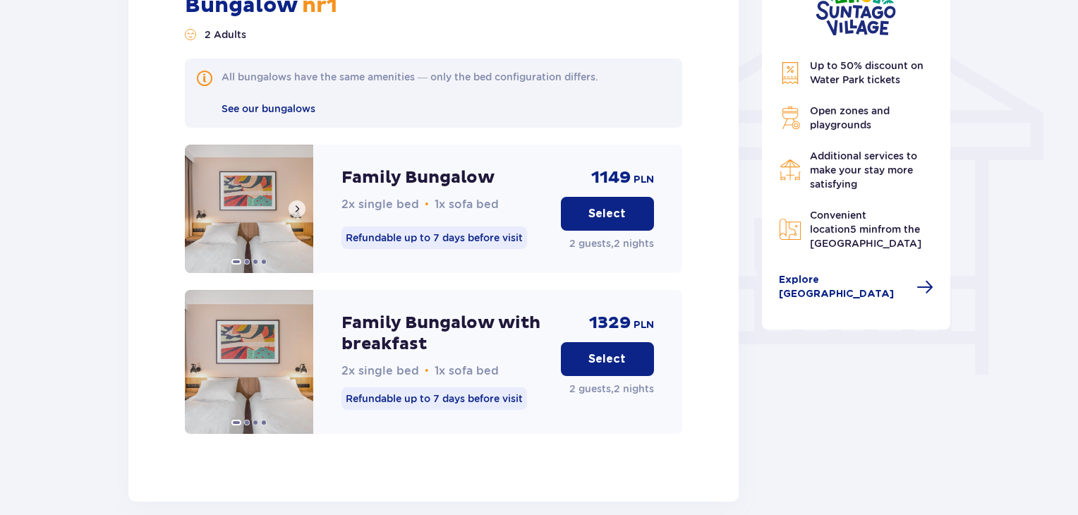
scroll to position [1064, 0]
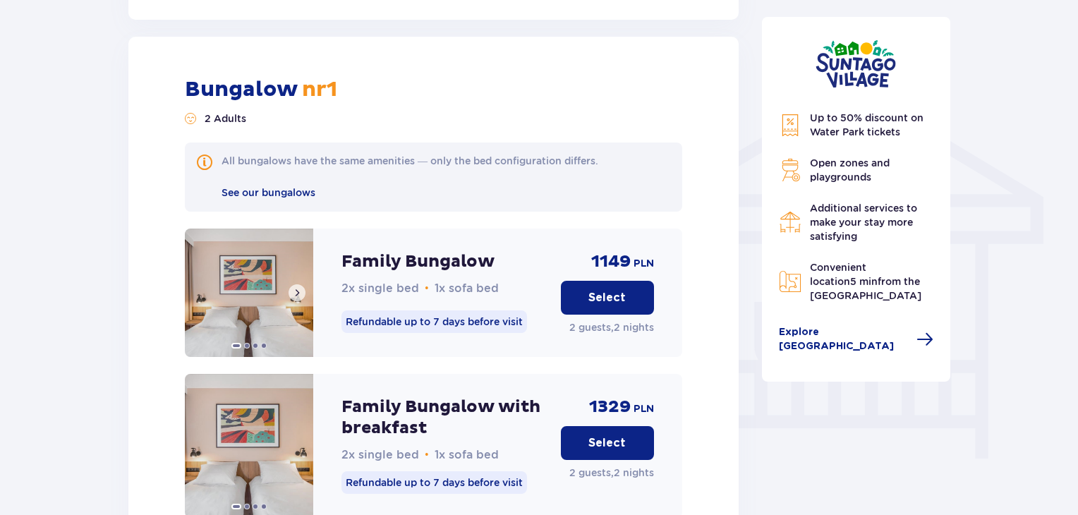
click at [296, 287] on span at bounding box center [297, 292] width 11 height 11
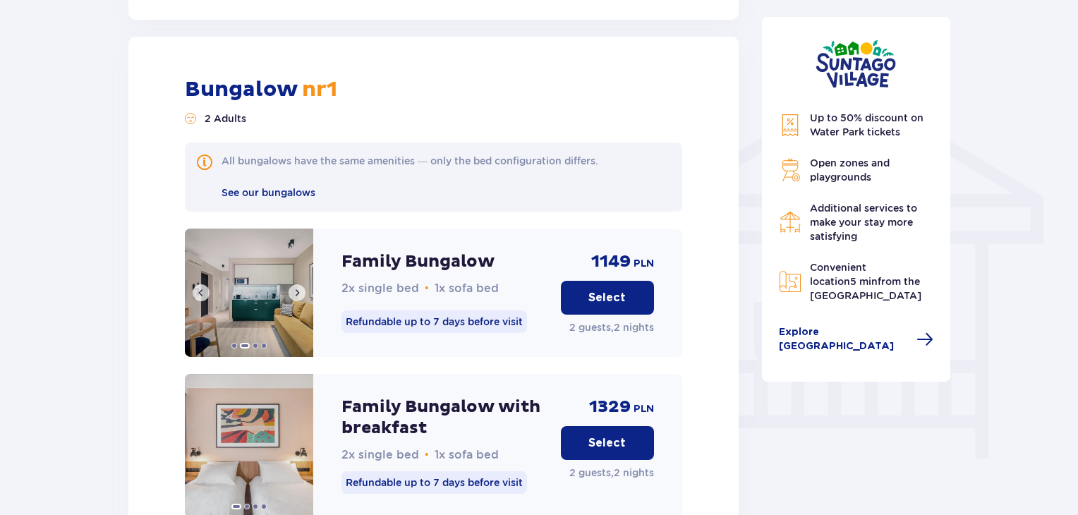
click at [299, 287] on span at bounding box center [297, 292] width 11 height 11
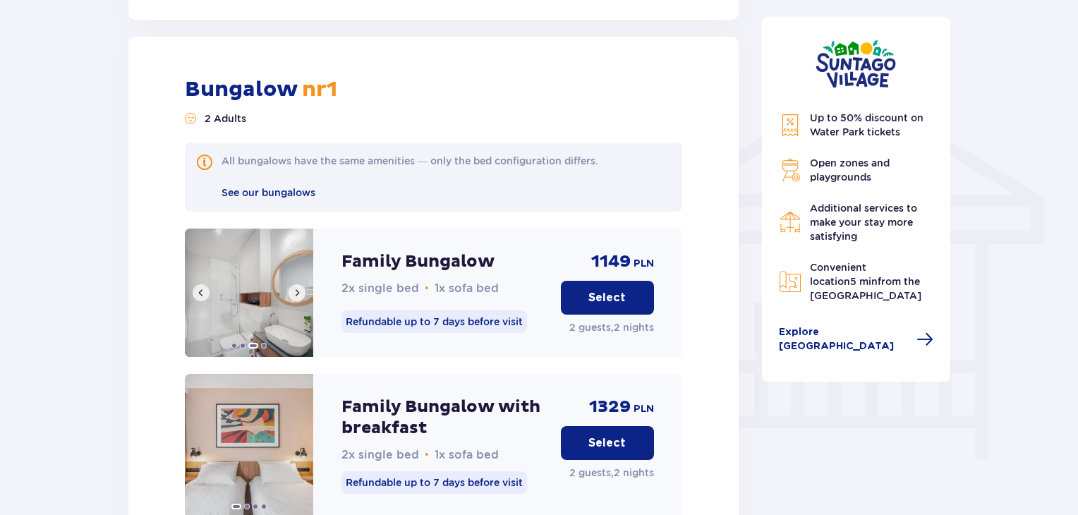
click at [299, 287] on span at bounding box center [297, 292] width 11 height 11
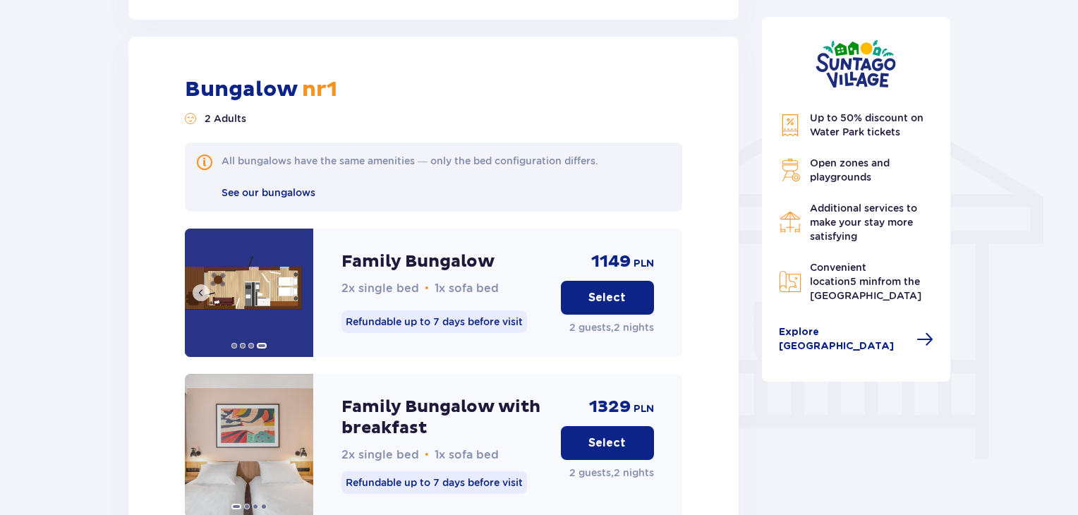
click at [300, 278] on img at bounding box center [249, 293] width 128 height 128
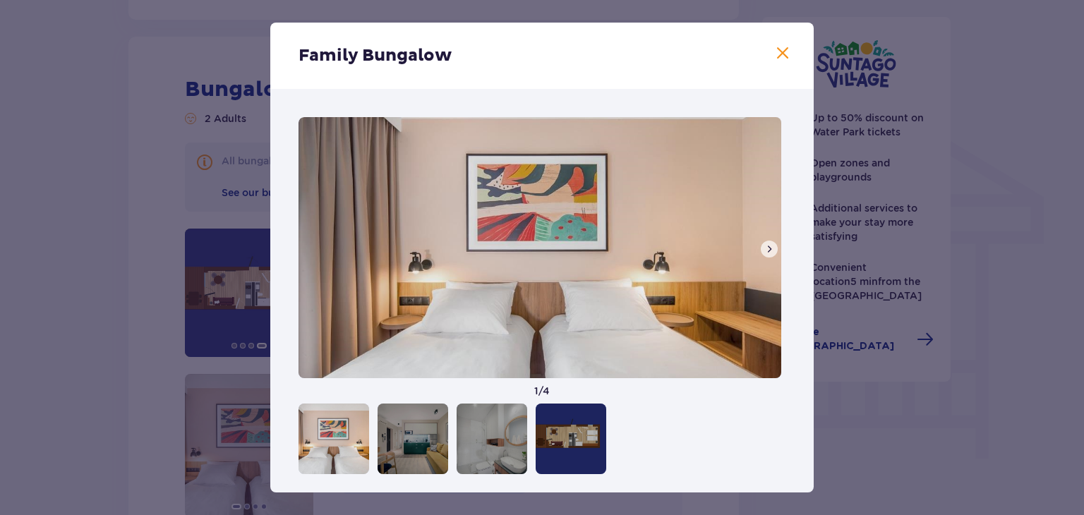
click at [768, 247] on span at bounding box center [769, 249] width 11 height 11
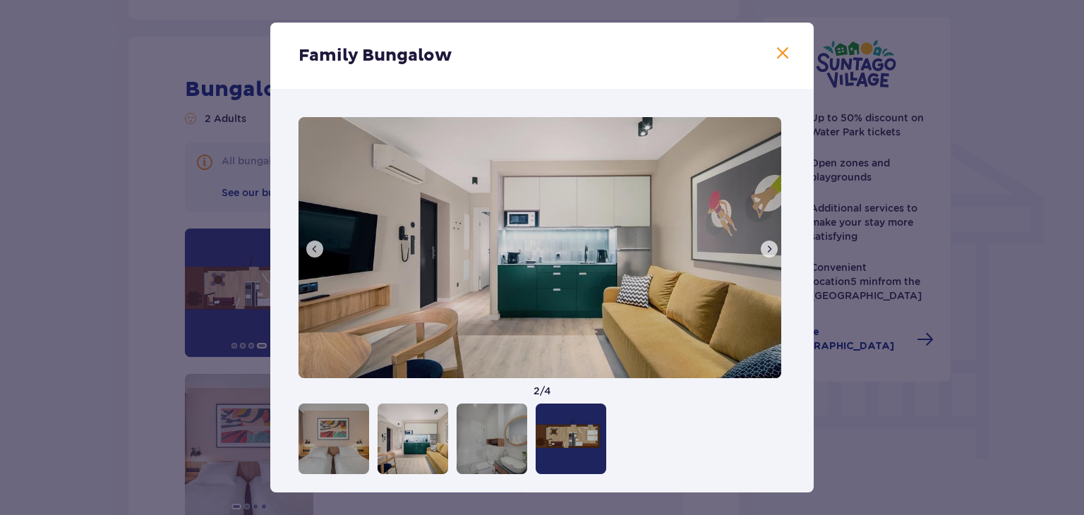
click at [769, 248] on span at bounding box center [769, 249] width 11 height 11
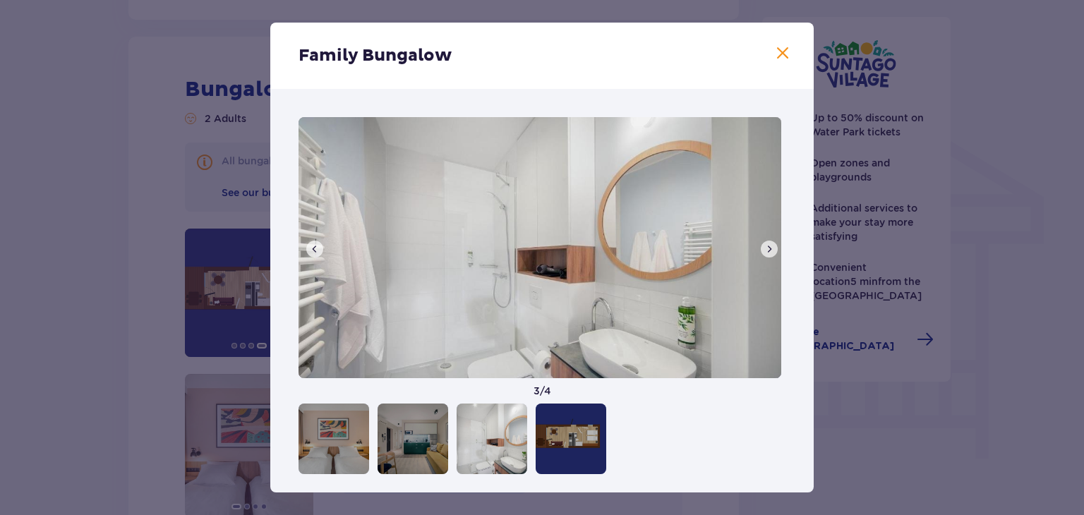
click at [769, 248] on span at bounding box center [769, 249] width 11 height 11
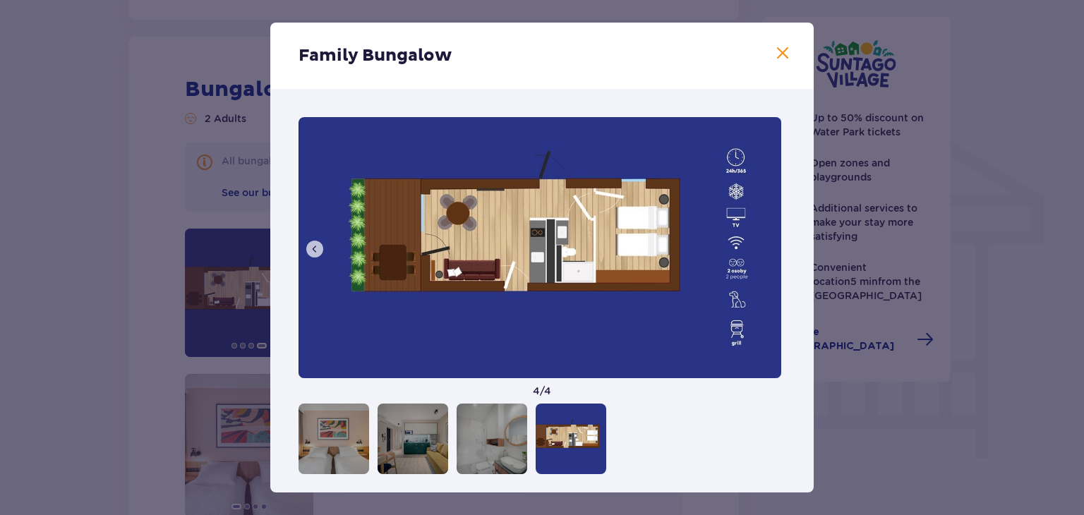
click at [769, 46] on div "Family Bungalow" at bounding box center [541, 56] width 543 height 66
click at [774, 48] on span at bounding box center [782, 53] width 17 height 17
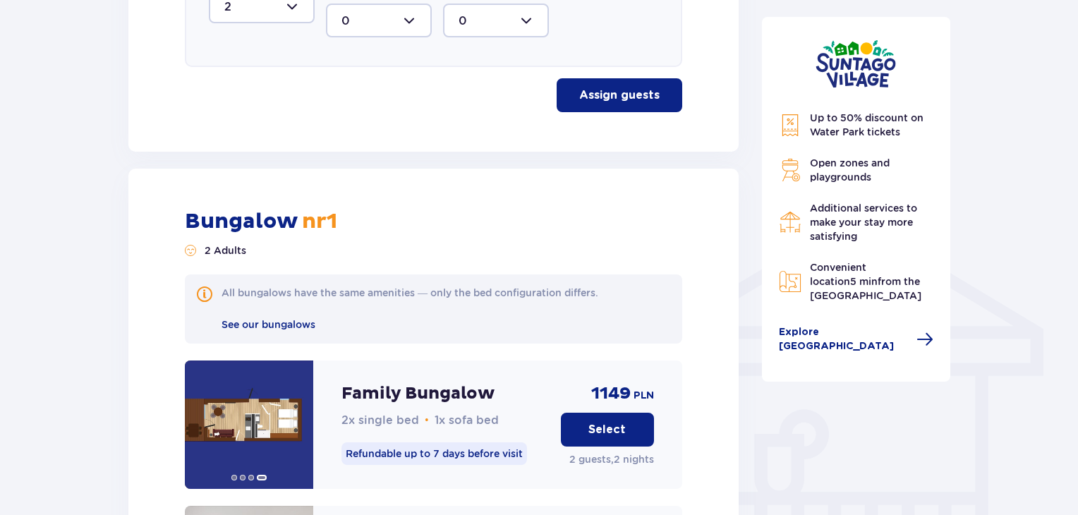
scroll to position [852, 0]
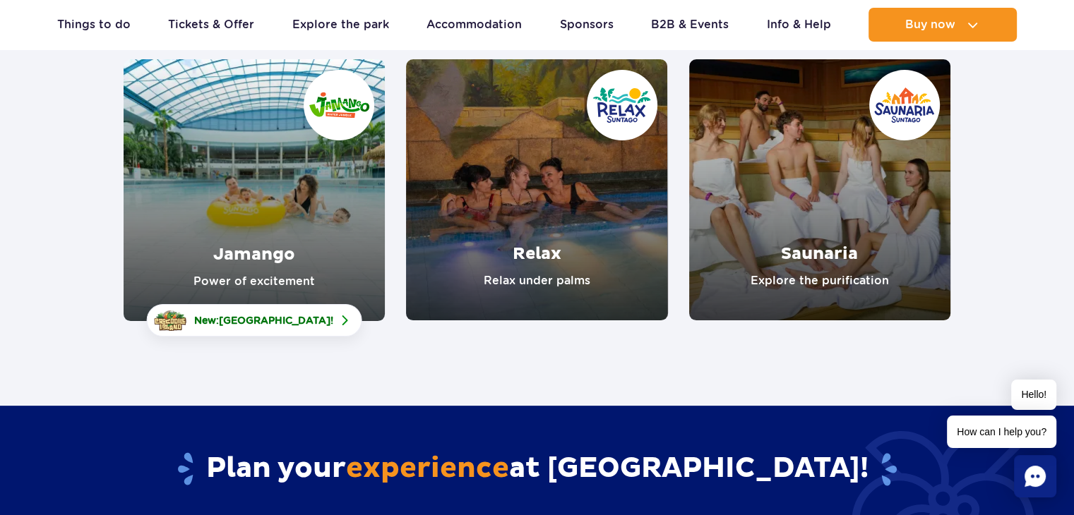
click at [877, 175] on link "Saunaria" at bounding box center [819, 189] width 261 height 261
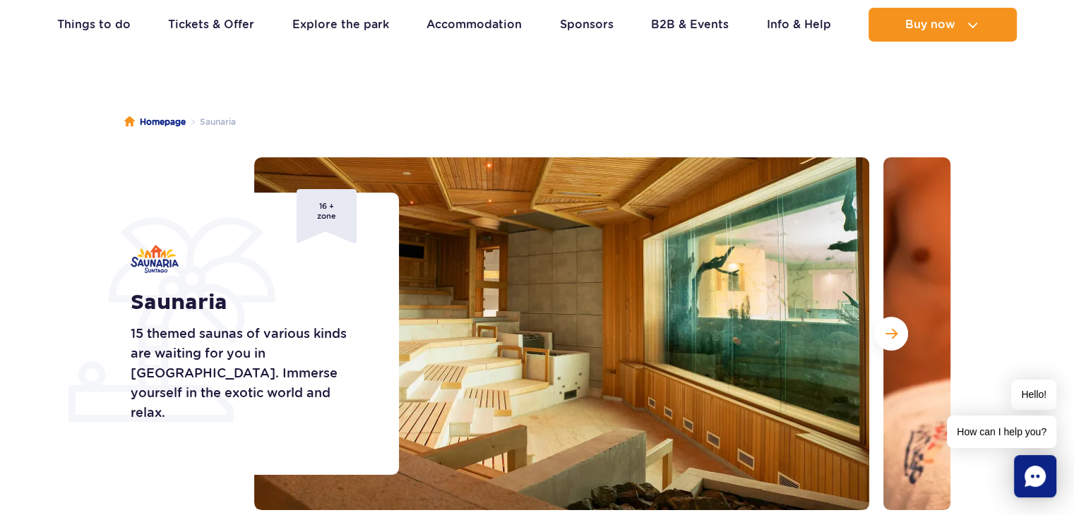
scroll to position [71, 0]
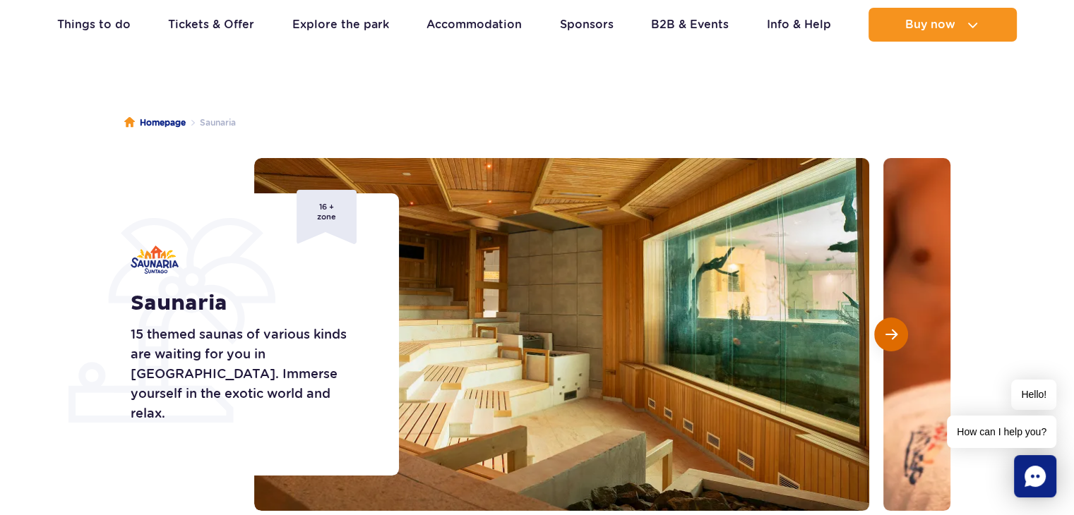
click at [879, 342] on button "Next slide" at bounding box center [891, 335] width 34 height 34
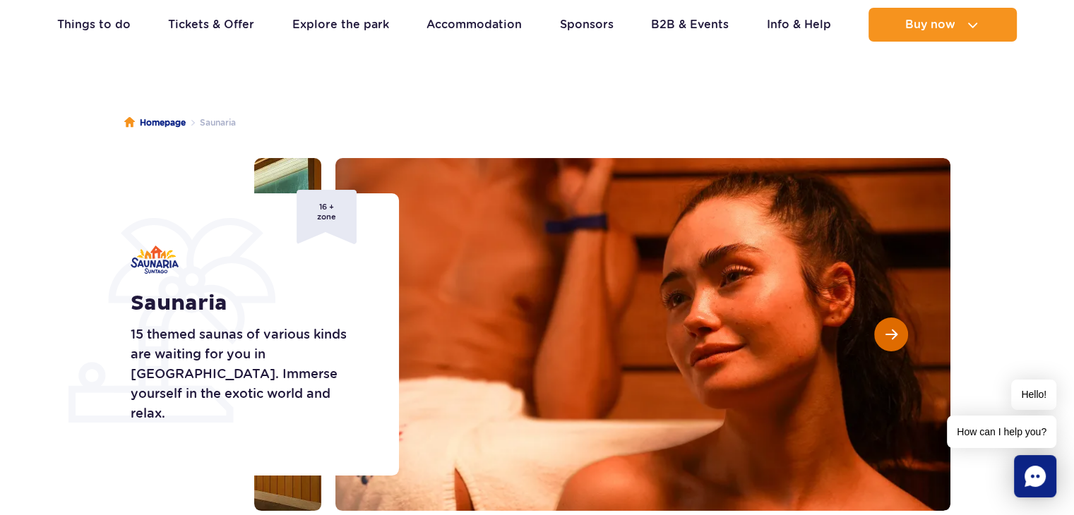
scroll to position [141, 0]
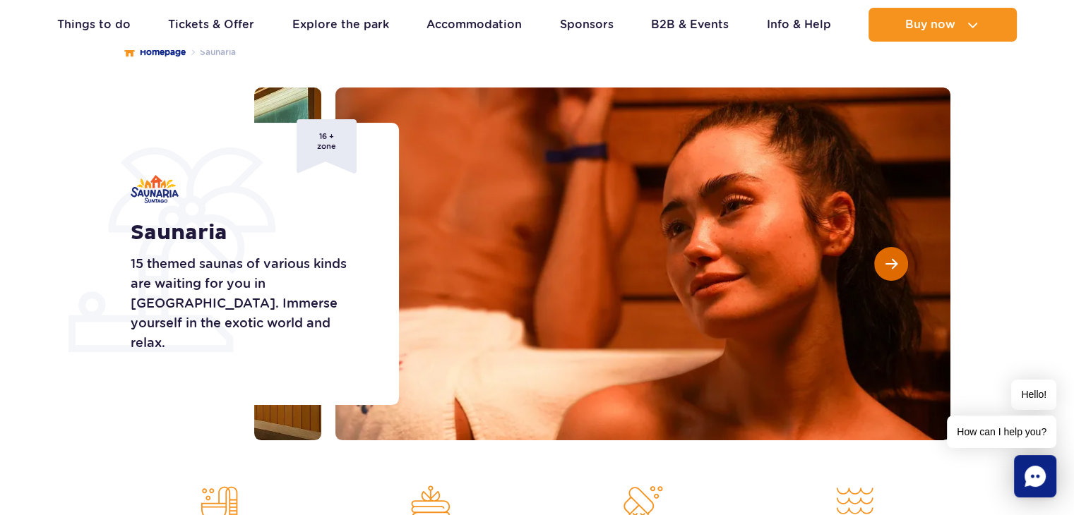
click at [884, 252] on button "Next slide" at bounding box center [891, 264] width 34 height 34
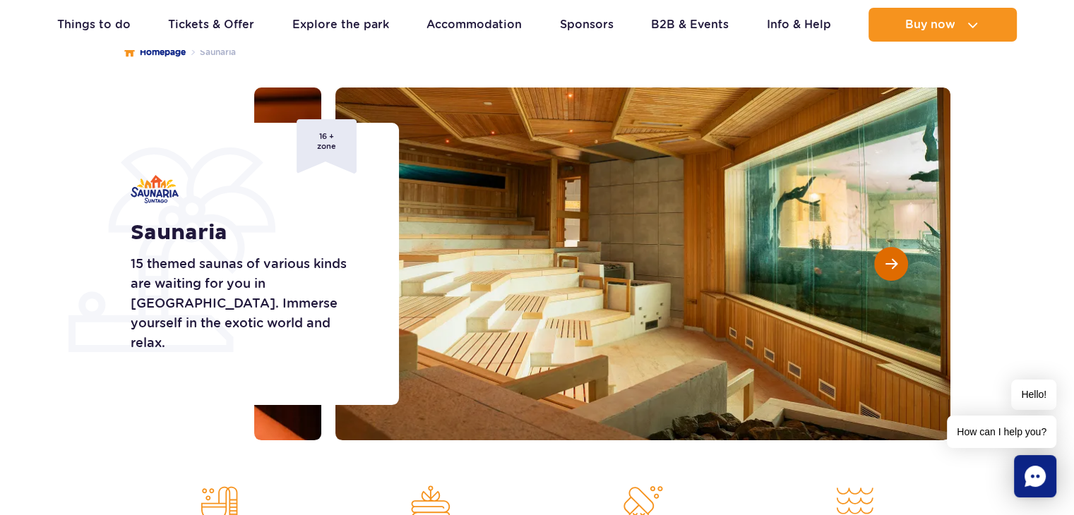
click at [887, 257] on button "Next slide" at bounding box center [891, 264] width 34 height 34
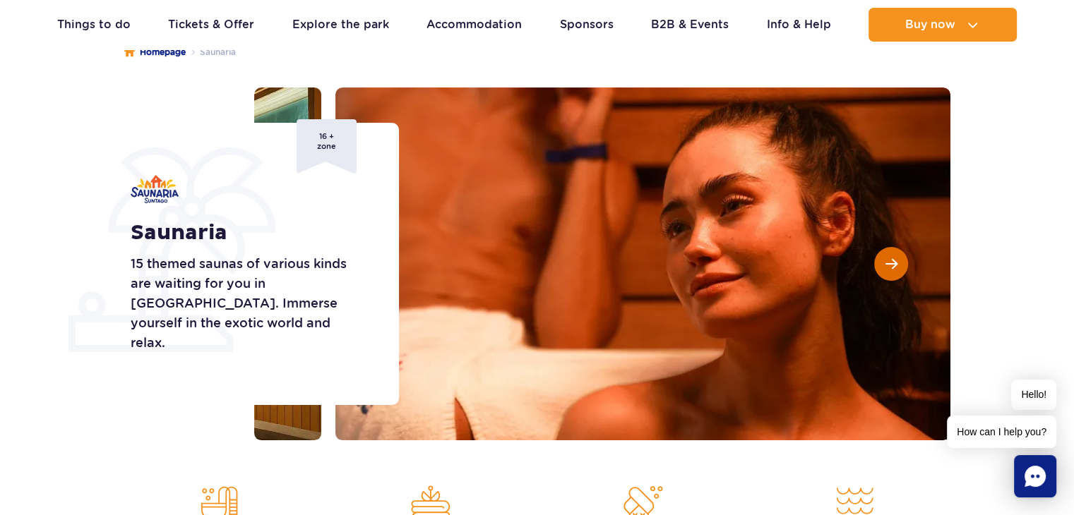
click at [889, 263] on span "Next slide" at bounding box center [891, 264] width 12 height 13
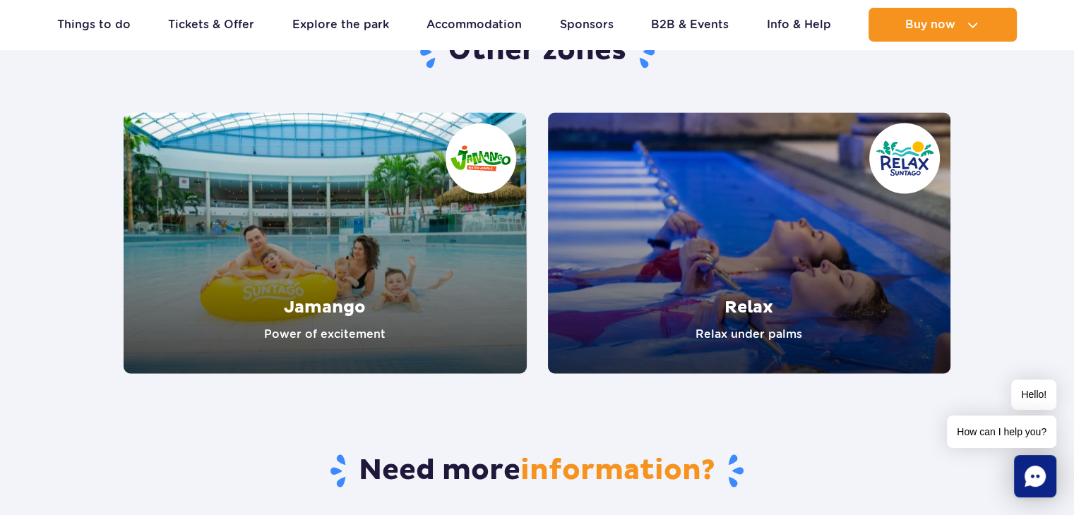
scroll to position [2400, 0]
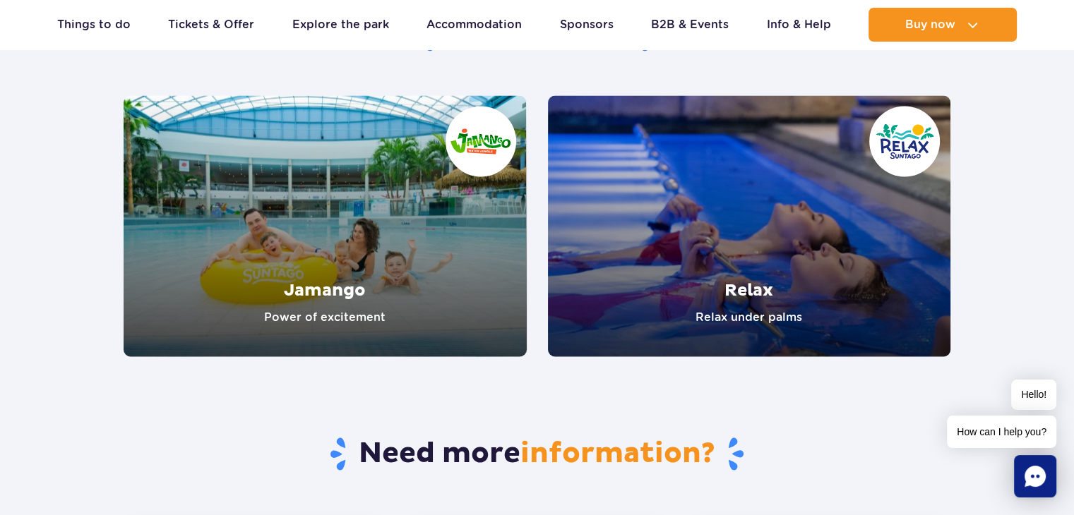
click at [868, 246] on link "Relax" at bounding box center [749, 225] width 403 height 261
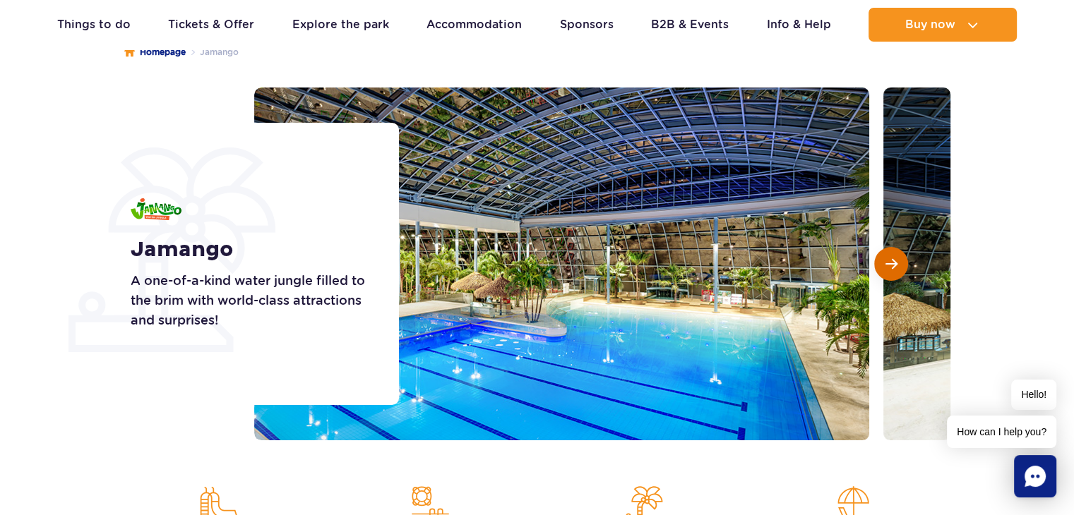
click at [891, 263] on span "Next slide" at bounding box center [891, 264] width 12 height 13
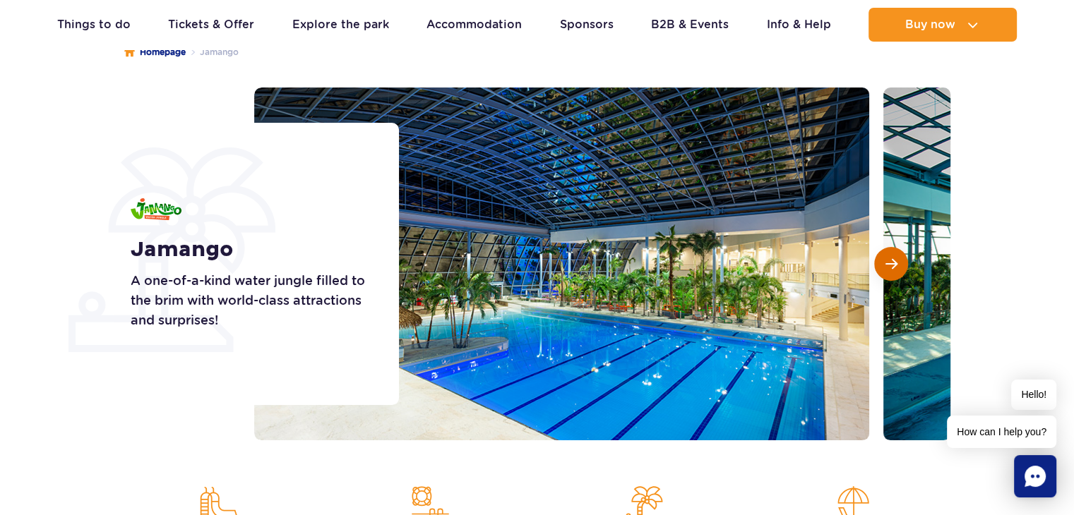
click at [891, 263] on span "Next slide" at bounding box center [891, 264] width 12 height 13
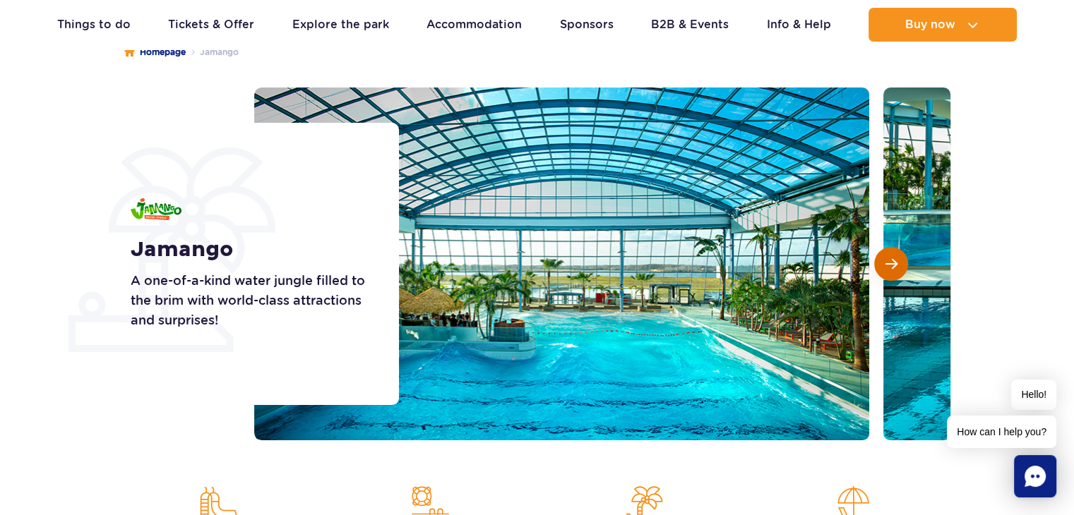
click at [891, 263] on span "Next slide" at bounding box center [891, 264] width 12 height 13
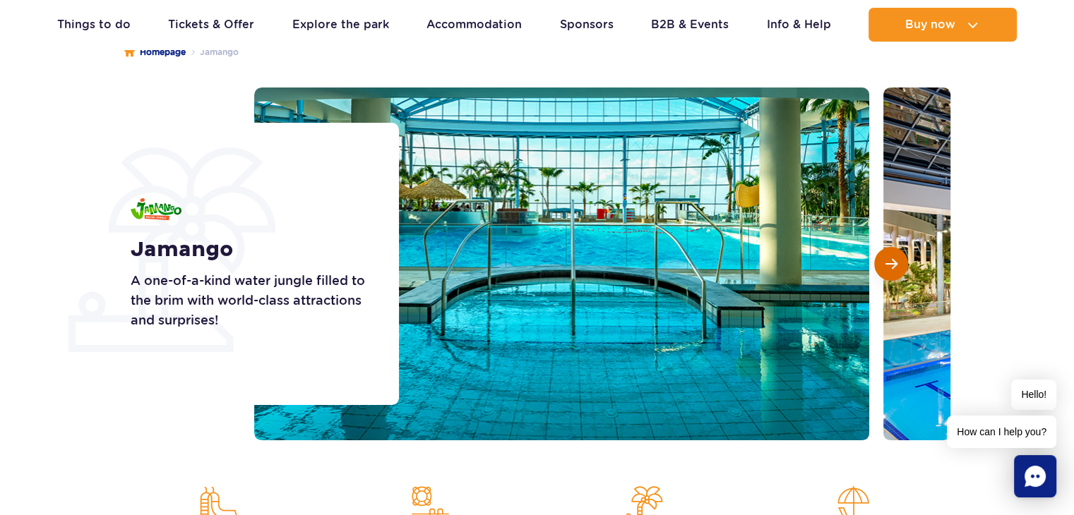
click at [891, 263] on span "Next slide" at bounding box center [891, 264] width 12 height 13
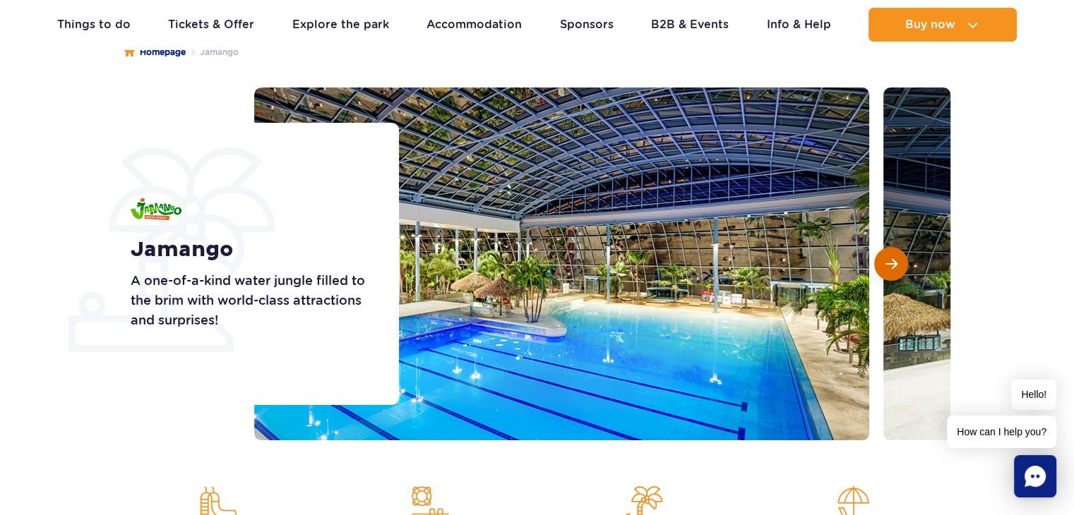
click at [891, 263] on span "Next slide" at bounding box center [891, 264] width 12 height 13
